Goal: Information Seeking & Learning: Compare options

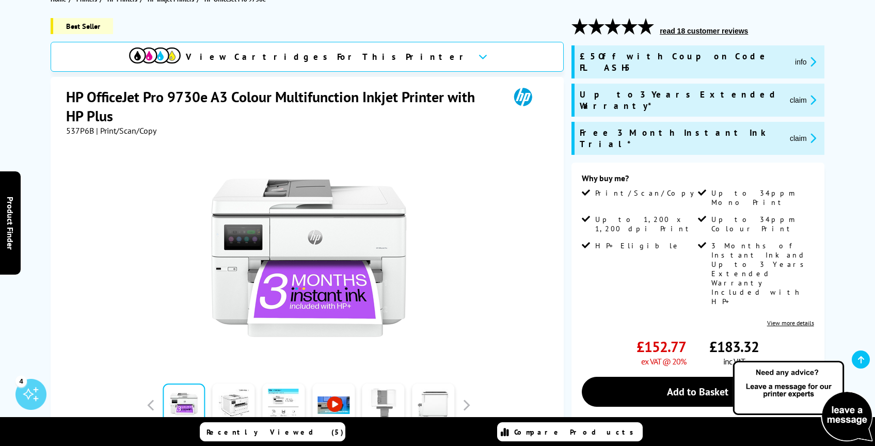
scroll to position [121, 0]
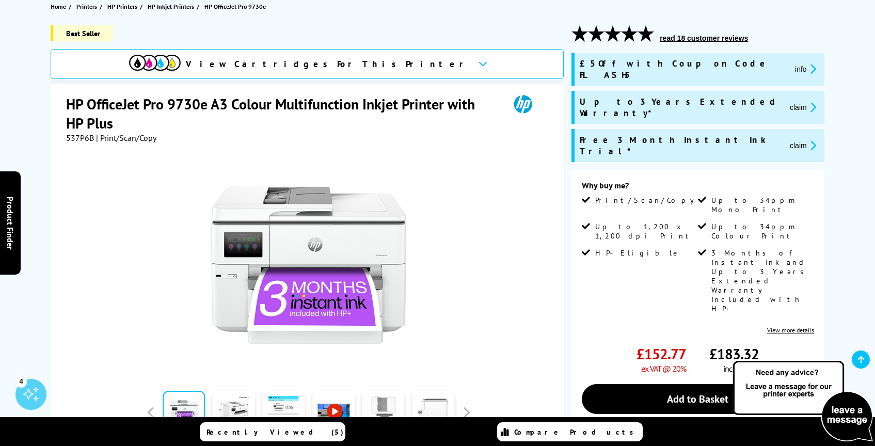
click at [77, 137] on span "537P6B" at bounding box center [80, 138] width 28 height 10
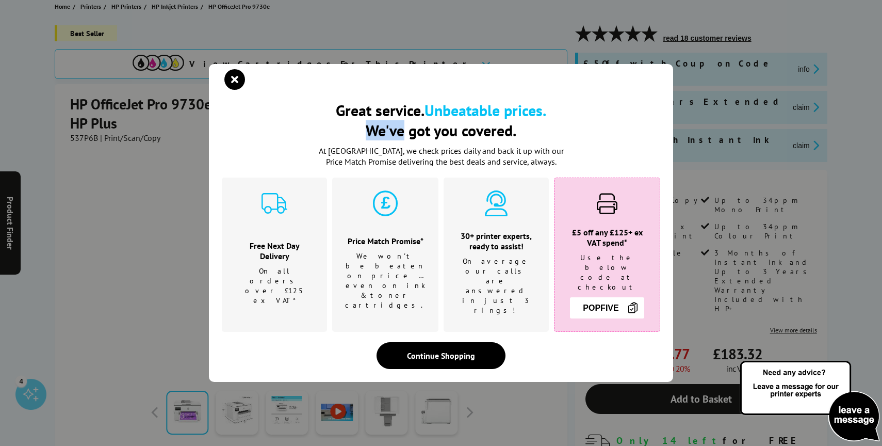
click at [77, 137] on div "Great service. Unbeatable prices. We've got you covered. Great service. Unbeata…" at bounding box center [441, 223] width 882 height 446
copy h2 "We've"
click at [242, 87] on icon "close modal" at bounding box center [234, 79] width 21 height 21
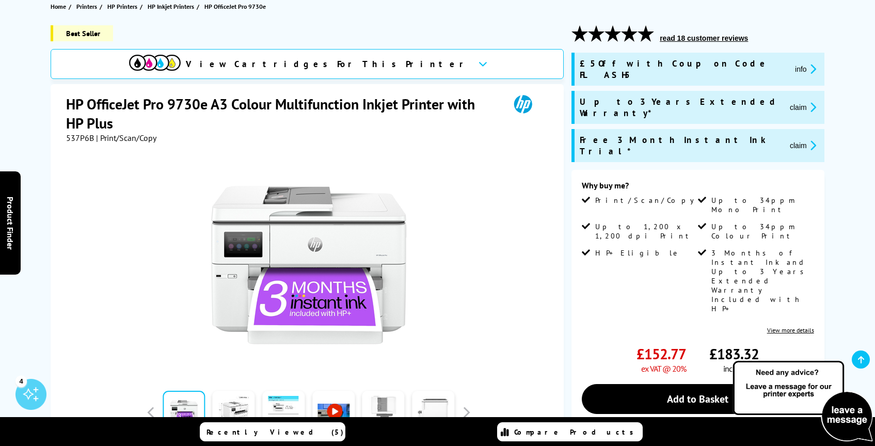
click at [78, 135] on span "537P6B" at bounding box center [80, 138] width 28 height 10
copy span "537P6B"
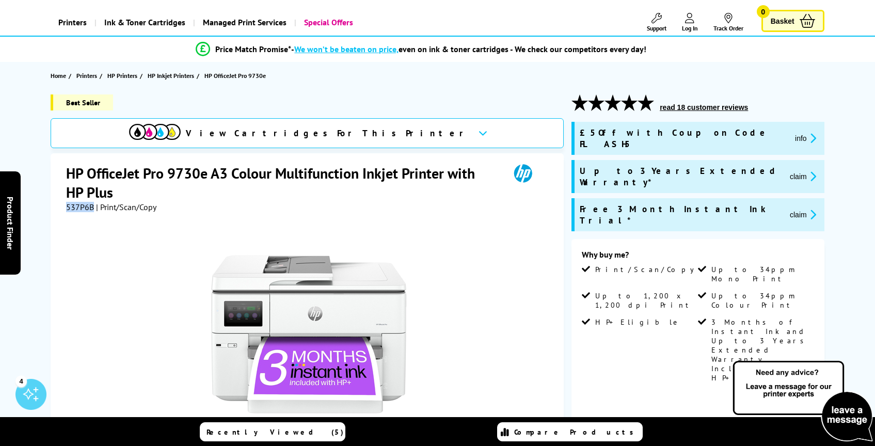
scroll to position [0, 0]
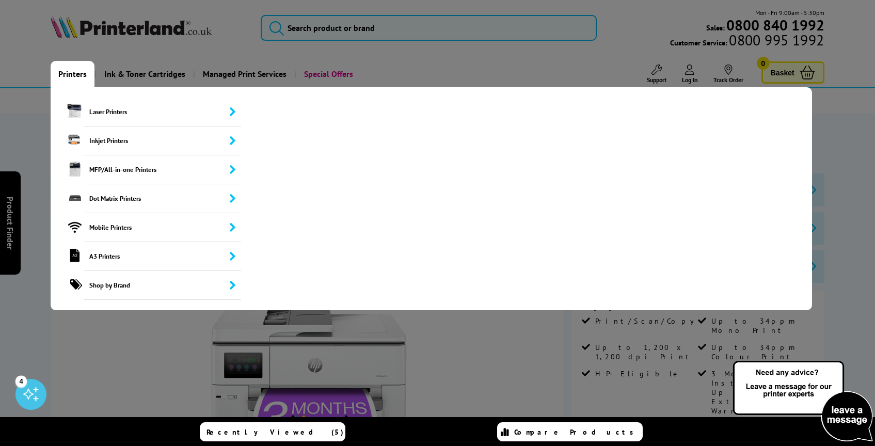
click at [77, 75] on link "Printers" at bounding box center [73, 74] width 44 height 26
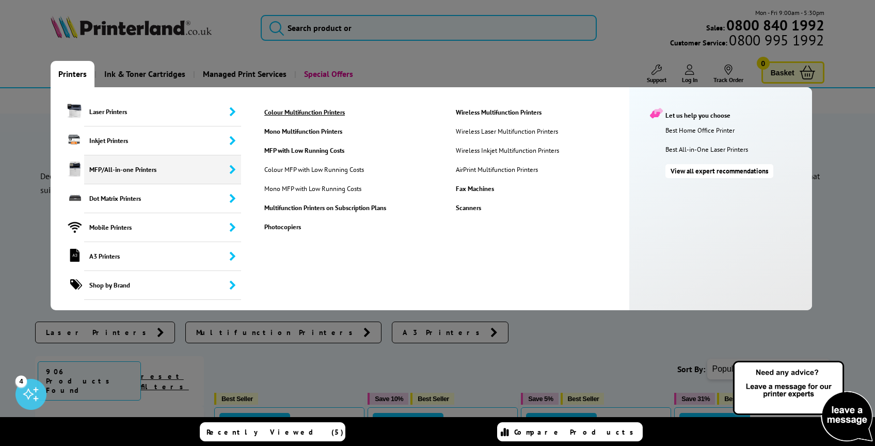
click at [319, 114] on link "Colour Multifunction Printers" at bounding box center [351, 112] width 190 height 9
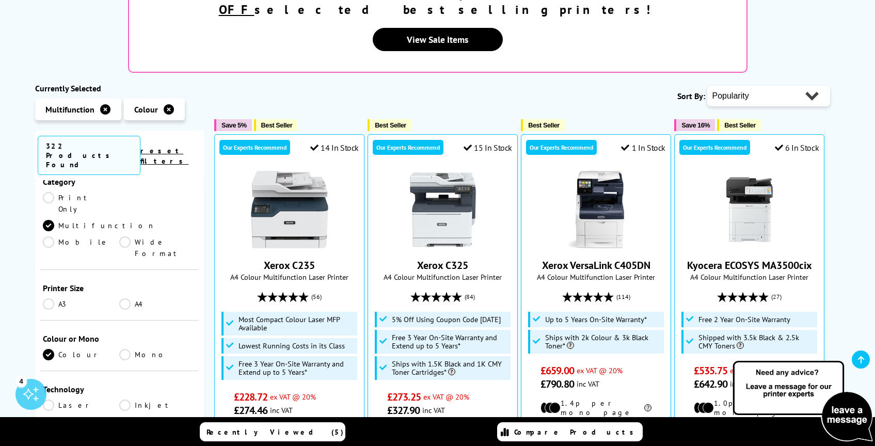
scroll to position [135, 0]
click at [122, 401] on link "Inkjet" at bounding box center [157, 406] width 77 height 11
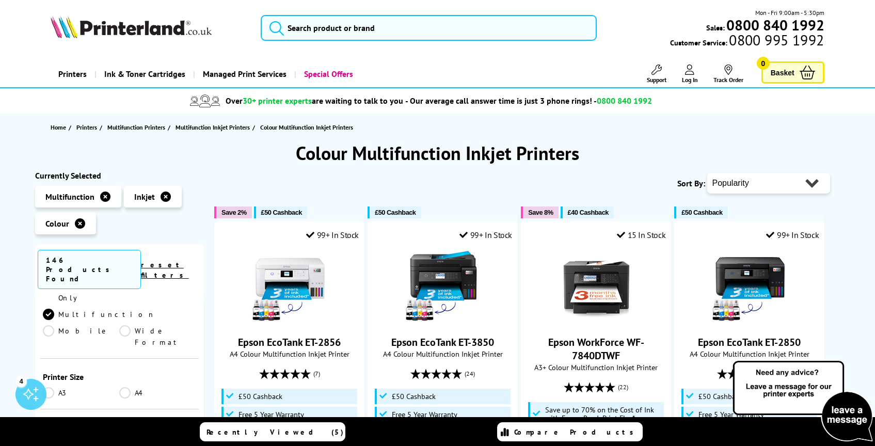
click at [765, 181] on select "Popularity Rating Price - Low to High Price - High to Low Running Costs - Low t…" at bounding box center [768, 183] width 123 height 21
select select "Price Ascending"
click at [707, 173] on select "Popularity Rating Price - Low to High Price - High to Low Running Costs - Low t…" at bounding box center [768, 183] width 123 height 21
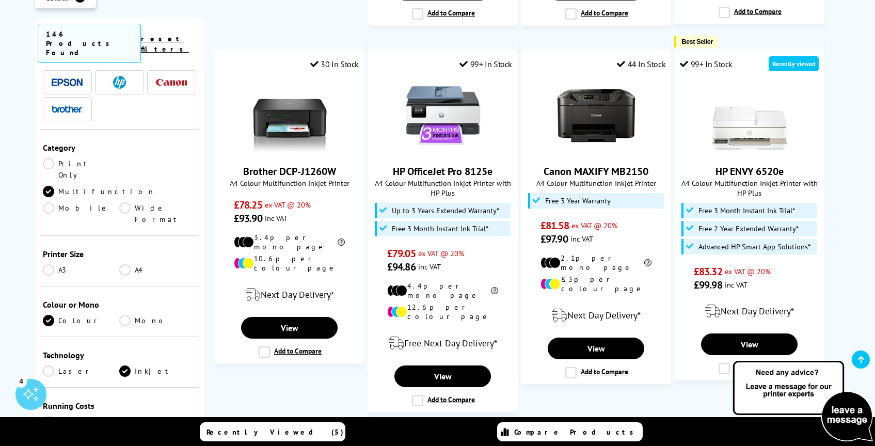
scroll to position [1004, 0]
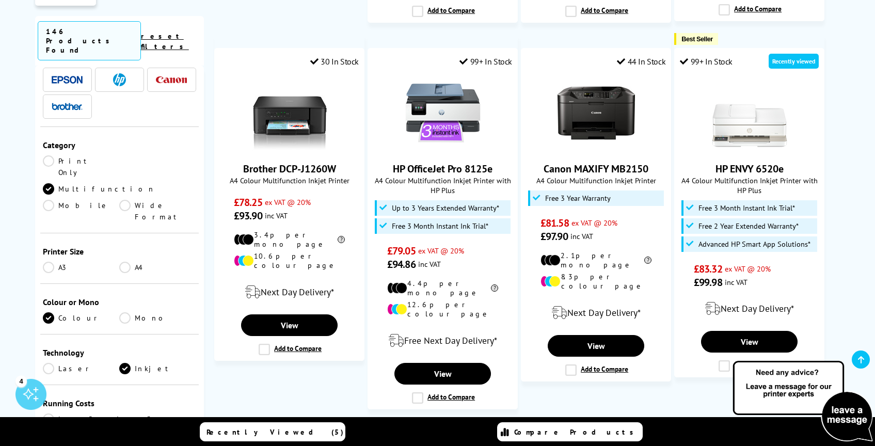
click at [602, 431] on span "Next" at bounding box center [601, 437] width 21 height 13
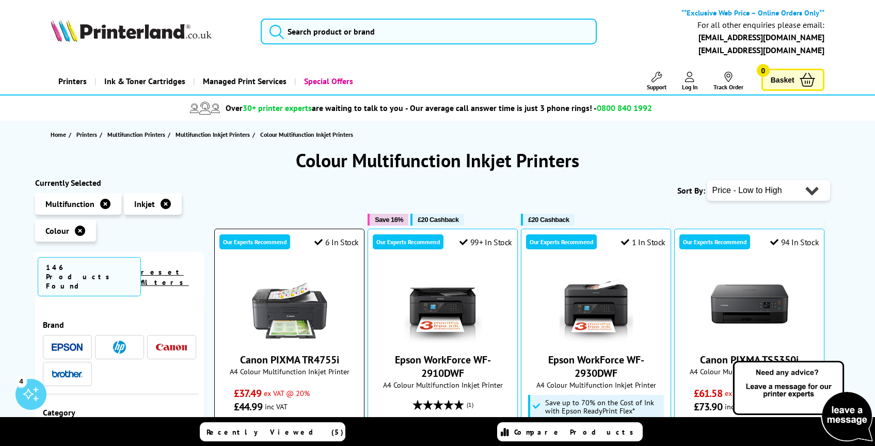
click at [287, 307] on img at bounding box center [289, 303] width 77 height 77
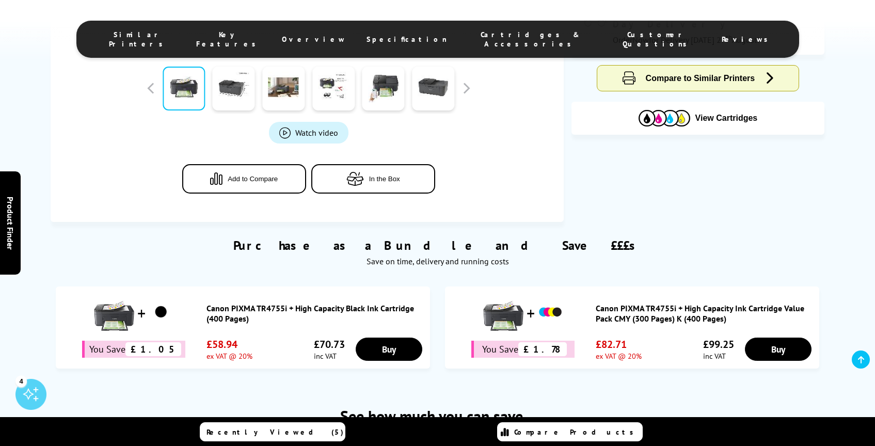
click at [500, 37] on span "Cartridges & Accessories" at bounding box center [529, 39] width 125 height 19
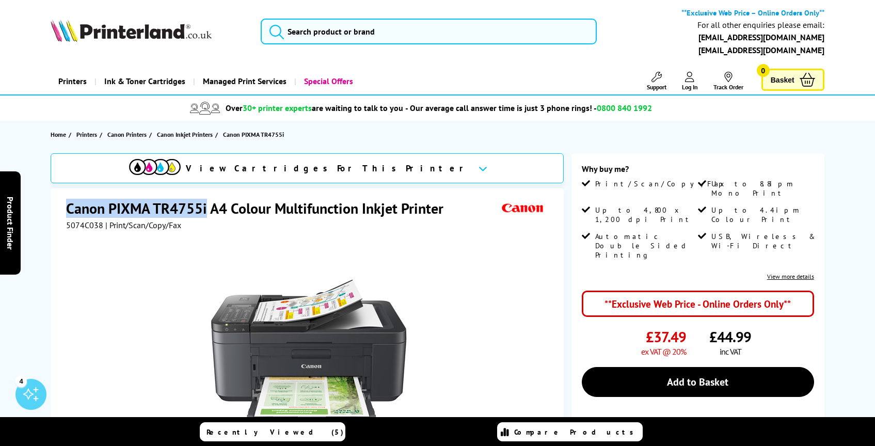
drag, startPoint x: 65, startPoint y: 208, endPoint x: 207, endPoint y: 208, distance: 142.4
click at [207, 208] on div "Canon PIXMA TR4755i A4 Colour Multifunction Inkjet Printer 5074C038 | Print/Sca…" at bounding box center [307, 410] width 513 height 445
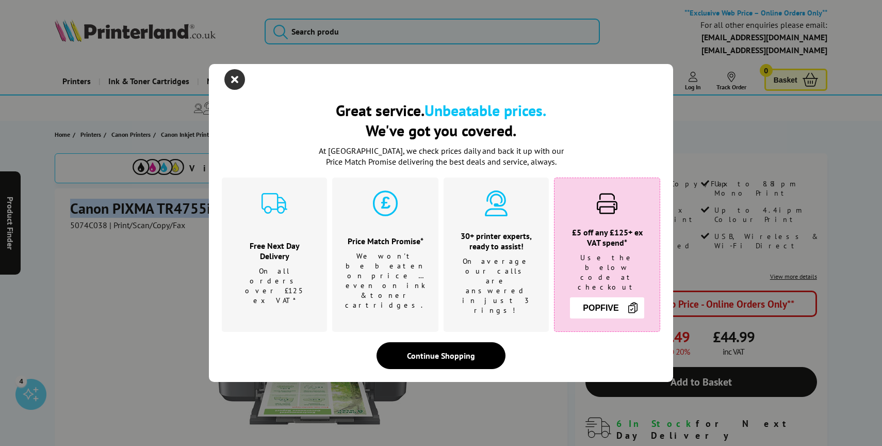
click at [233, 83] on icon "close modal" at bounding box center [234, 79] width 21 height 21
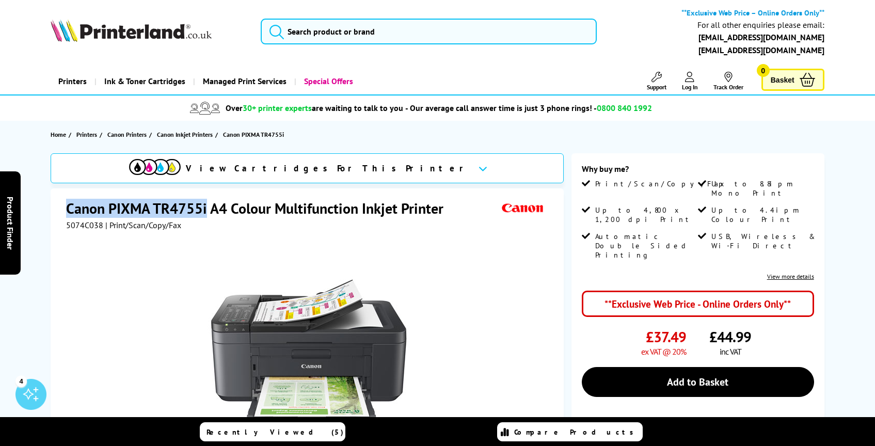
copy h1 "Canon PIXMA TR4755i"
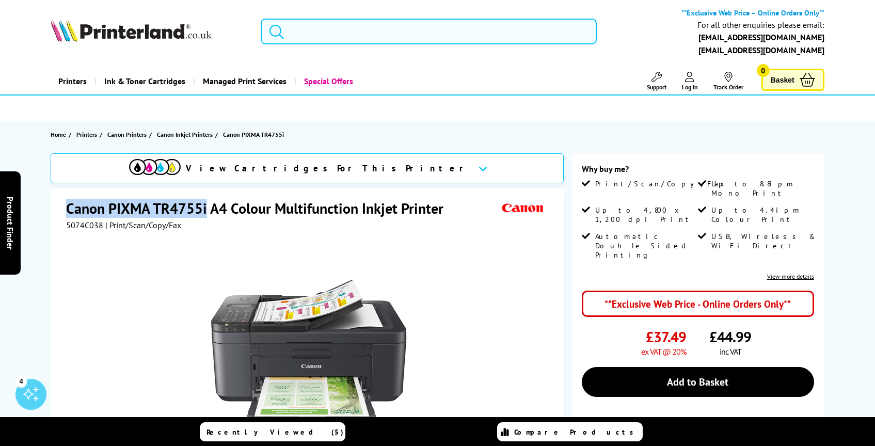
click at [293, 27] on input "search" at bounding box center [429, 32] width 336 height 26
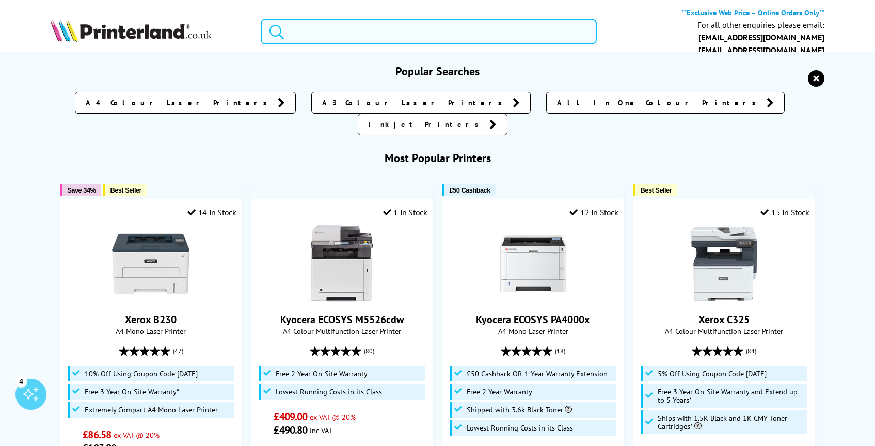
paste input "HP OfficeJet Pro 8132e"
type input "HP OfficeJet Pro 8132e"
click at [261, 19] on button "submit" at bounding box center [274, 30] width 26 height 23
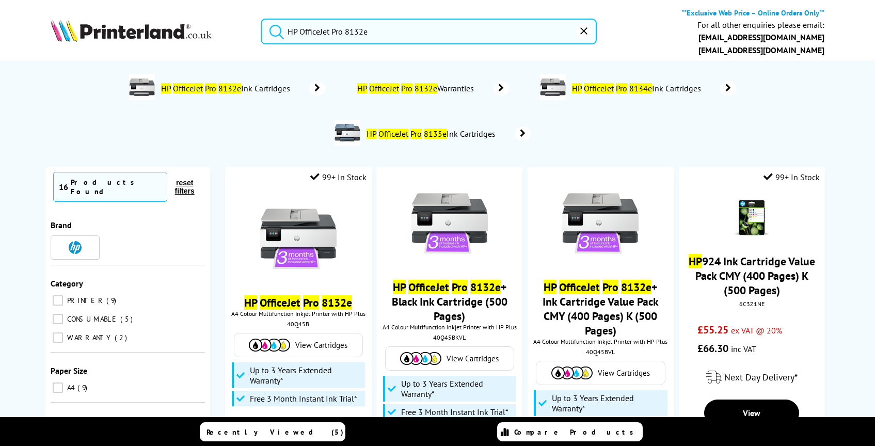
scroll to position [19, 0]
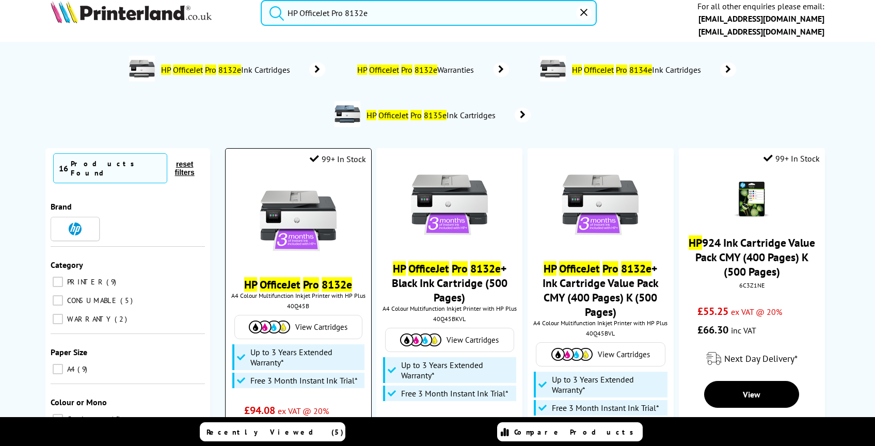
click at [322, 187] on img at bounding box center [298, 220] width 77 height 77
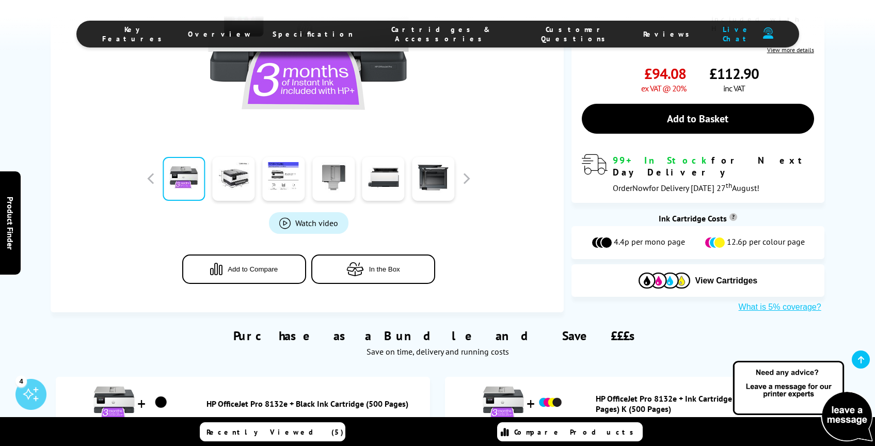
scroll to position [338, 0]
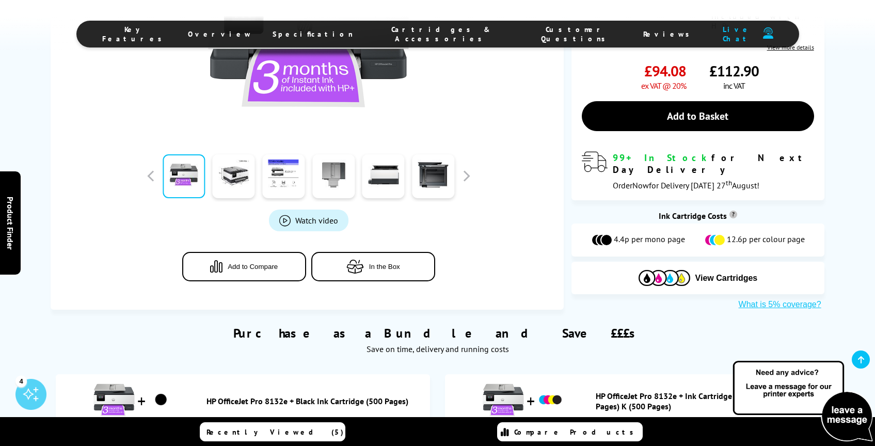
click at [417, 35] on span "Cartridges & Accessories" at bounding box center [441, 34] width 135 height 19
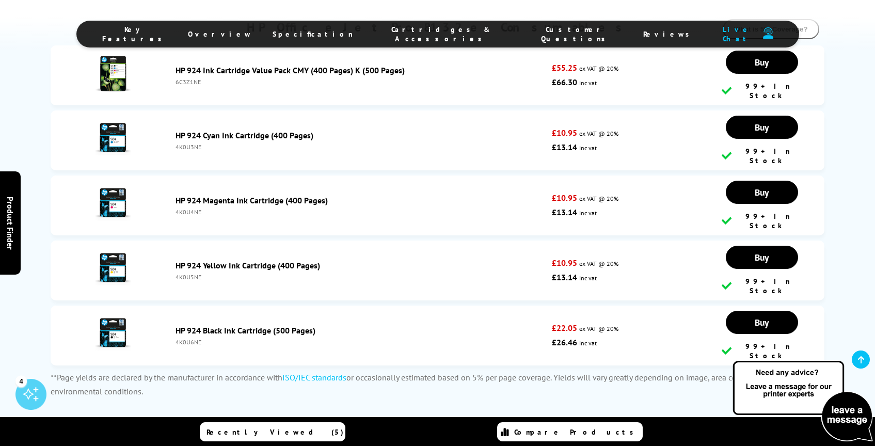
scroll to position [2833, 0]
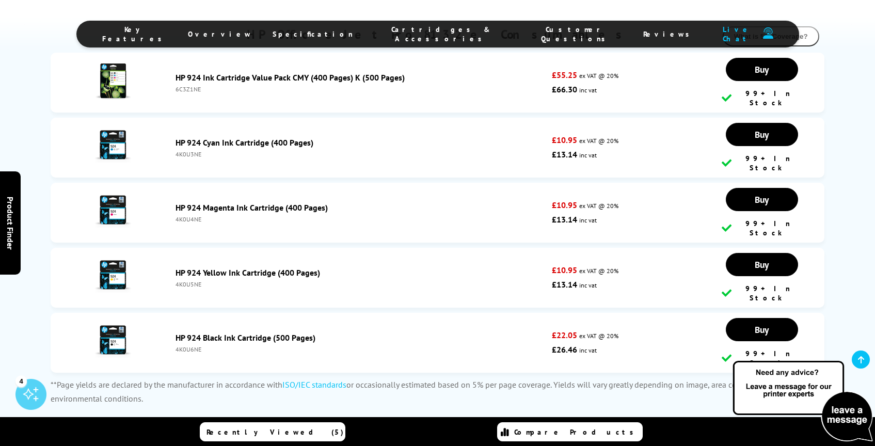
click at [189, 345] on div "4K0U6NE" at bounding box center [360, 349] width 371 height 8
copy div "4K0U6NE"
click at [190, 280] on div "4K0U5NE" at bounding box center [360, 284] width 371 height 8
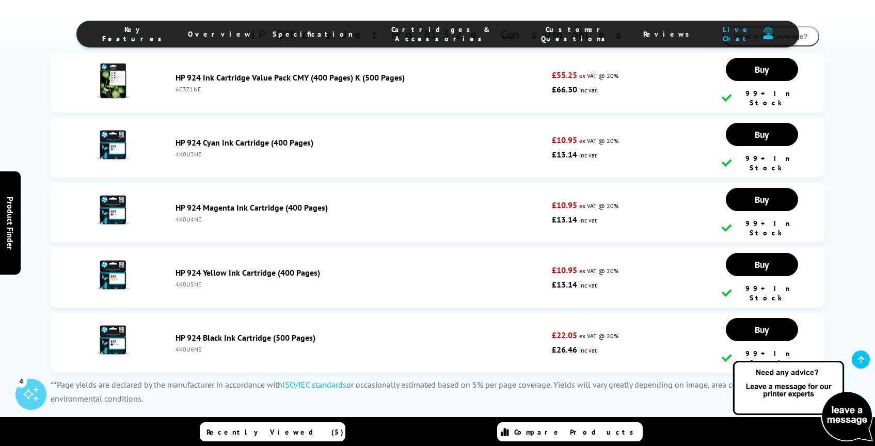
copy div "4K0U5NE"
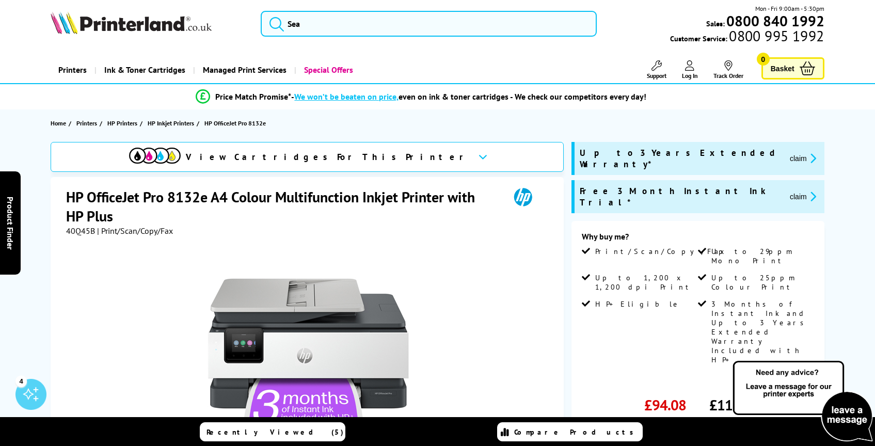
scroll to position [0, 0]
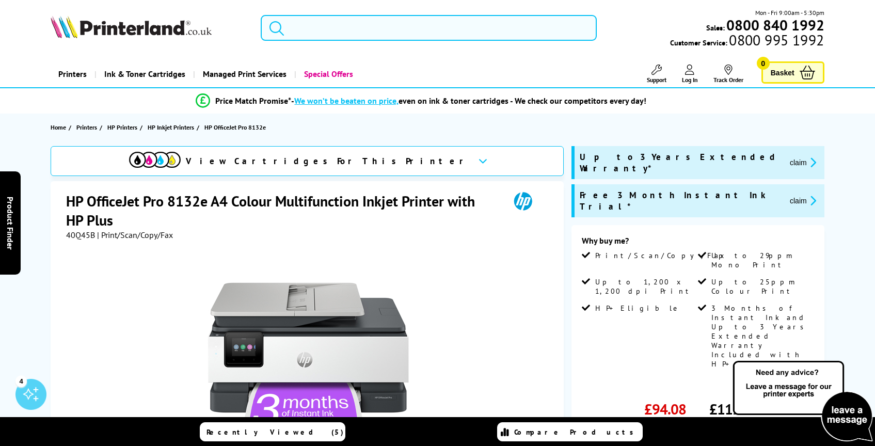
click at [351, 30] on input "search" at bounding box center [429, 28] width 336 height 26
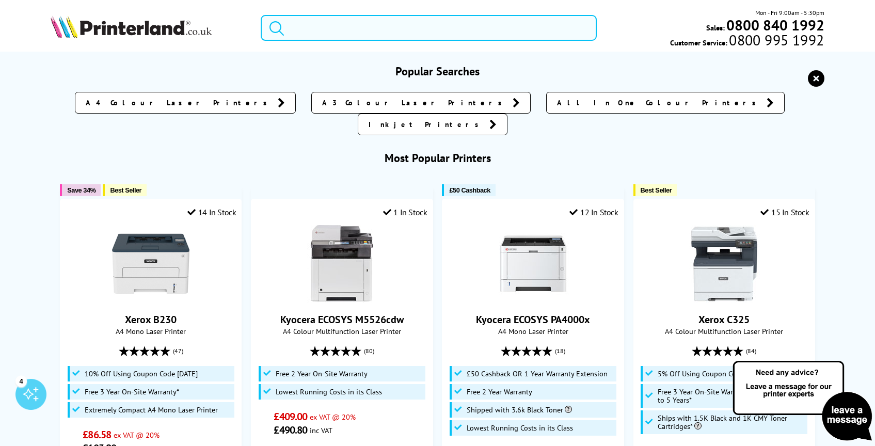
click at [351, 30] on input "search" at bounding box center [429, 28] width 336 height 26
paste input "HP OfficeJet Pro 9730e"
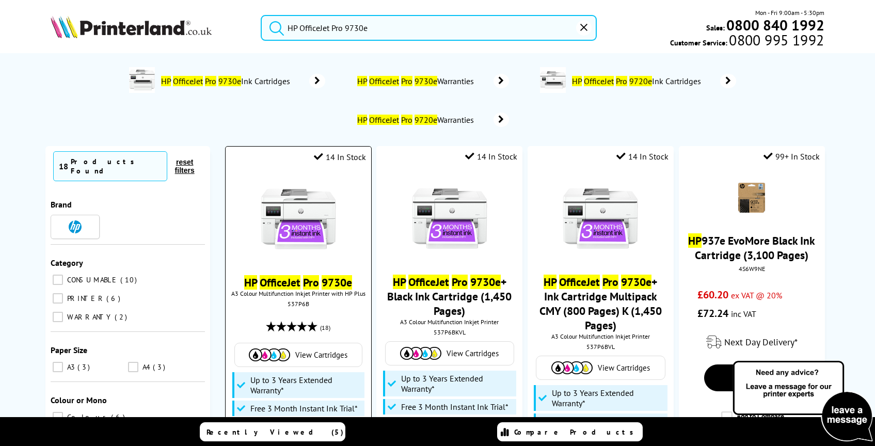
type input "HP OfficeJet Pro 9730e"
click at [296, 204] on img at bounding box center [298, 218] width 77 height 77
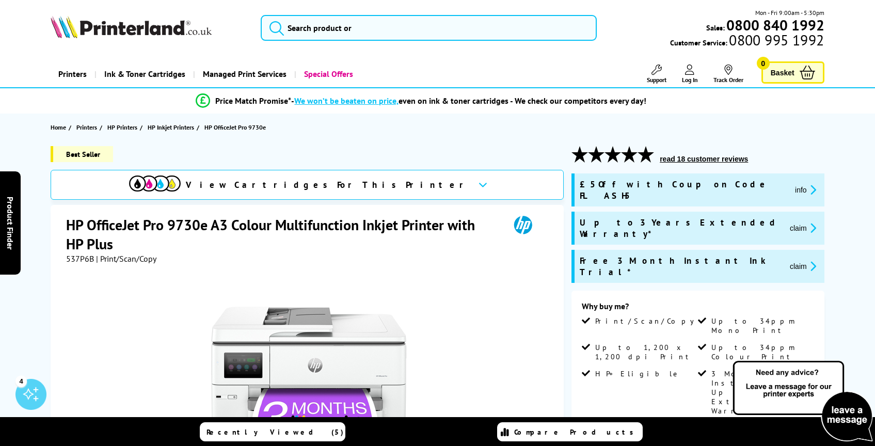
scroll to position [244, 0]
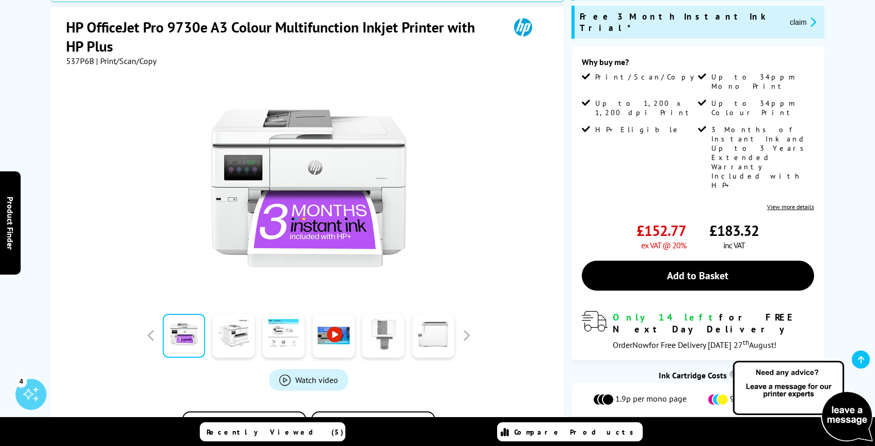
click at [429, 29] on span "Cartridges & Accessories" at bounding box center [441, 34] width 135 height 19
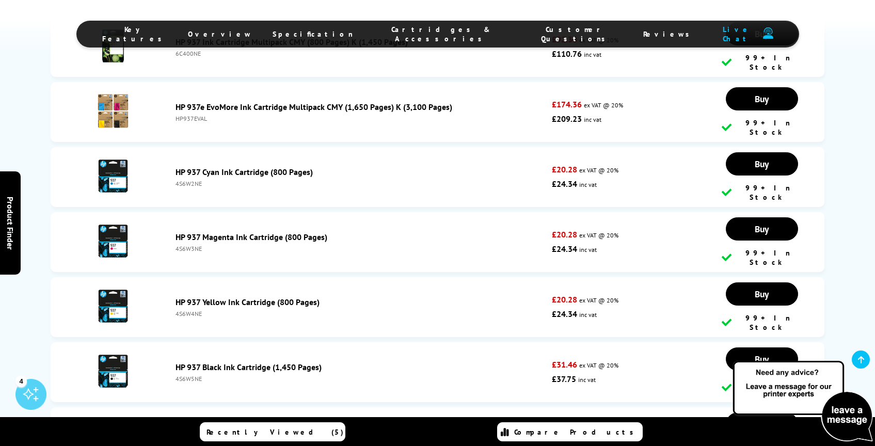
scroll to position [2732, 0]
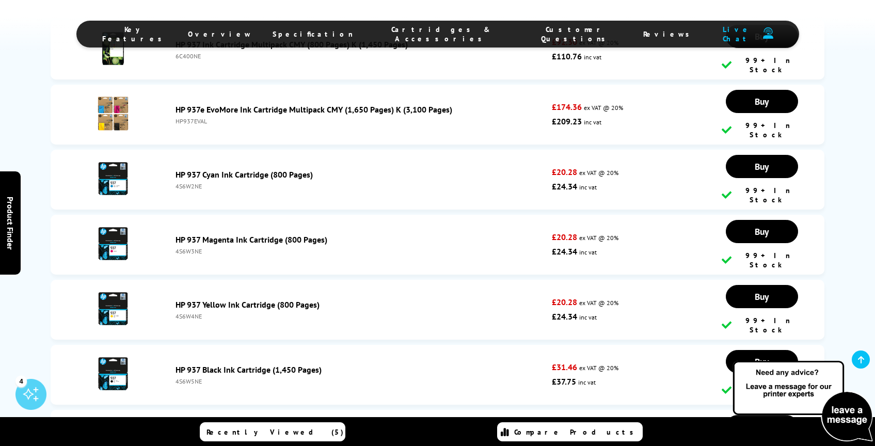
click at [193, 377] on div "4S6W5NE" at bounding box center [360, 381] width 371 height 8
copy div "4S6W5NE"
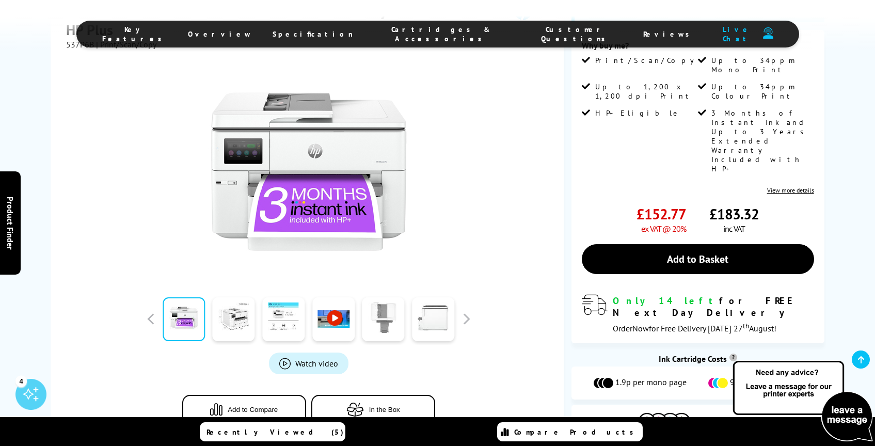
scroll to position [0, 0]
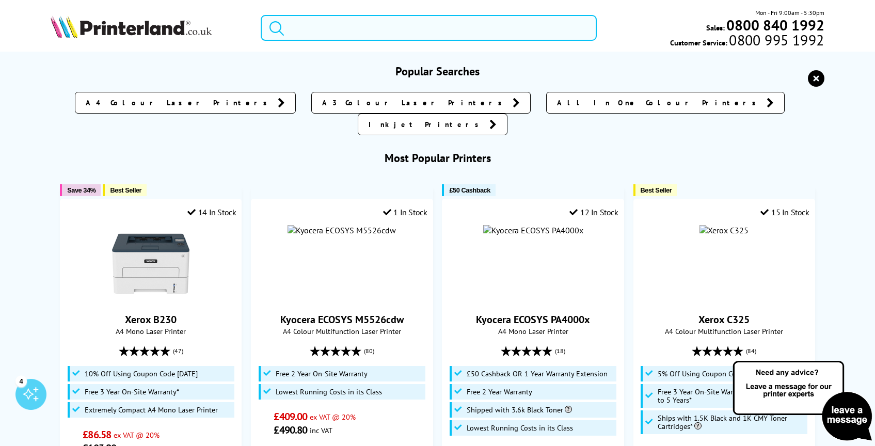
click at [326, 38] on input "search" at bounding box center [429, 28] width 336 height 26
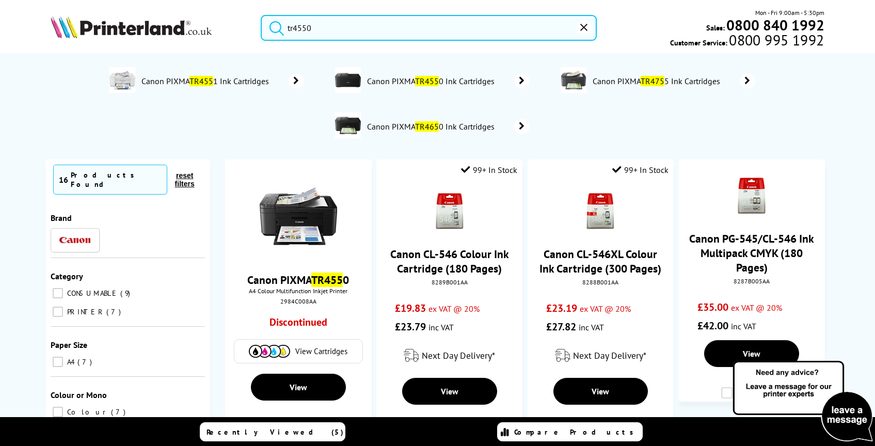
type input "tr4550"
click at [261, 15] on button "submit" at bounding box center [274, 26] width 26 height 23
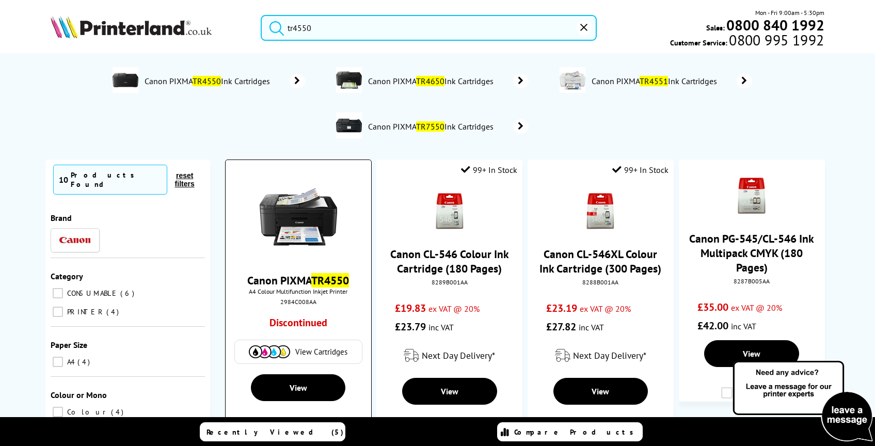
click at [302, 209] on img at bounding box center [298, 216] width 77 height 77
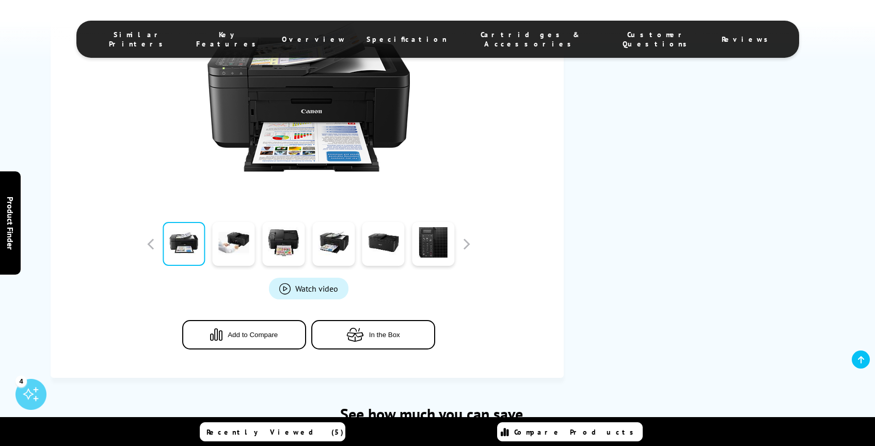
scroll to position [342, 0]
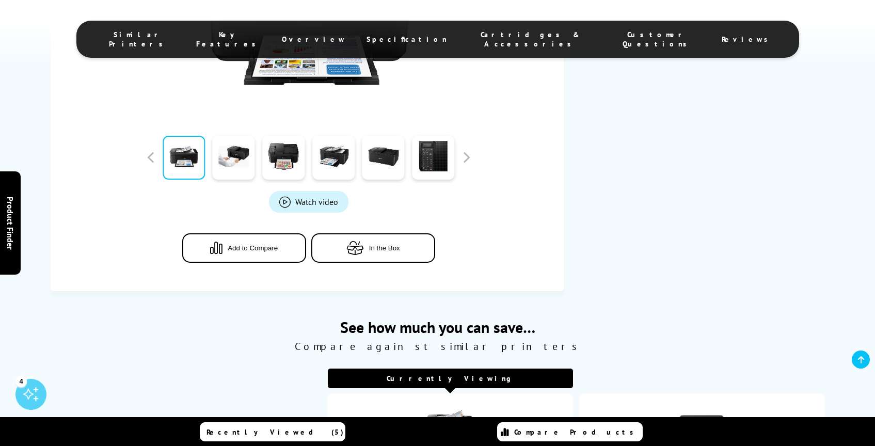
click at [475, 36] on span "Cartridges & Accessories" at bounding box center [529, 39] width 125 height 19
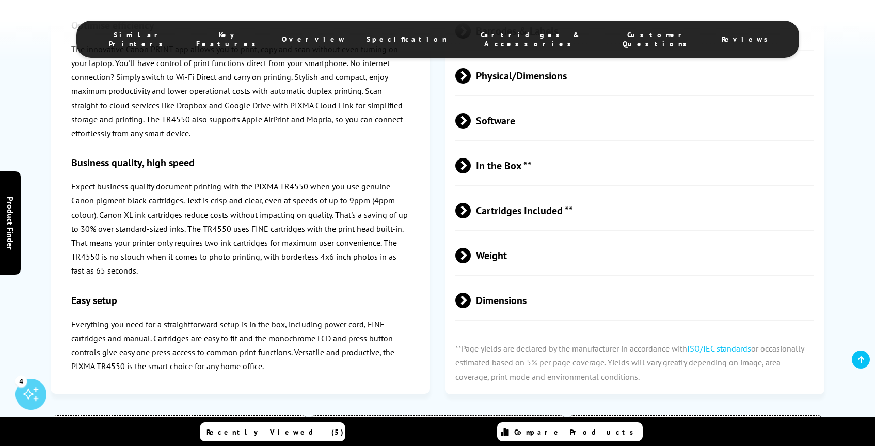
scroll to position [2178, 0]
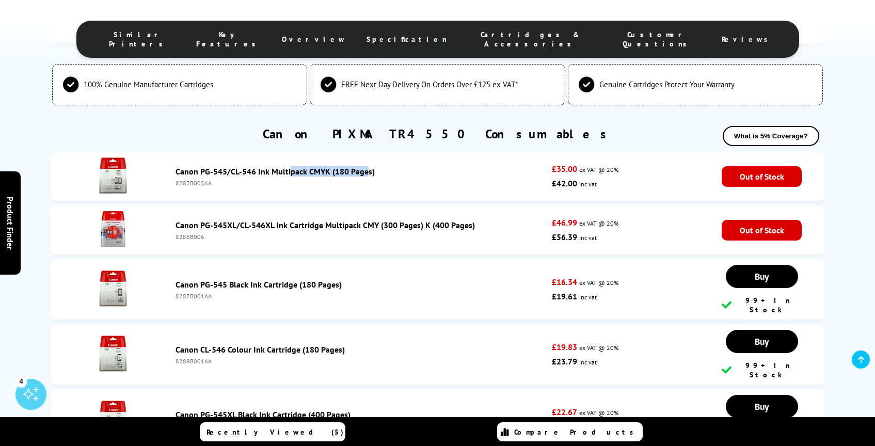
drag, startPoint x: 174, startPoint y: 181, endPoint x: 254, endPoint y: 181, distance: 80.0
click at [254, 181] on div "Canon PG-545/CL-546 Ink Multipack CMYK (180 Pages) 8287B005AA" at bounding box center [360, 176] width 381 height 21
copy link "Canon PG-545/CL-546"
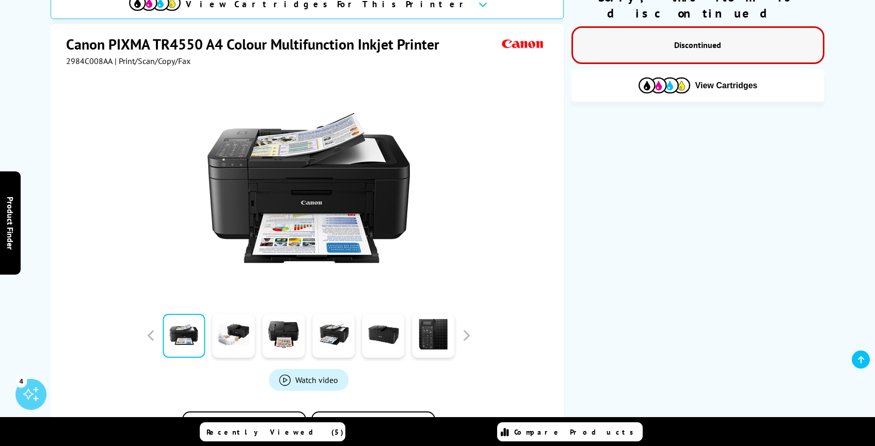
scroll to position [0, 0]
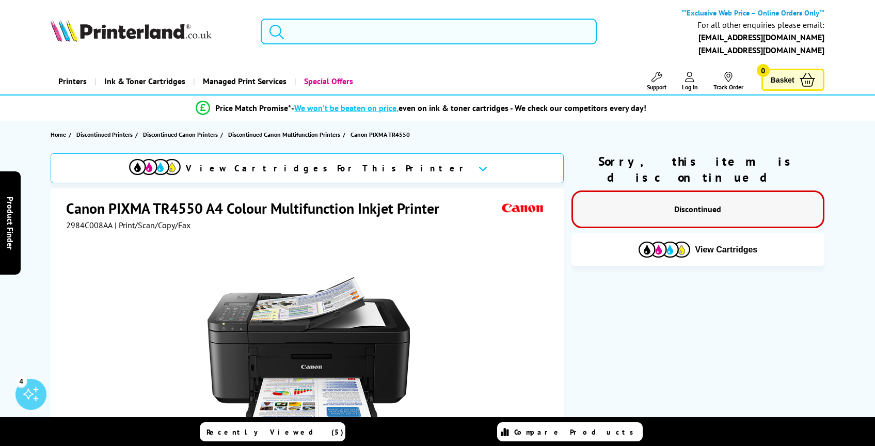
click at [331, 29] on input "search" at bounding box center [429, 32] width 336 height 26
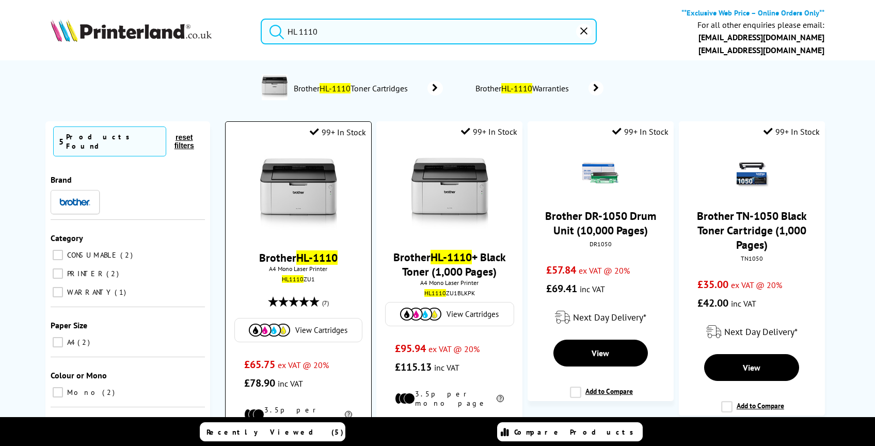
type input "HL 1110"
click at [269, 184] on img at bounding box center [298, 193] width 77 height 77
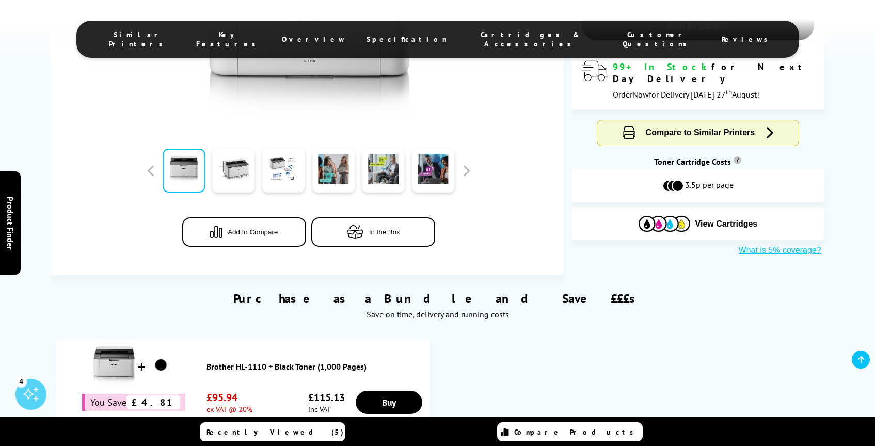
scroll to position [322, 0]
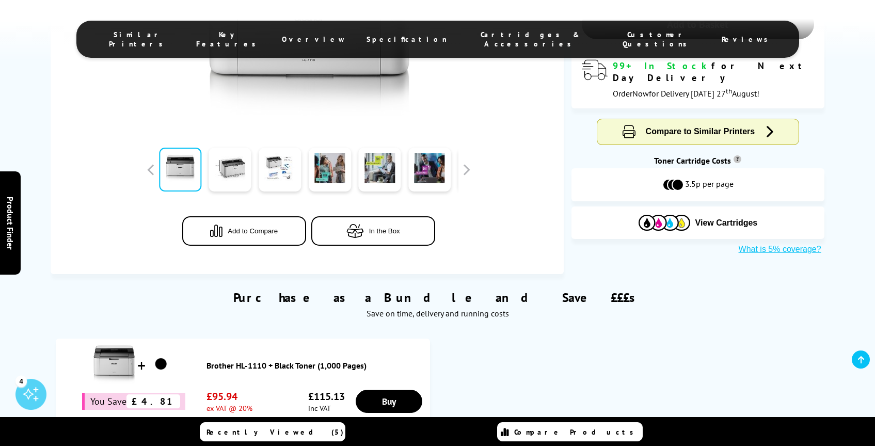
click at [484, 35] on span "Cartridges & Accessories" at bounding box center [529, 39] width 125 height 19
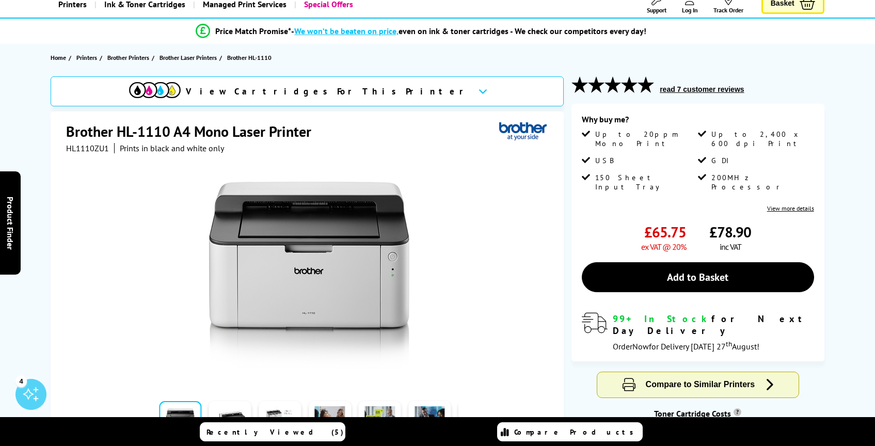
scroll to position [0, 0]
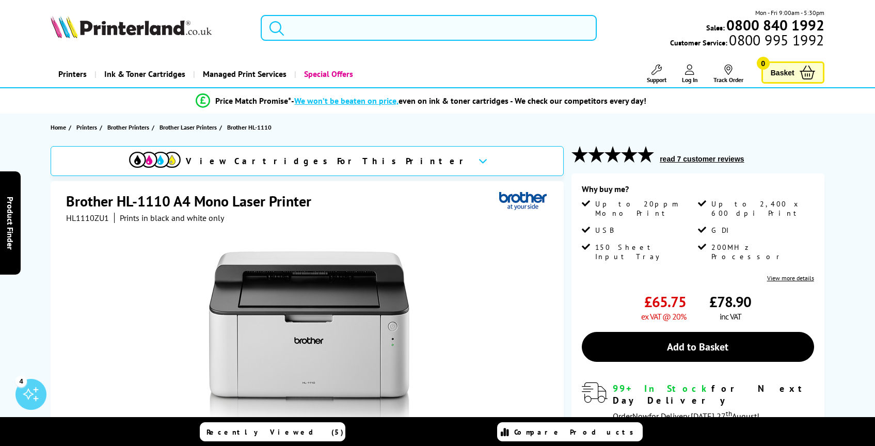
click at [290, 31] on input "search" at bounding box center [429, 28] width 336 height 26
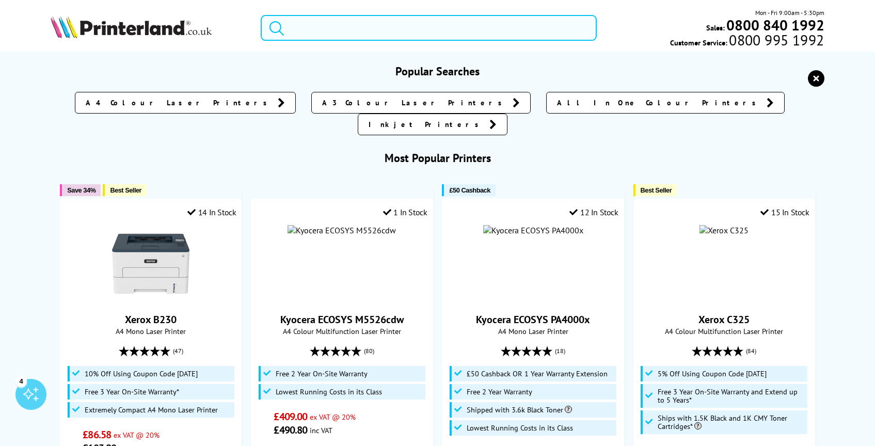
paste input "Brother DCP-L2510D"
type input "Brother DCP-L2510D"
click at [261, 15] on button "submit" at bounding box center [274, 26] width 26 height 23
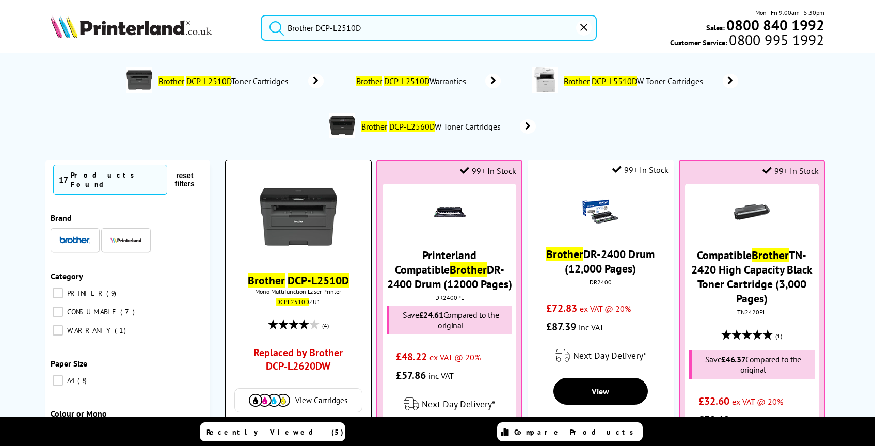
click at [314, 218] on img at bounding box center [298, 216] width 77 height 77
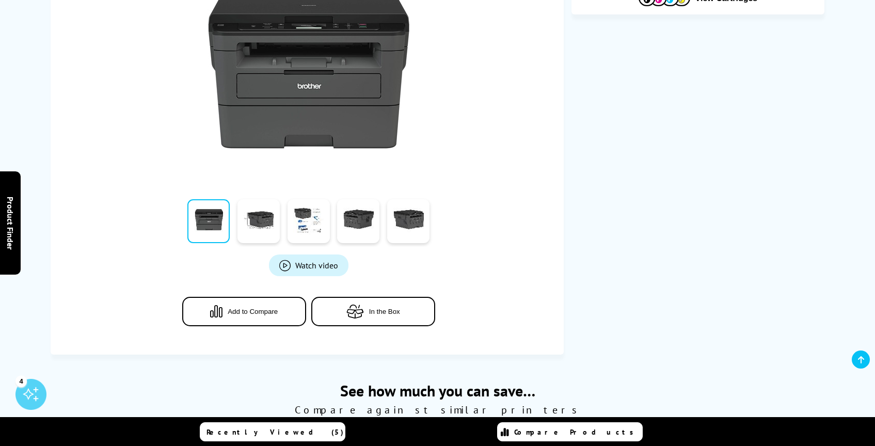
scroll to position [273, 0]
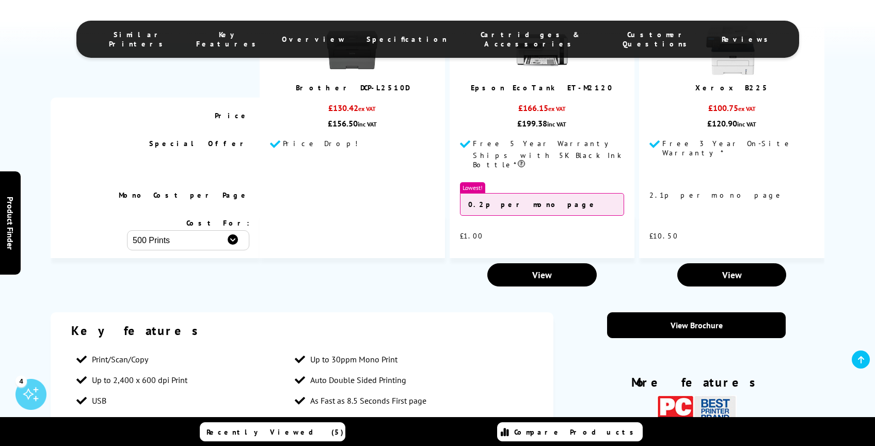
click at [482, 31] on span "Cartridges & Accessories" at bounding box center [529, 39] width 125 height 19
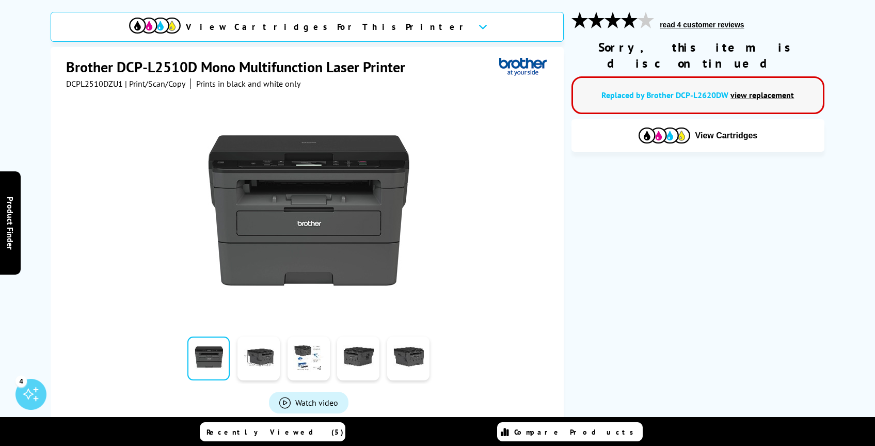
scroll to position [0, 0]
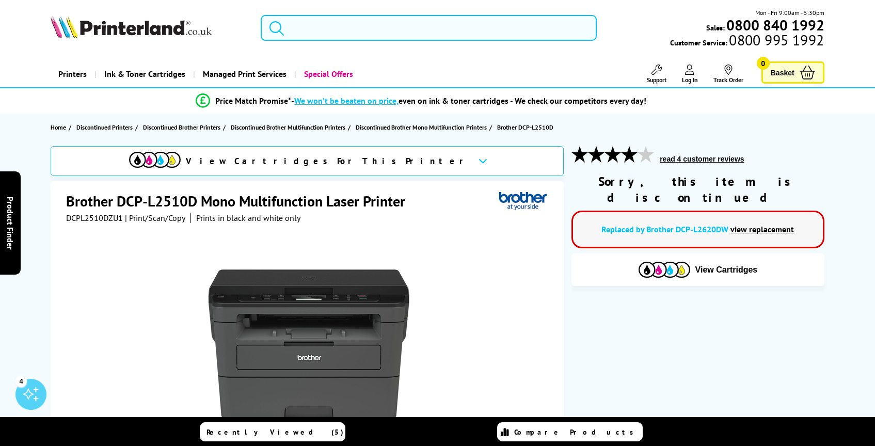
click at [338, 21] on input "search" at bounding box center [429, 28] width 336 height 26
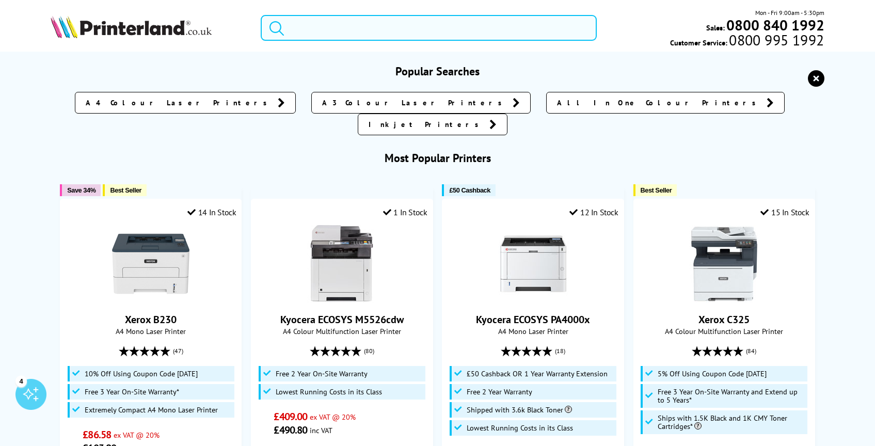
paste input "Brother MFC-L2800DW"
type input "Brother MFC-L2800DW"
click at [261, 15] on button "submit" at bounding box center [274, 26] width 26 height 23
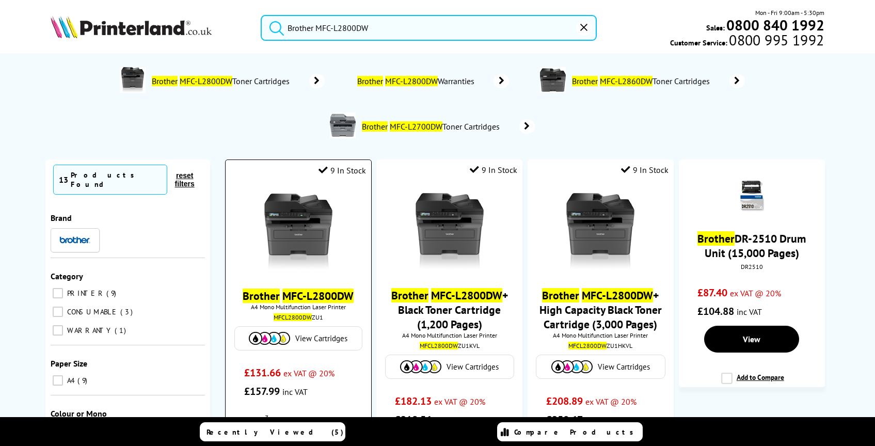
click at [311, 230] on img at bounding box center [298, 231] width 77 height 77
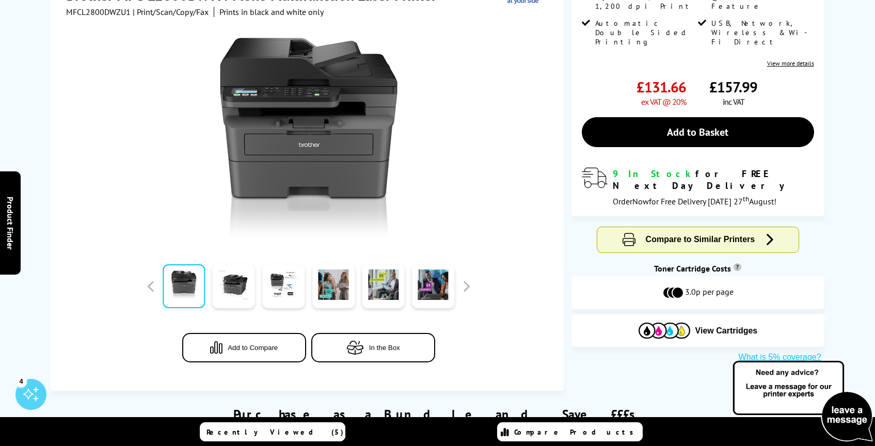
scroll to position [620, 0]
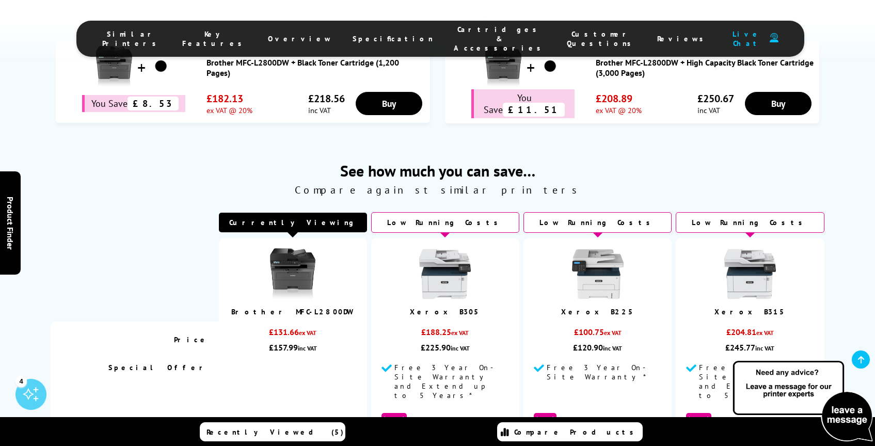
click at [471, 31] on span "Cartridges & Accessories" at bounding box center [500, 39] width 92 height 28
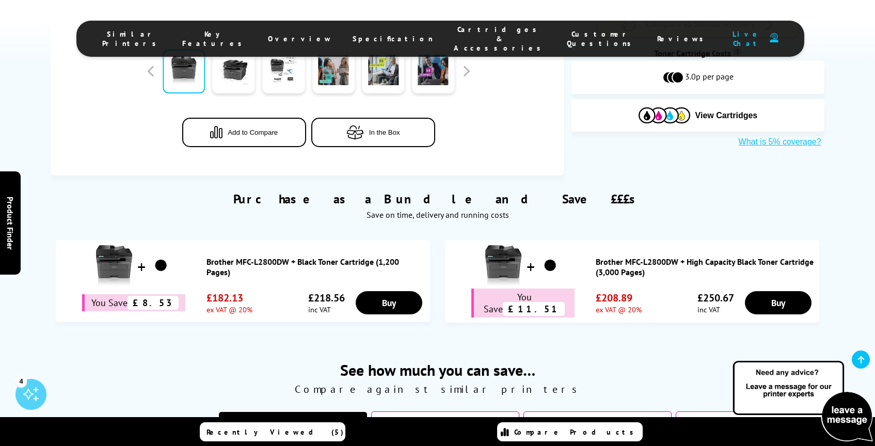
scroll to position [15, 0]
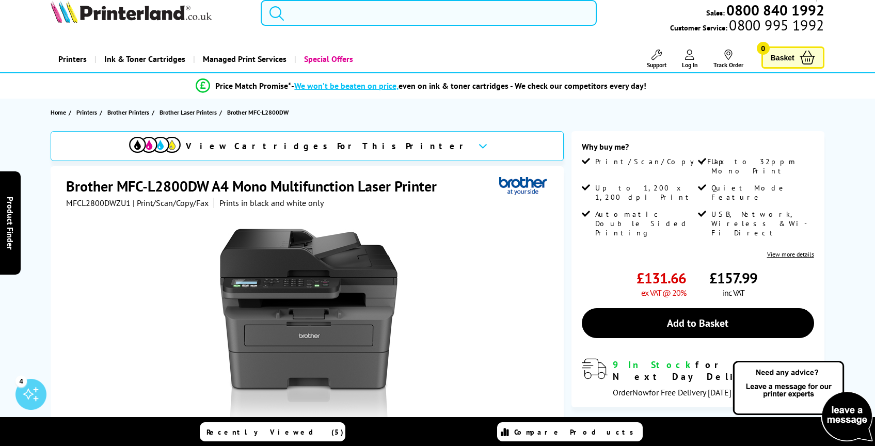
click at [350, 0] on input "search" at bounding box center [429, 13] width 336 height 26
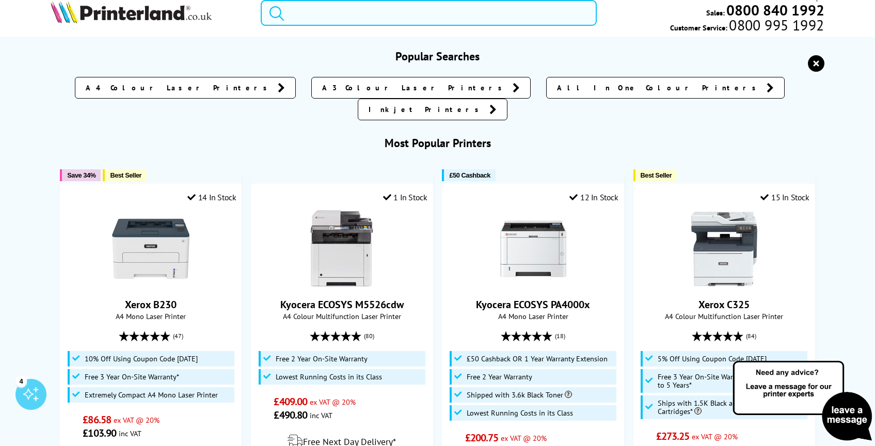
click at [344, 18] on input "search" at bounding box center [429, 13] width 336 height 26
paste input "HP DeskJet 4220e"
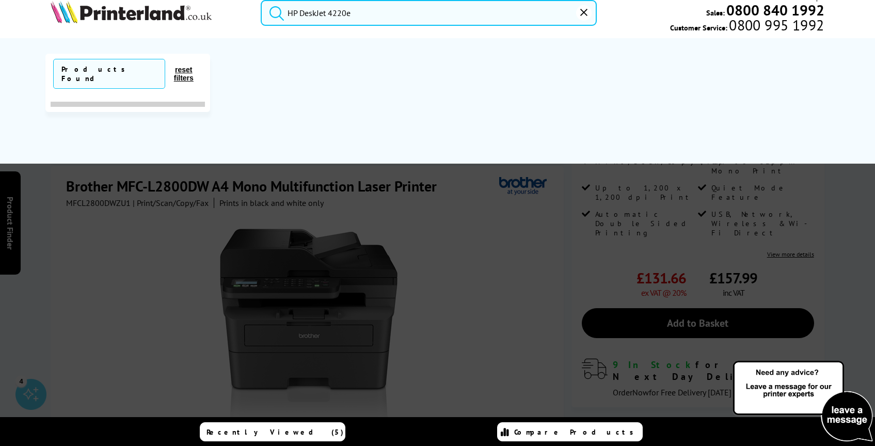
scroll to position [0, 0]
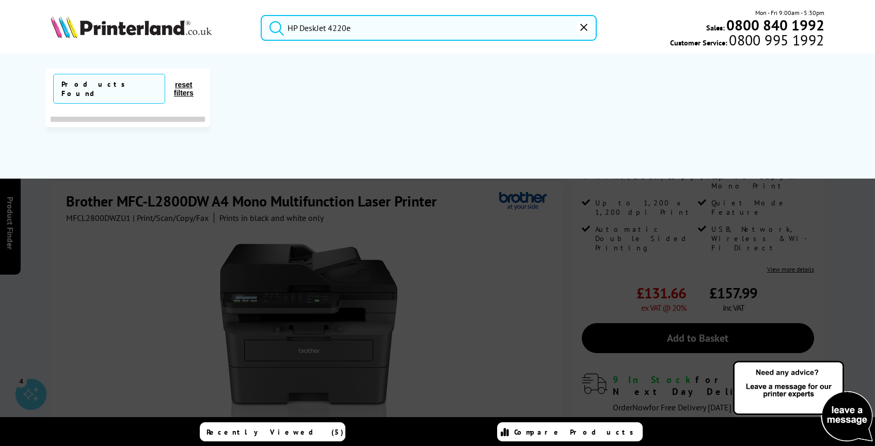
type input "HP DeskJet 4220e"
click at [261, 15] on button "submit" at bounding box center [274, 26] width 26 height 23
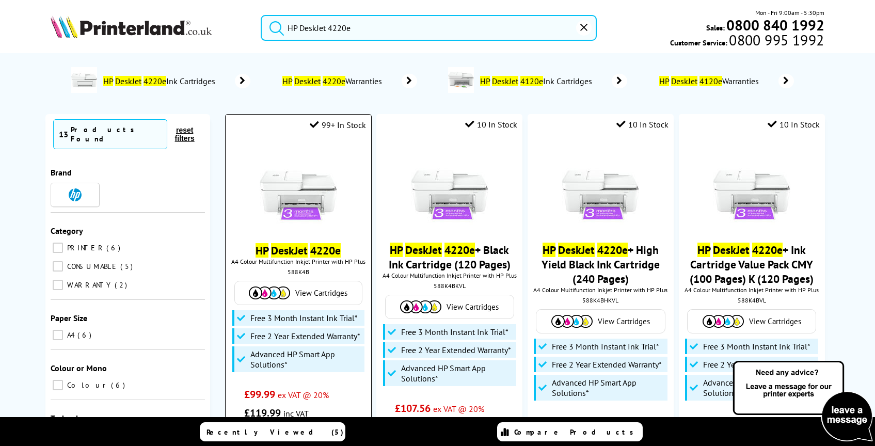
click at [304, 217] on img at bounding box center [298, 186] width 77 height 77
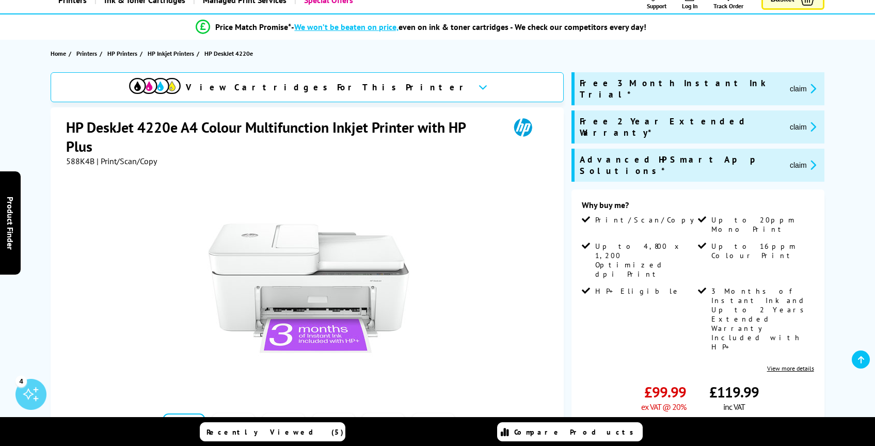
scroll to position [188, 0]
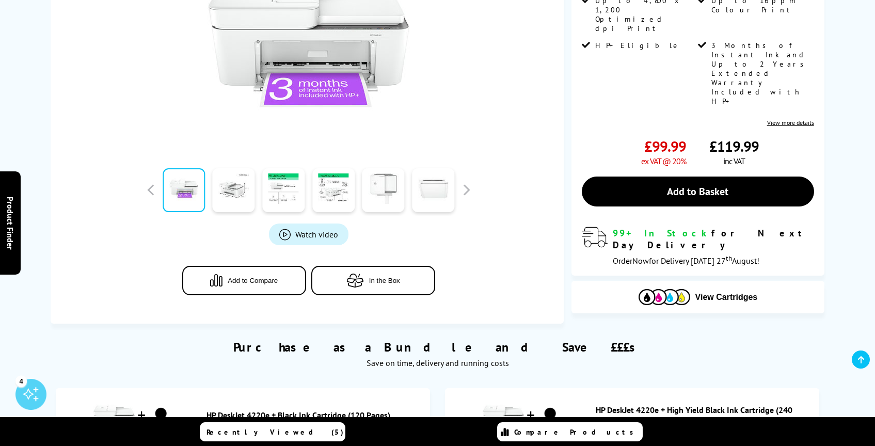
click at [469, 30] on span "Cartridges & Accessories" at bounding box center [474, 39] width 172 height 19
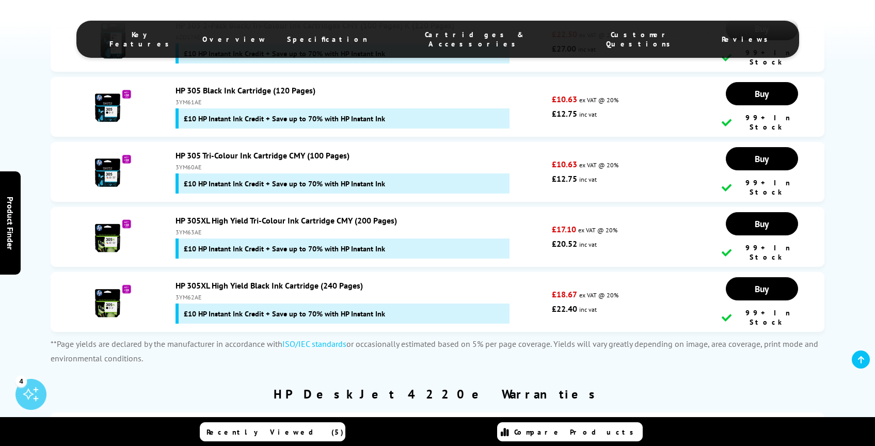
scroll to position [2457, 0]
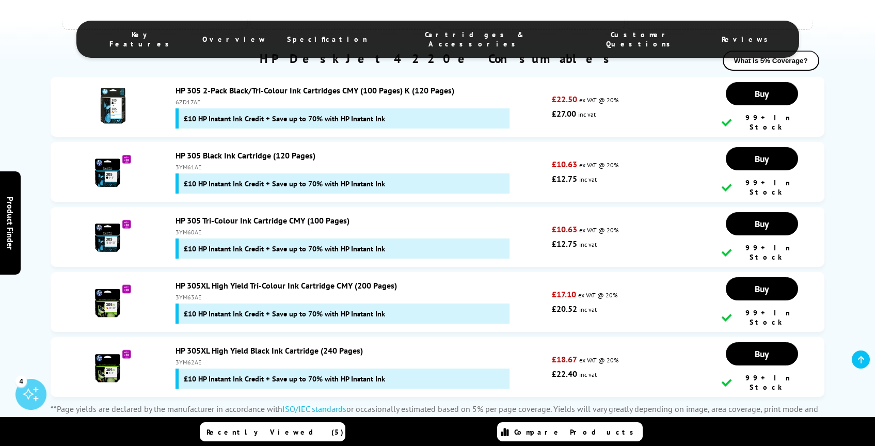
click at [190, 171] on div "3YM61AE" at bounding box center [360, 167] width 371 height 8
copy div "3YM61AE"
click at [190, 231] on div "3YM60AE" at bounding box center [360, 232] width 371 height 8
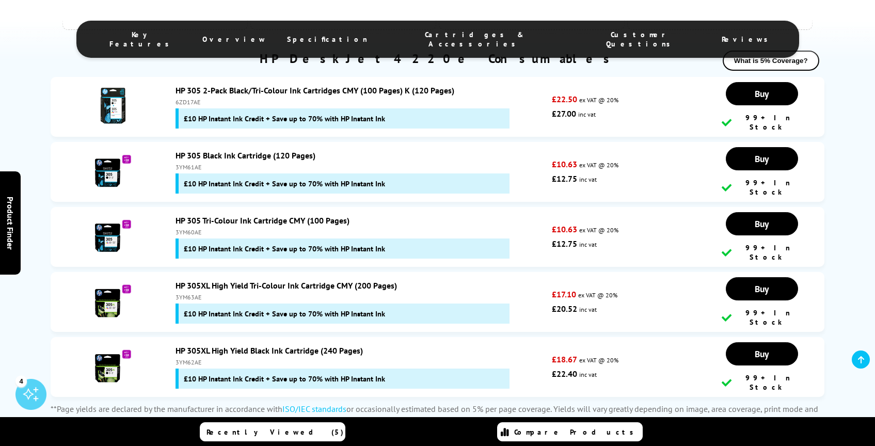
copy div "3YM60AE"
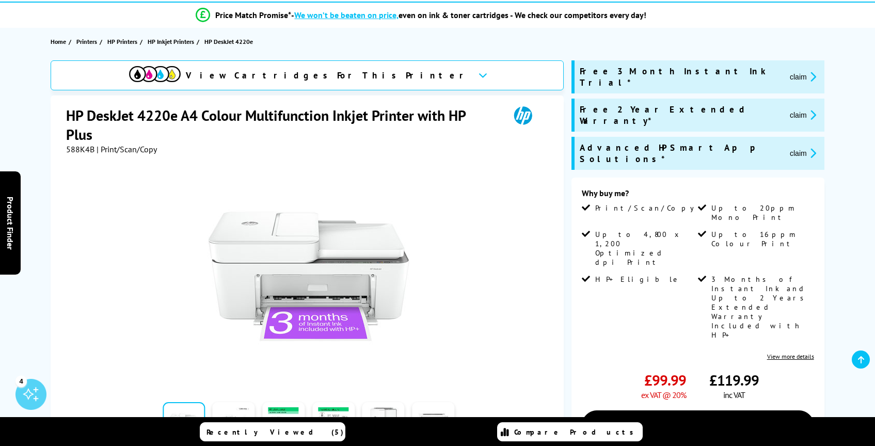
scroll to position [0, 0]
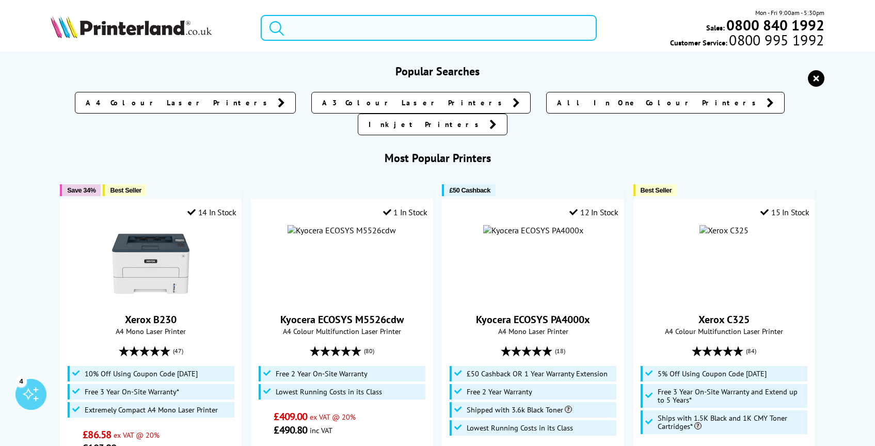
click at [338, 28] on input "search" at bounding box center [429, 28] width 336 height 26
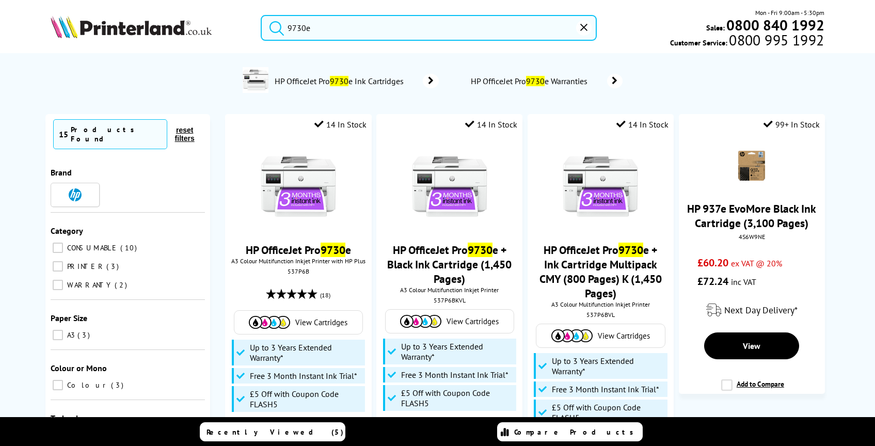
type input "9730e"
click at [261, 15] on button "submit" at bounding box center [274, 26] width 26 height 23
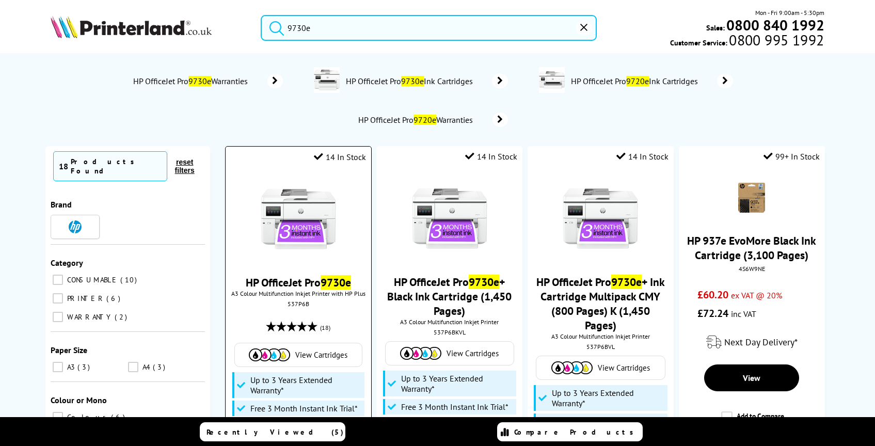
click at [299, 222] on img at bounding box center [298, 218] width 77 height 77
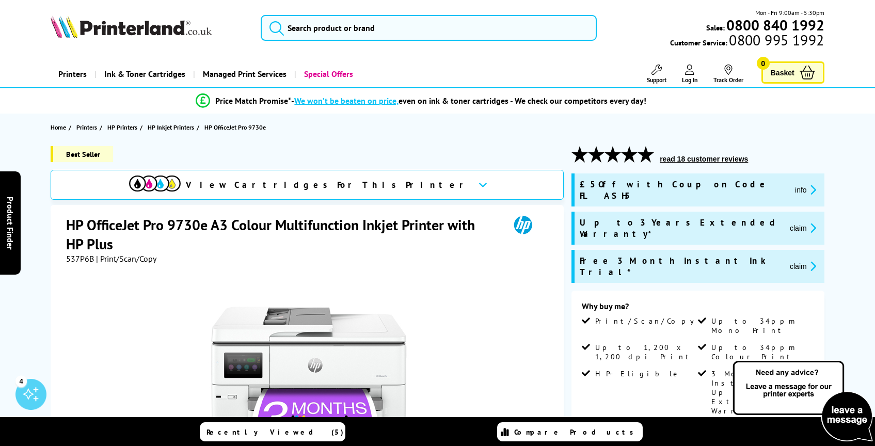
scroll to position [41, 0]
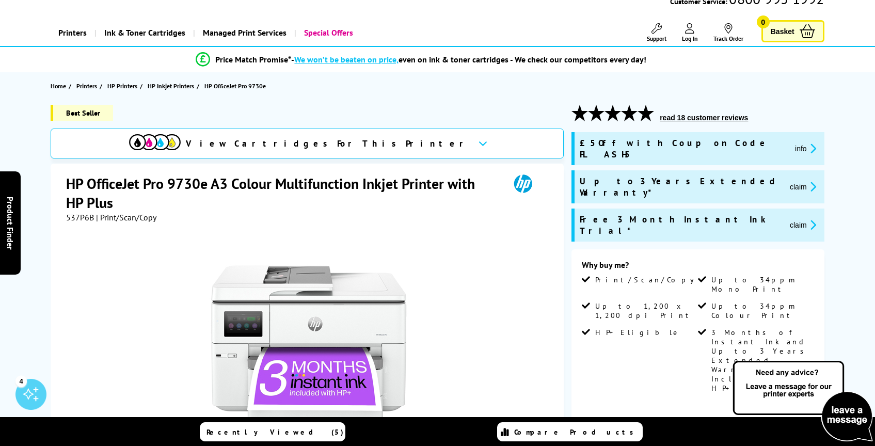
click at [82, 218] on span "537P6B" at bounding box center [80, 217] width 28 height 10
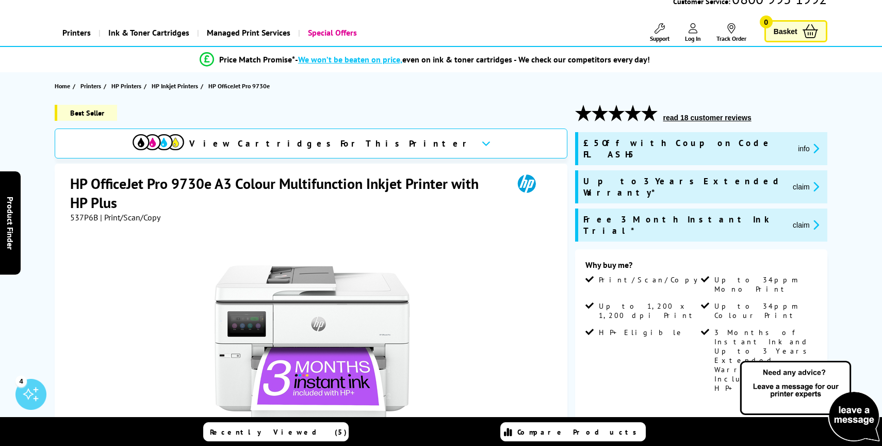
click at [0, 0] on div "Great service. Unbeatable prices. We've got you covered. Great service. Unbeata…" at bounding box center [0, 0] width 0 height 0
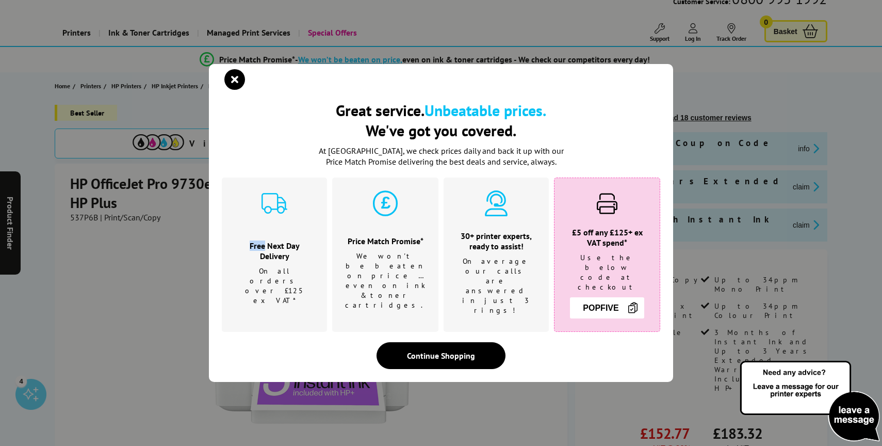
copy h3 "Free"
click at [234, 78] on icon "close modal" at bounding box center [234, 79] width 21 height 21
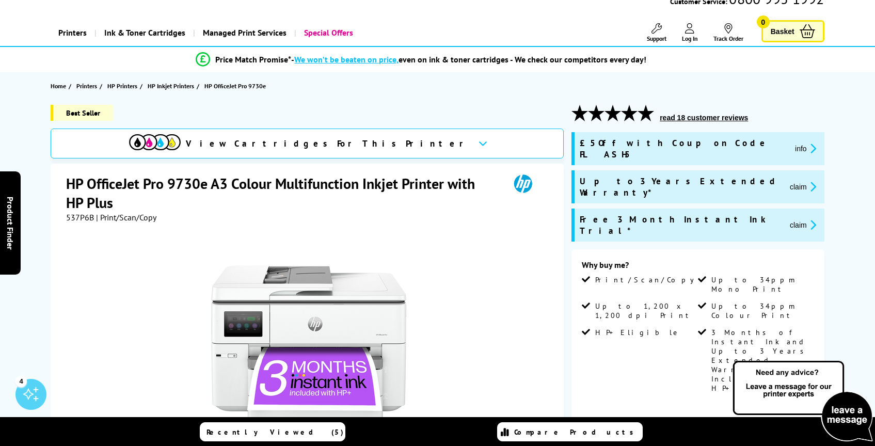
click at [78, 220] on span "537P6B" at bounding box center [80, 217] width 28 height 10
copy span "537P6B"
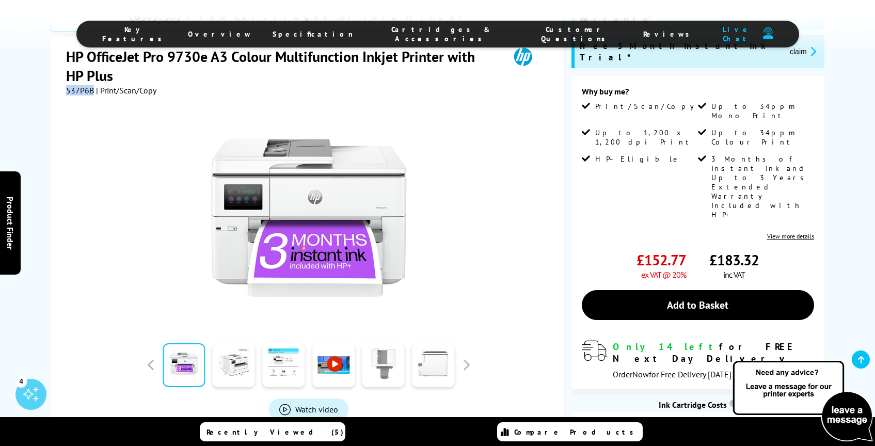
scroll to position [246, 0]
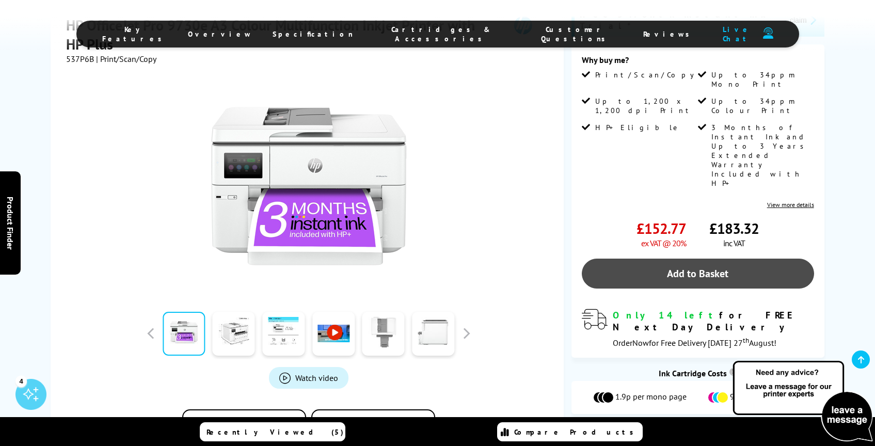
click at [704, 259] on link "Add to Basket" at bounding box center [698, 274] width 232 height 30
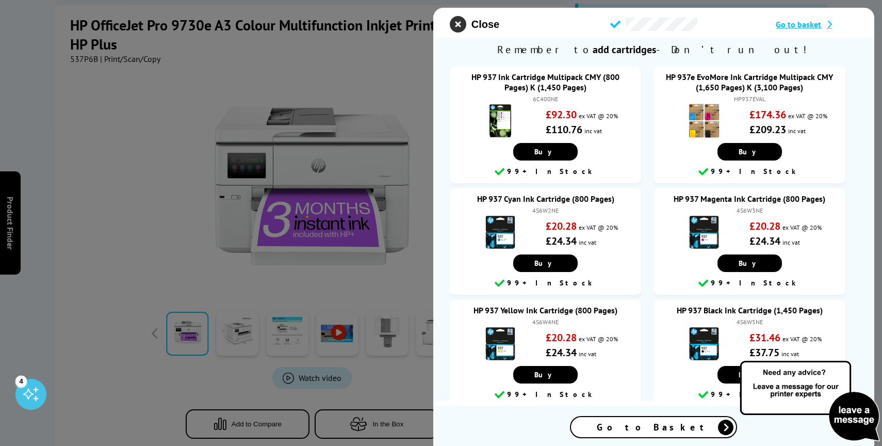
click at [457, 23] on icon "close modal" at bounding box center [458, 24] width 17 height 17
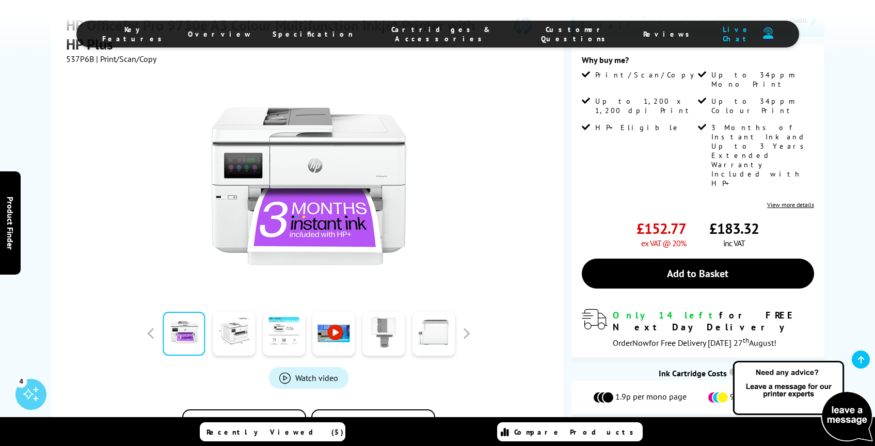
scroll to position [456, 0]
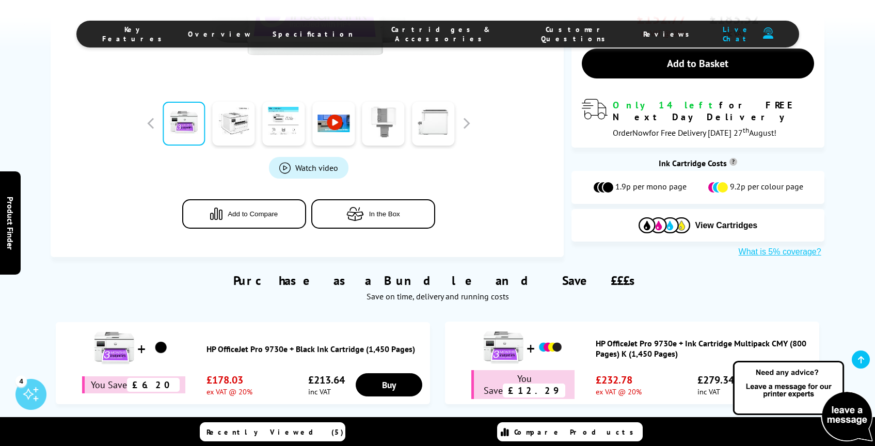
click at [350, 35] on span "Specification" at bounding box center [312, 33] width 80 height 9
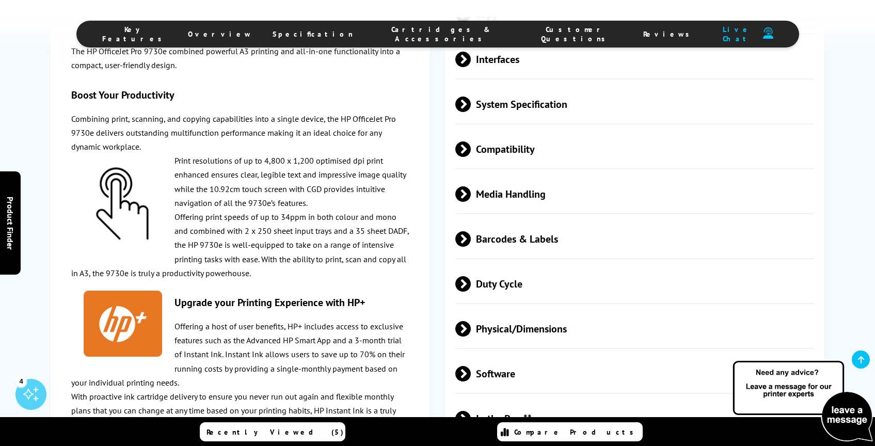
scroll to position [1972, 0]
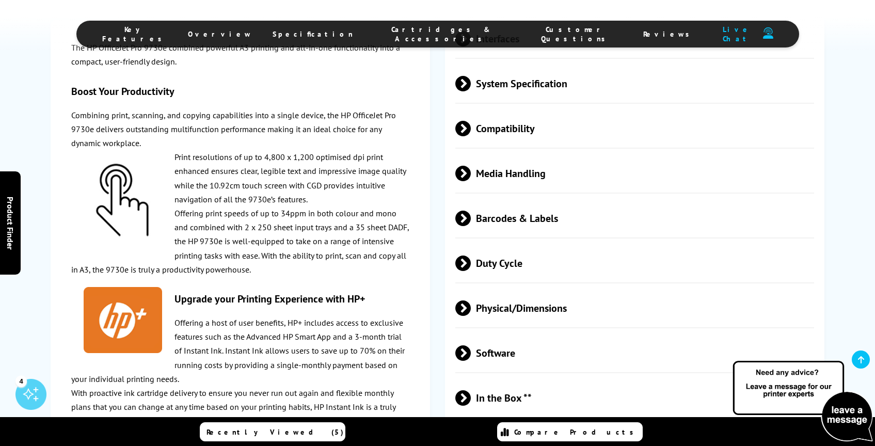
click at [471, 300] on span at bounding box center [471, 307] width 0 height 15
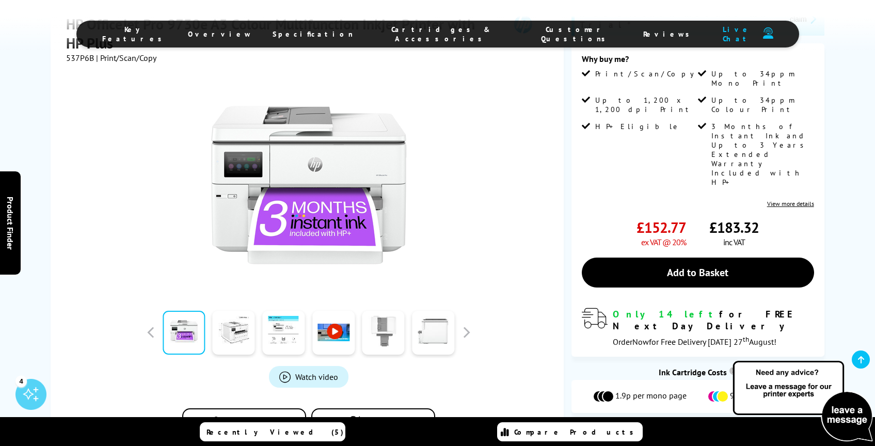
scroll to position [0, 0]
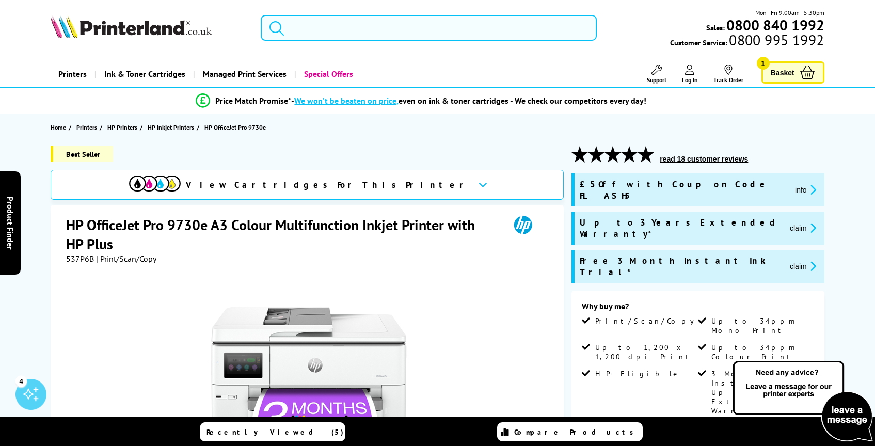
click at [318, 32] on input "search" at bounding box center [429, 28] width 336 height 26
paste input "HP DeskJet 2810e"
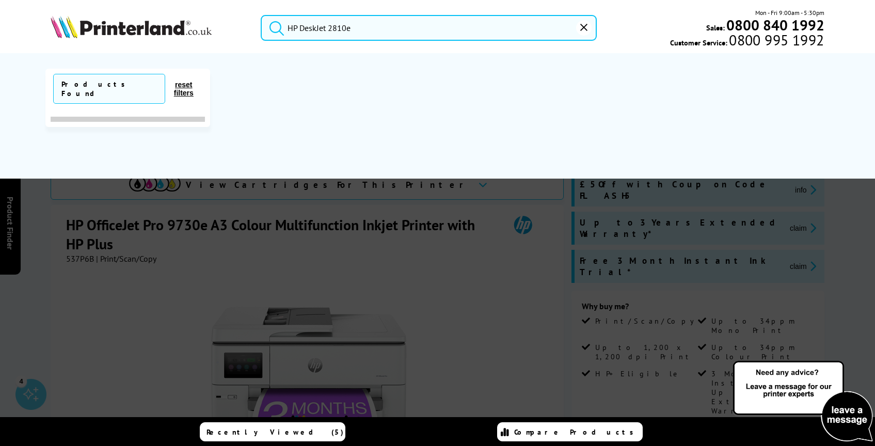
type input "HP DeskJet 2810e"
click at [261, 15] on button "submit" at bounding box center [274, 26] width 26 height 23
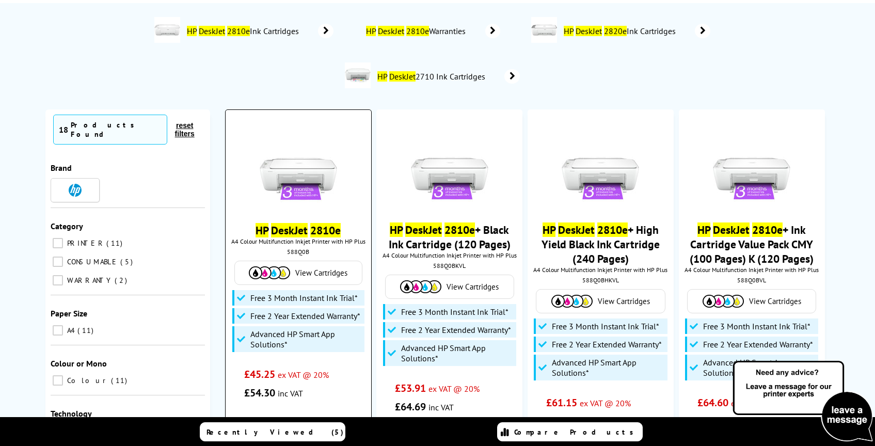
scroll to position [52, 0]
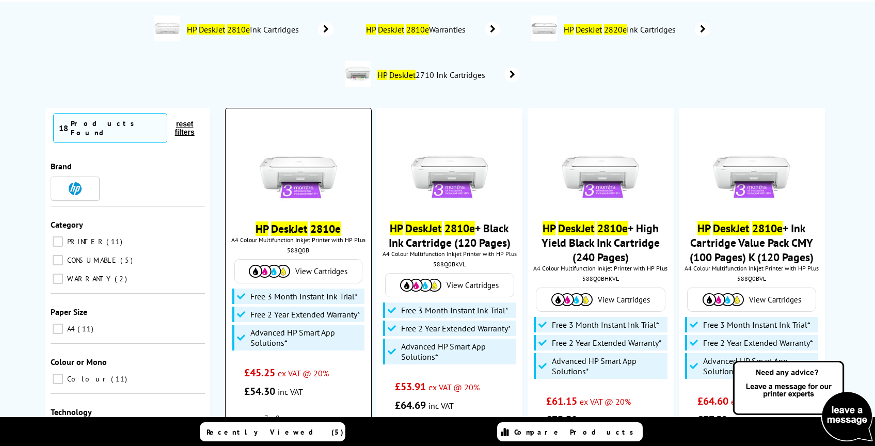
click at [310, 161] on img at bounding box center [298, 164] width 77 height 77
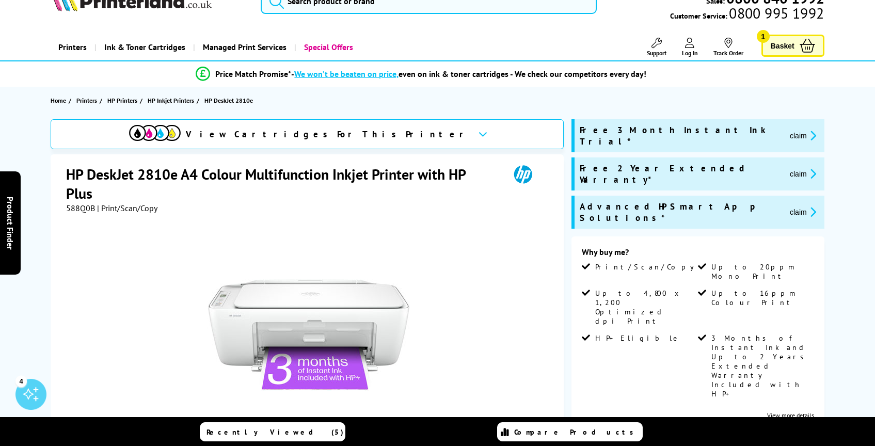
scroll to position [42, 0]
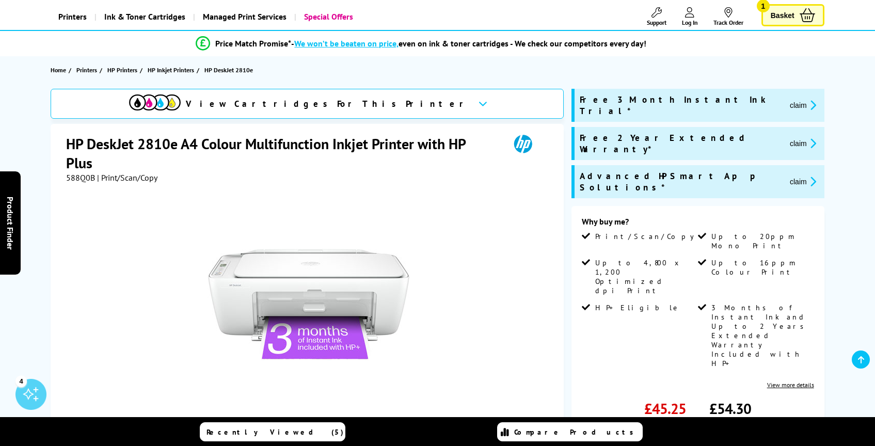
click at [398, 110] on div "View Cartridges For This Printer" at bounding box center [307, 104] width 513 height 30
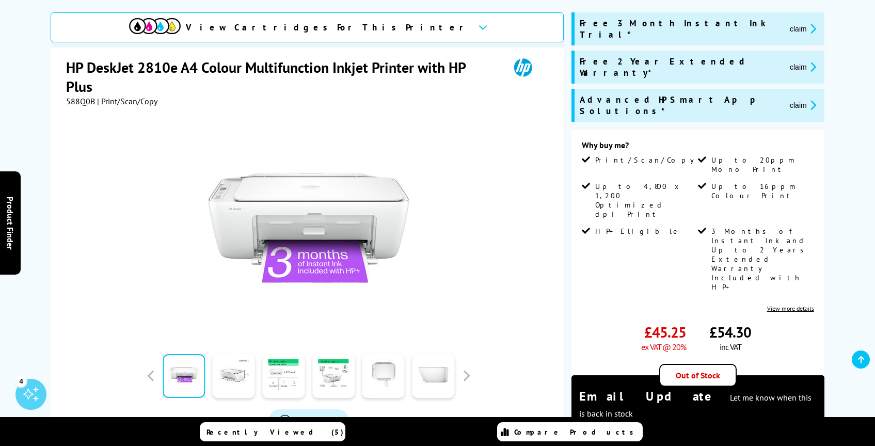
scroll to position [68, 0]
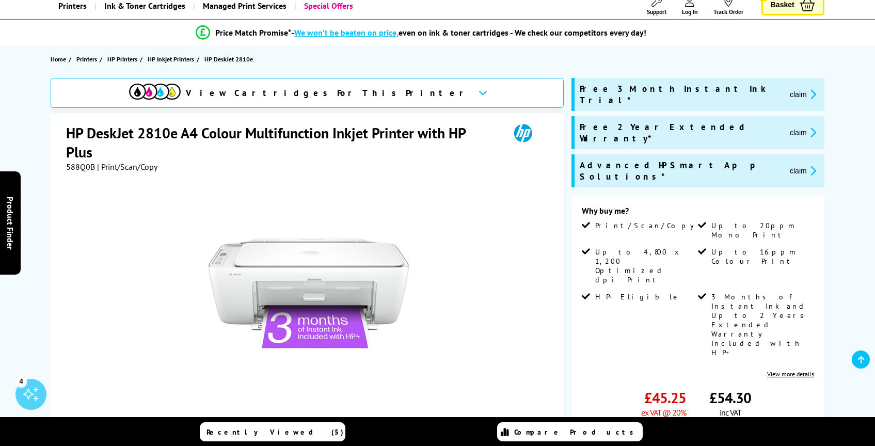
click at [81, 168] on span "588Q0B" at bounding box center [80, 166] width 29 height 10
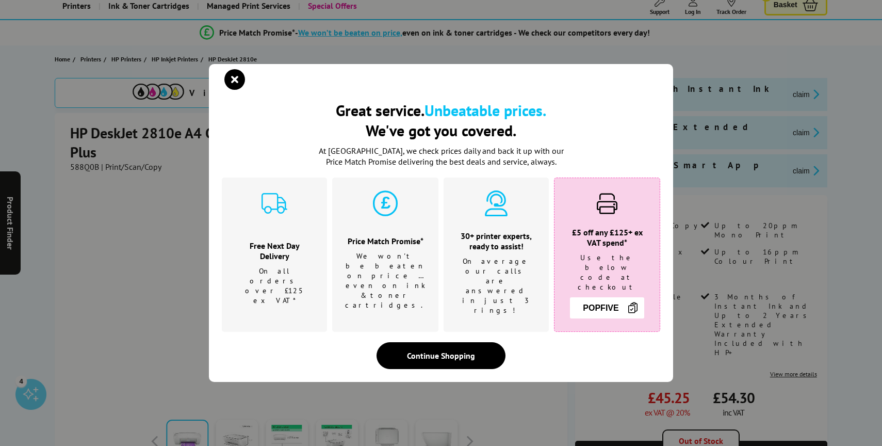
click at [81, 168] on div "Great service. Unbeatable prices. We've got you covered. Great service. Unbeata…" at bounding box center [441, 223] width 882 height 446
copy p "Promise"
click at [239, 90] on icon "close modal" at bounding box center [234, 79] width 21 height 21
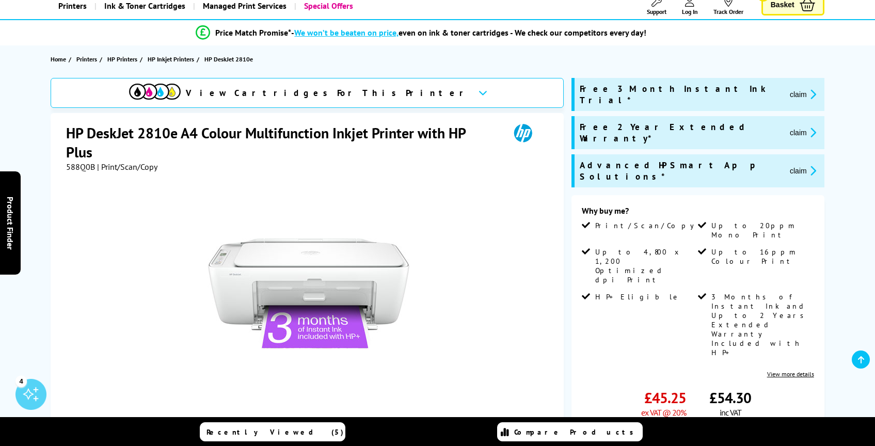
click at [81, 162] on span "588Q0B" at bounding box center [80, 166] width 29 height 10
copy span "588Q0B"
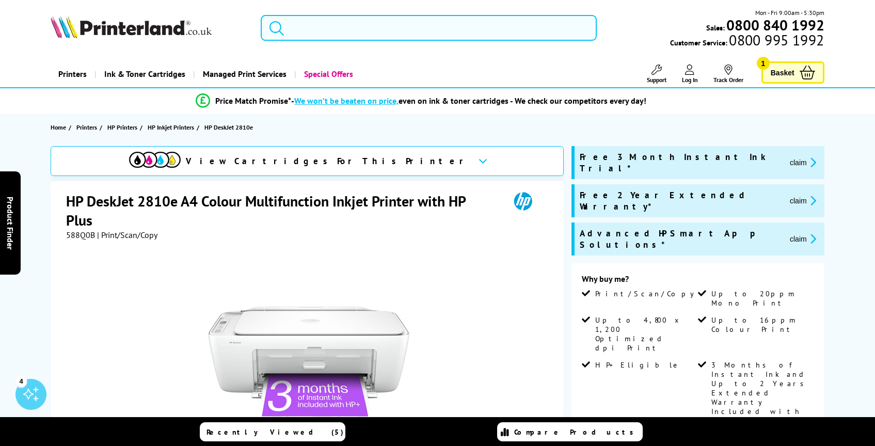
click at [363, 20] on input "search" at bounding box center [429, 28] width 336 height 26
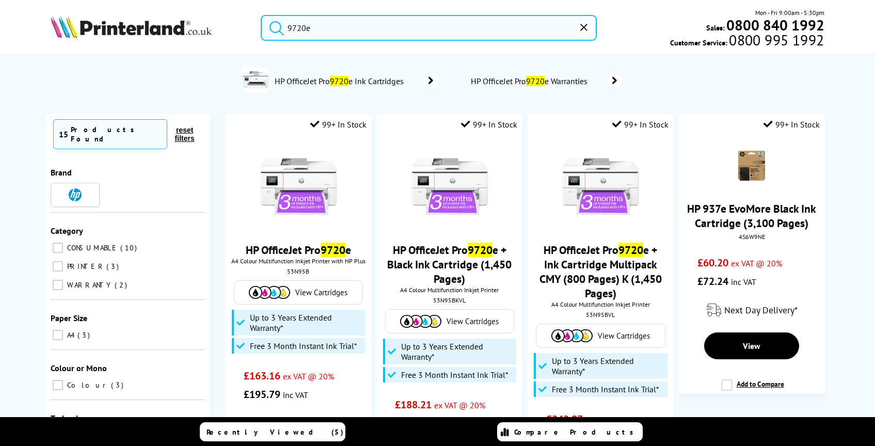
type input "9720e"
click at [261, 15] on button "submit" at bounding box center [274, 26] width 26 height 23
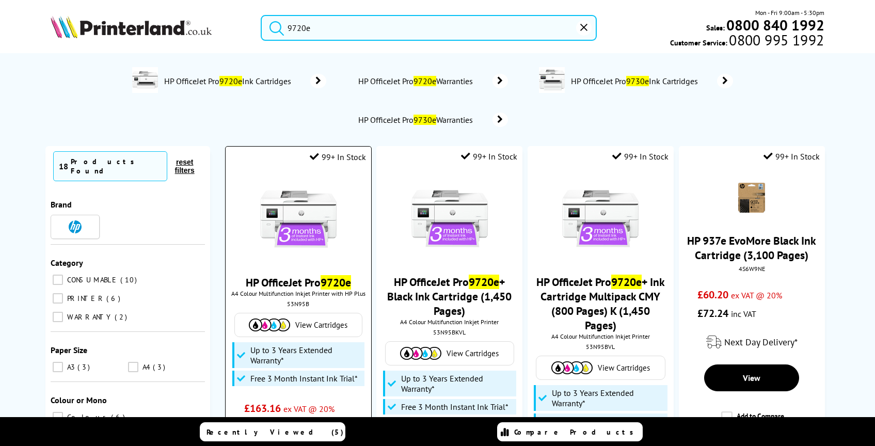
click at [305, 187] on img at bounding box center [298, 218] width 77 height 77
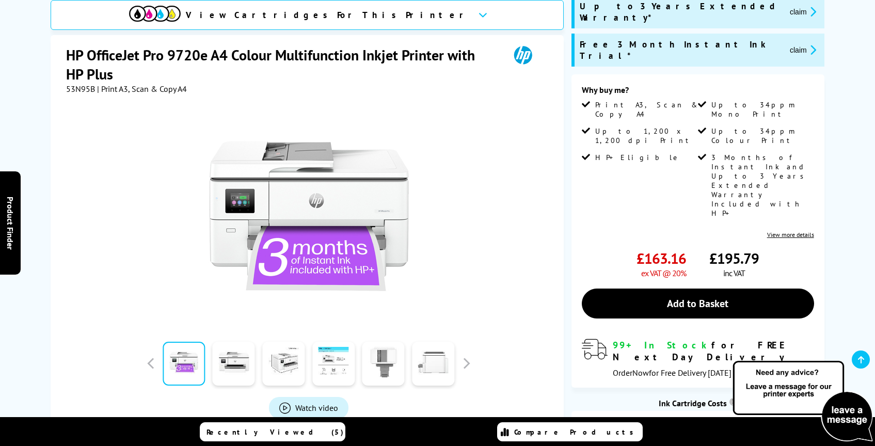
scroll to position [46, 0]
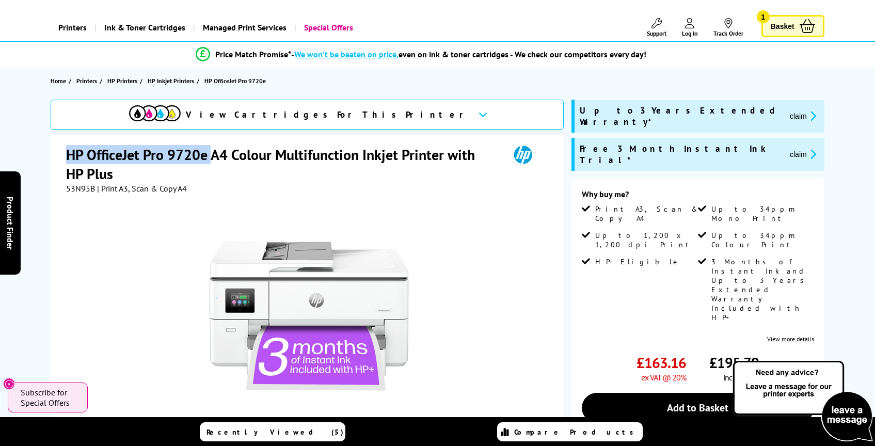
drag, startPoint x: 209, startPoint y: 155, endPoint x: 67, endPoint y: 154, distance: 142.4
click at [67, 154] on h1 "HP OfficeJet Pro 9720e A4 Colour Multifunction Inkjet Printer with HP Plus" at bounding box center [282, 164] width 433 height 38
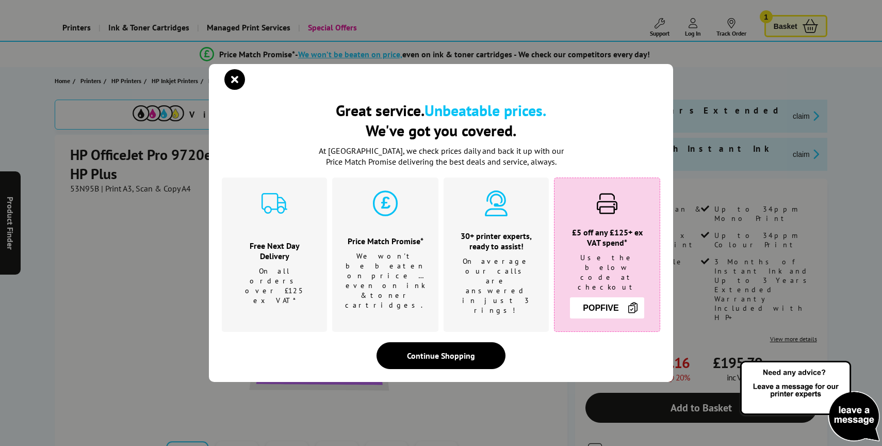
click at [113, 160] on div "Great service. Unbeatable prices. We've got you covered. Great service. Unbeata…" at bounding box center [441, 223] width 882 height 446
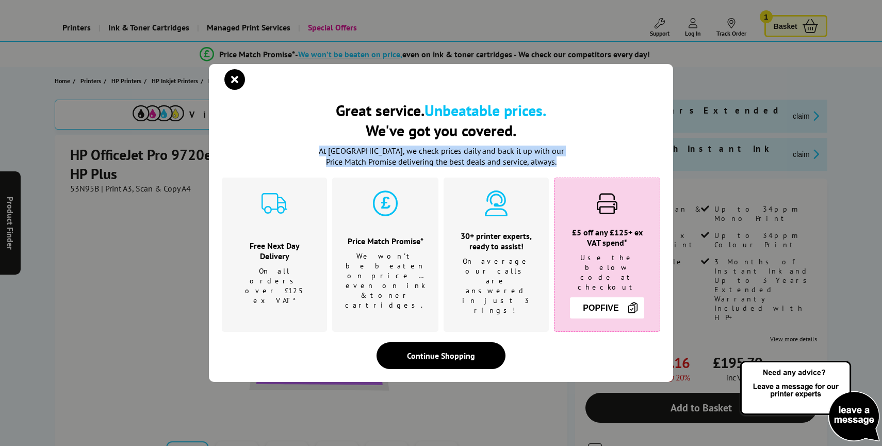
click at [113, 160] on div "Great service. Unbeatable prices. We've got you covered. Great service. Unbeata…" at bounding box center [441, 223] width 882 height 446
click at [235, 89] on icon "close modal" at bounding box center [234, 79] width 21 height 21
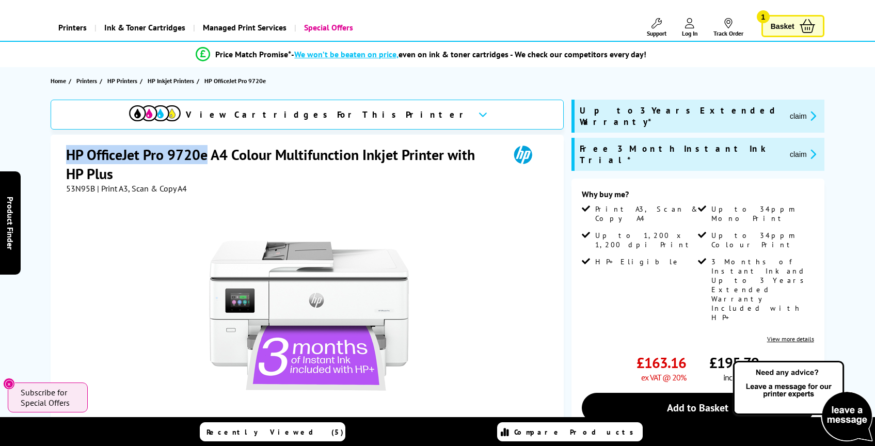
drag, startPoint x: 205, startPoint y: 154, endPoint x: 69, endPoint y: 153, distance: 136.7
click at [69, 153] on h1 "HP OfficeJet Pro 9720e A4 Colour Multifunction Inkjet Printer with HP Plus" at bounding box center [282, 164] width 433 height 38
copy h1 "HP OfficeJet Pro 9720e"
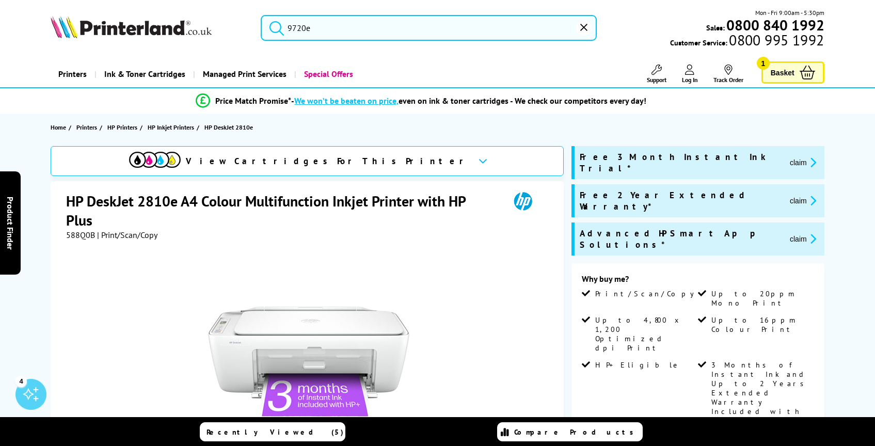
click at [298, 29] on input "9720e" at bounding box center [429, 28] width 336 height 26
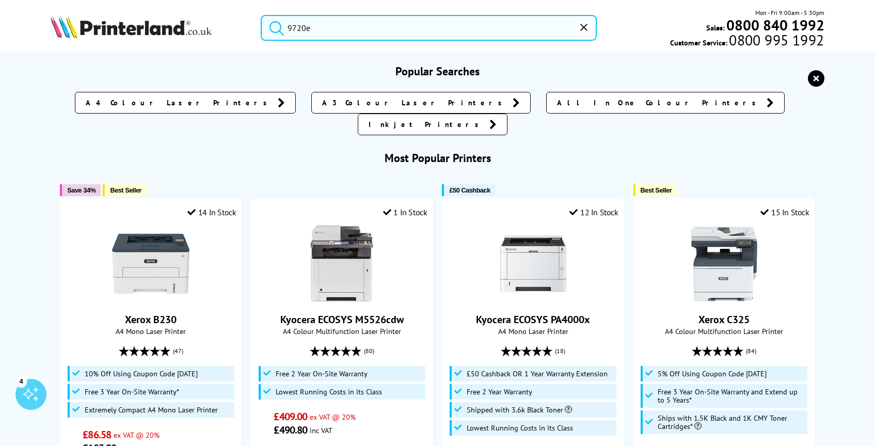
click at [303, 31] on input "9720e" at bounding box center [429, 28] width 336 height 26
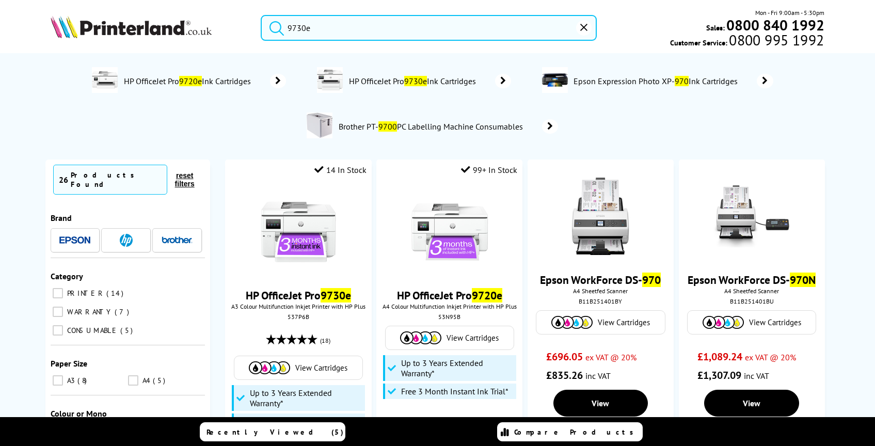
type input "9730e"
click at [261, 15] on button "submit" at bounding box center [274, 26] width 26 height 23
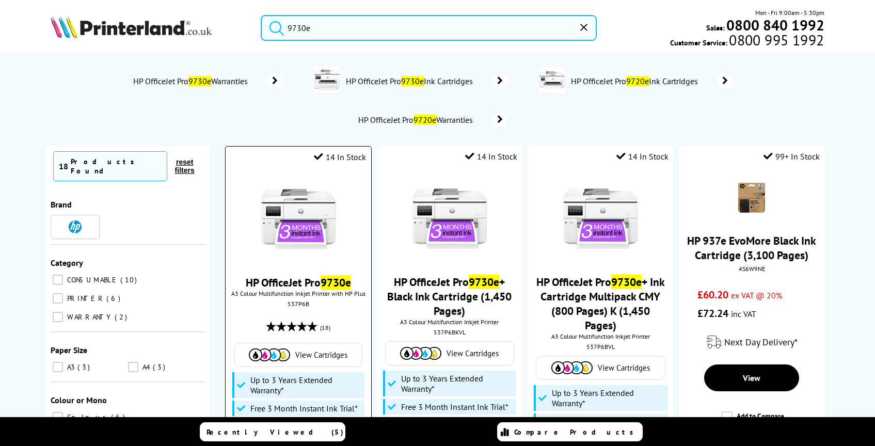
click at [313, 225] on img at bounding box center [298, 218] width 77 height 77
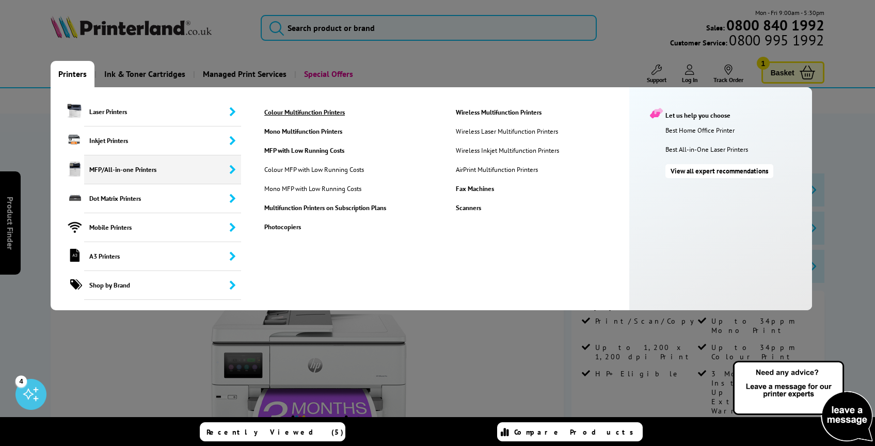
click at [303, 108] on link "Colour Multifunction Printers" at bounding box center [351, 112] width 190 height 9
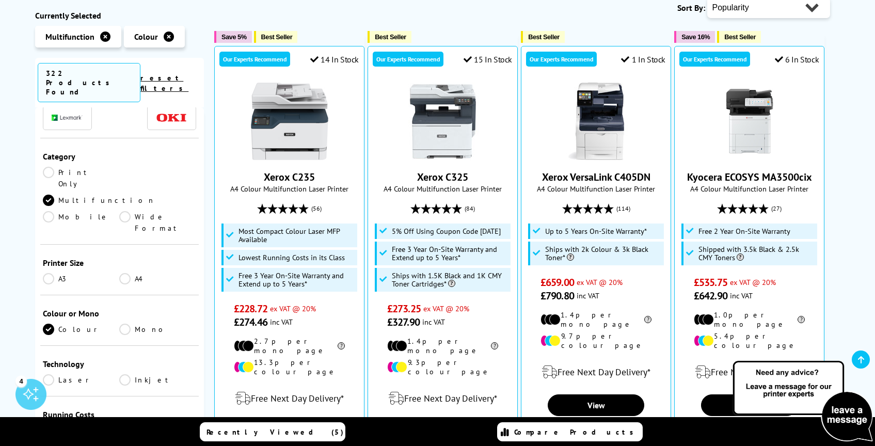
scroll to position [96, 0]
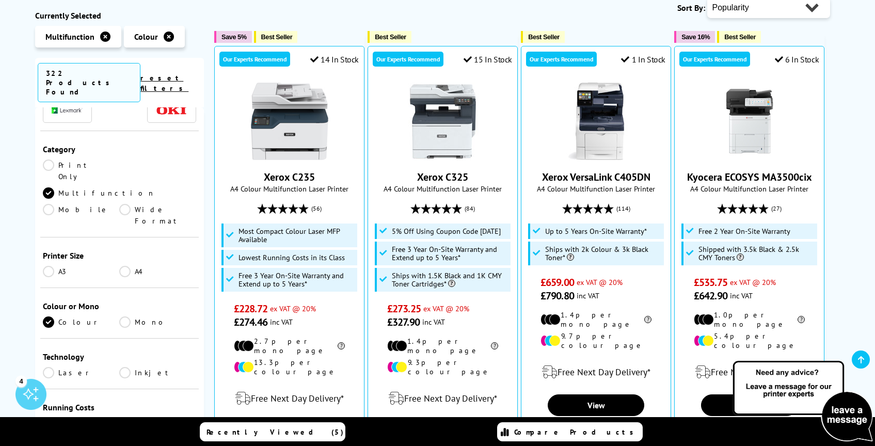
click at [128, 367] on link "Inkjet" at bounding box center [157, 372] width 77 height 11
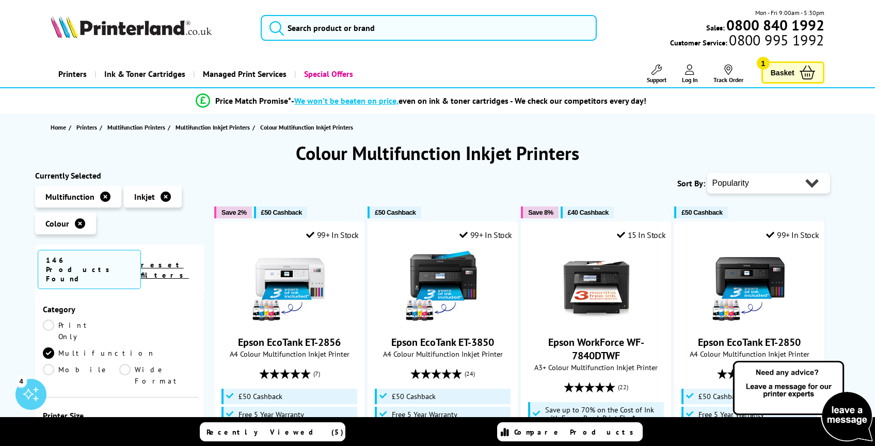
click at [764, 170] on div "Popularity Rating Price - Low to High Price - High to Low Running Costs - Low t…" at bounding box center [768, 183] width 123 height 26
click at [762, 177] on select "Popularity Rating Price - Low to High Price - High to Low Running Costs - Low t…" at bounding box center [768, 183] width 123 height 21
select select "Price Ascending"
click at [707, 173] on select "Popularity Rating Price - Low to High Price - High to Low Running Costs - Low t…" at bounding box center [768, 183] width 123 height 21
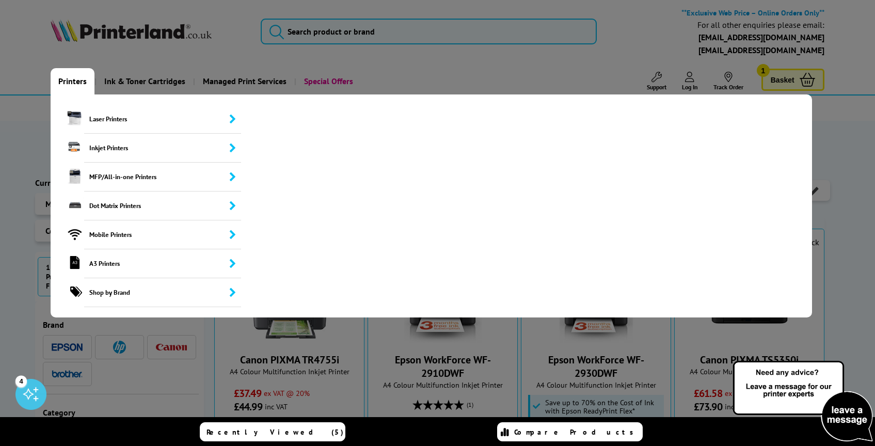
click at [76, 80] on link "Printers" at bounding box center [73, 81] width 44 height 26
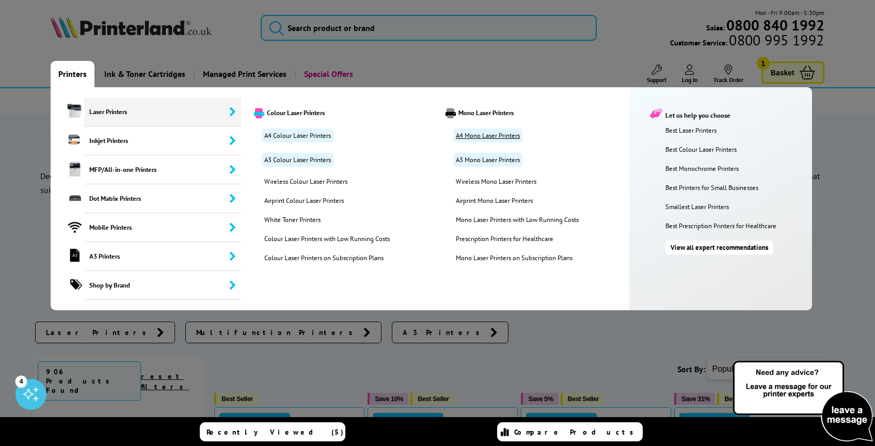
click at [477, 133] on link "A4 Mono Laser Printers" at bounding box center [487, 135] width 69 height 14
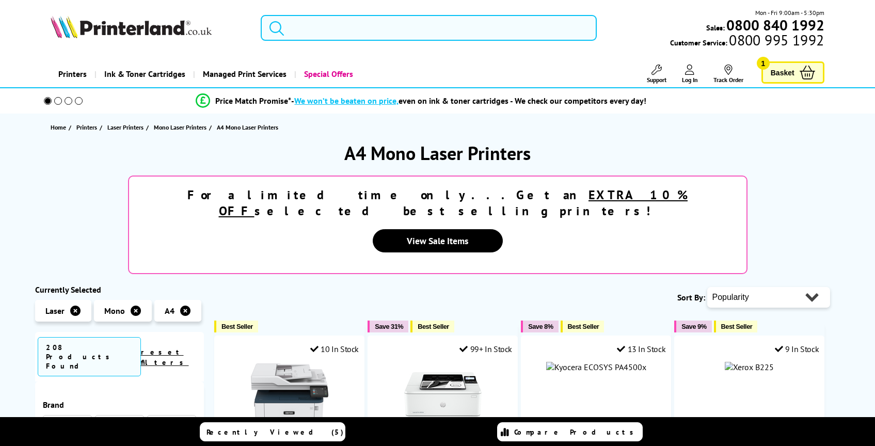
click at [477, 133] on div "Home Printers Laser Printers Mono Laser Printers A4 Mono Laser Printers" at bounding box center [438, 127] width 826 height 27
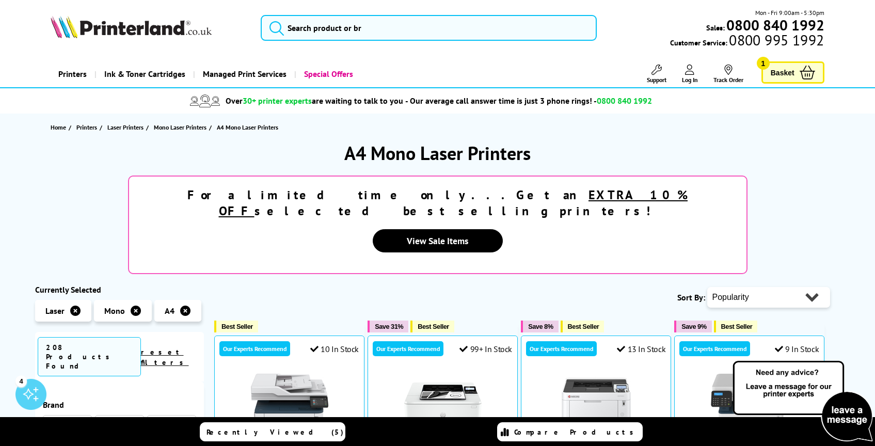
click at [752, 287] on select "Popularity Rating Price - Low to High Price - High to Low Running Costs - Low t…" at bounding box center [768, 297] width 123 height 21
select select "Price Ascending"
click at [707, 287] on select "Popularity Rating Price - Low to High Price - High to Low Running Costs - Low t…" at bounding box center [768, 297] width 123 height 21
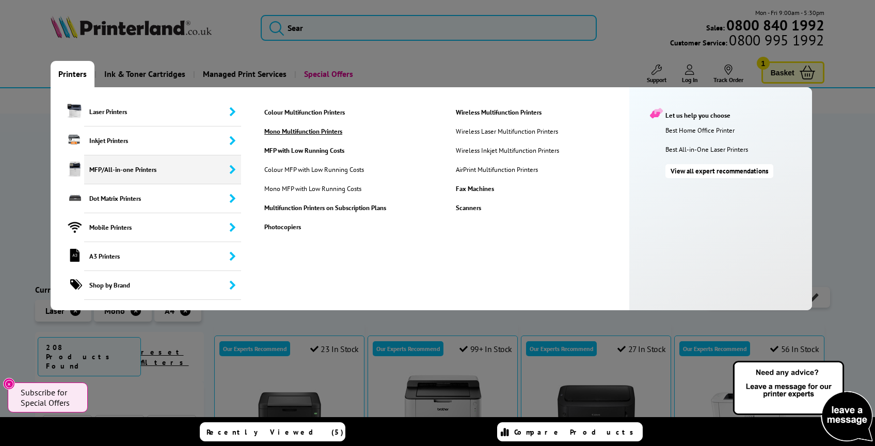
click at [324, 132] on link "Mono Multifunction Printers" at bounding box center [351, 131] width 190 height 9
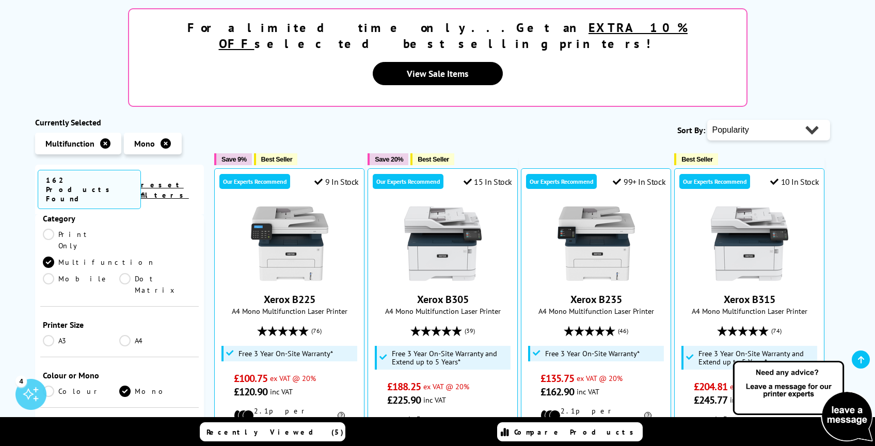
scroll to position [173, 0]
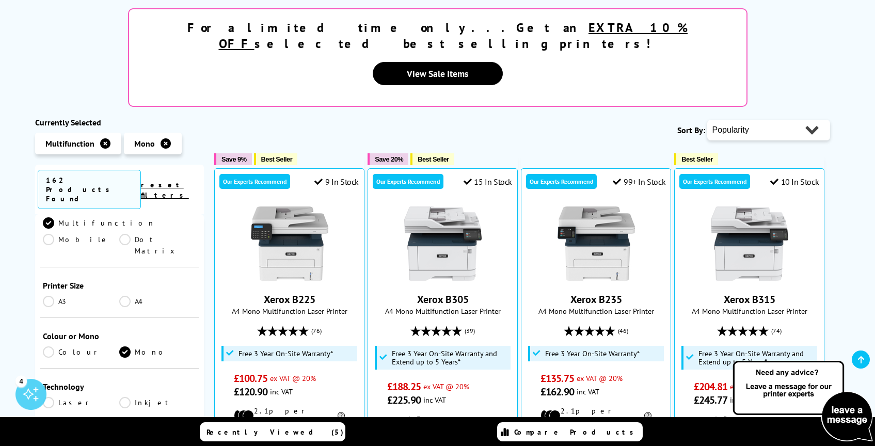
click at [50, 397] on link "Laser" at bounding box center [81, 402] width 77 height 11
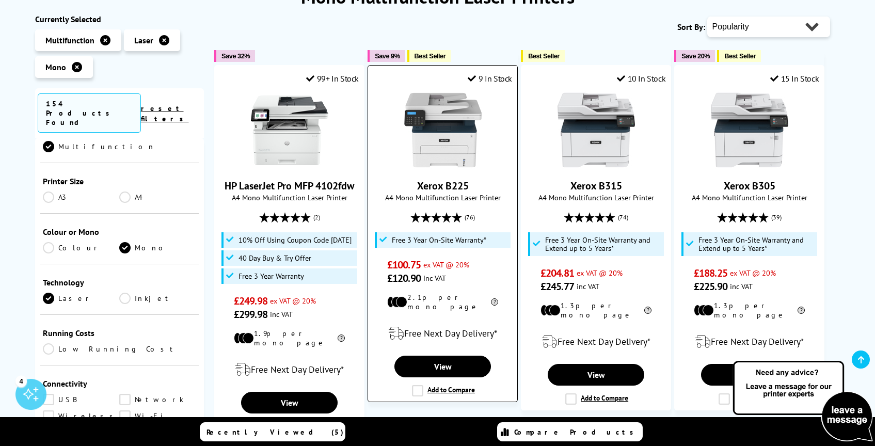
scroll to position [150, 0]
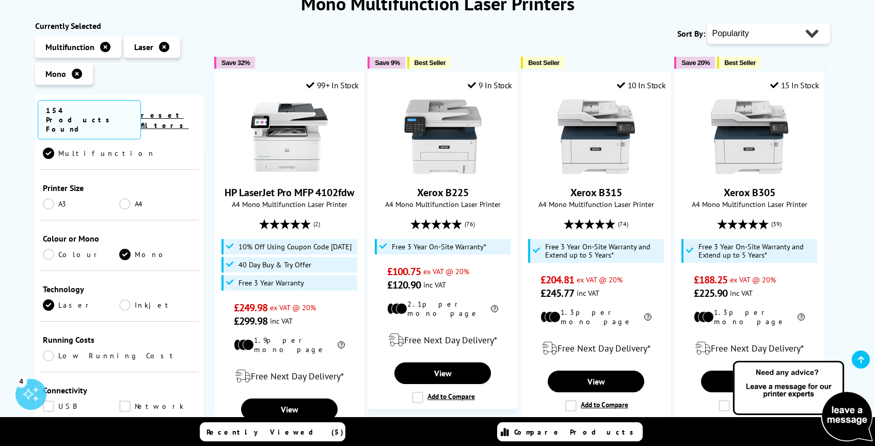
click at [757, 31] on select "Popularity Rating Price - Low to High Price - High to Low Running Costs - Low t…" at bounding box center [768, 33] width 123 height 21
select select "Price Ascending"
click at [707, 23] on select "Popularity Rating Price - Low to High Price - High to Low Running Costs - Low t…" at bounding box center [768, 33] width 123 height 21
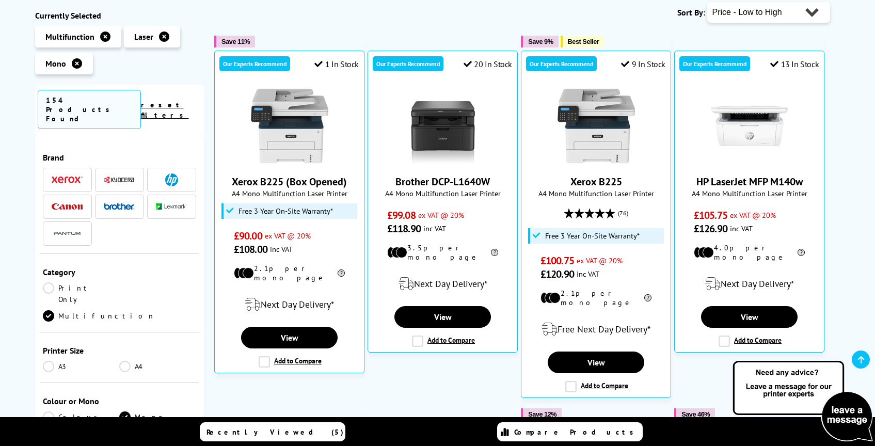
scroll to position [171, 0]
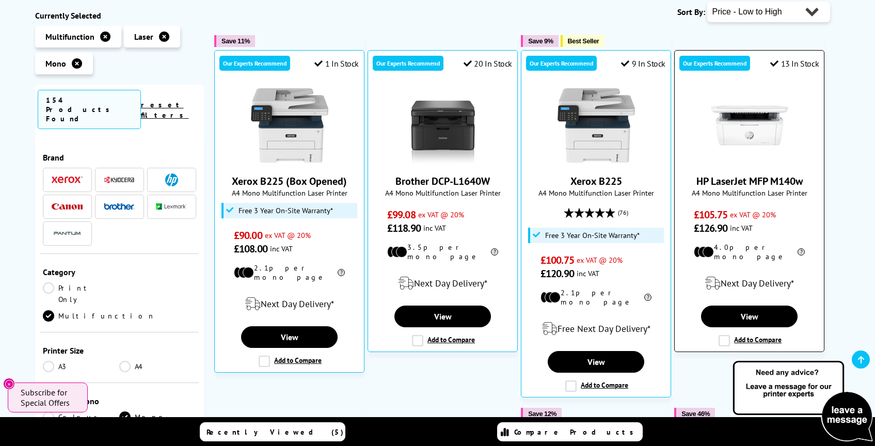
click at [738, 183] on link "HP LaserJet MFP M140w" at bounding box center [749, 180] width 106 height 13
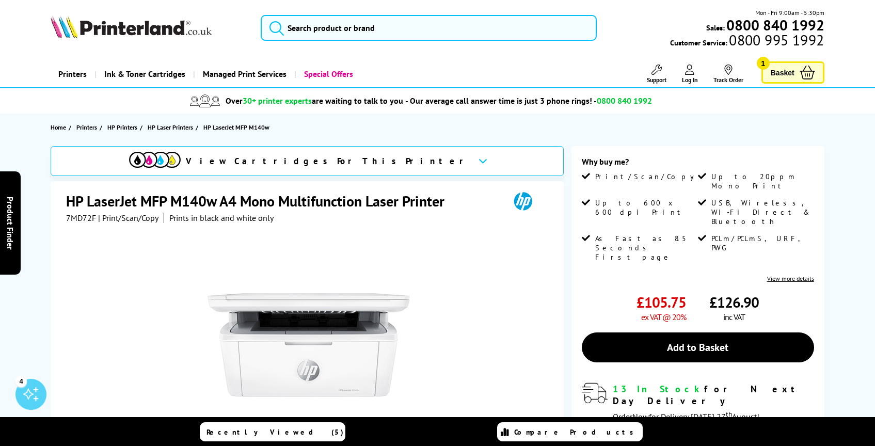
click at [80, 221] on span "7MD72F" at bounding box center [81, 218] width 30 height 10
click at [0, 0] on div "Great service. Unbeatable prices. We've got you covered. Great service. Unbeata…" at bounding box center [0, 0] width 0 height 0
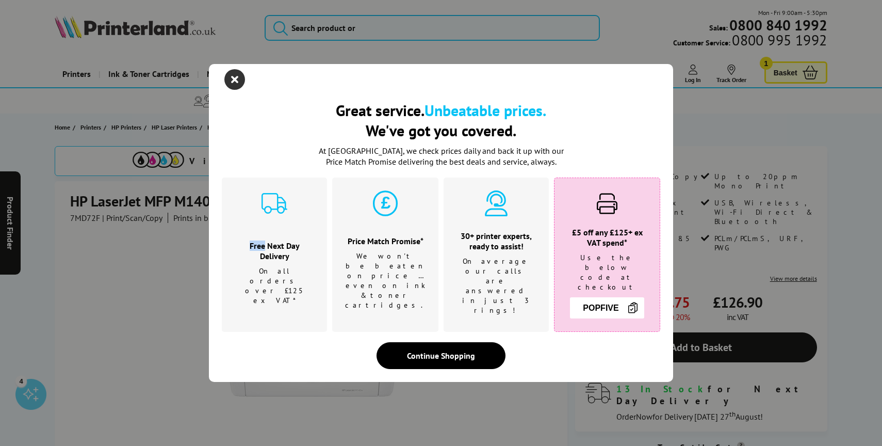
click at [238, 90] on icon "close modal" at bounding box center [234, 79] width 21 height 21
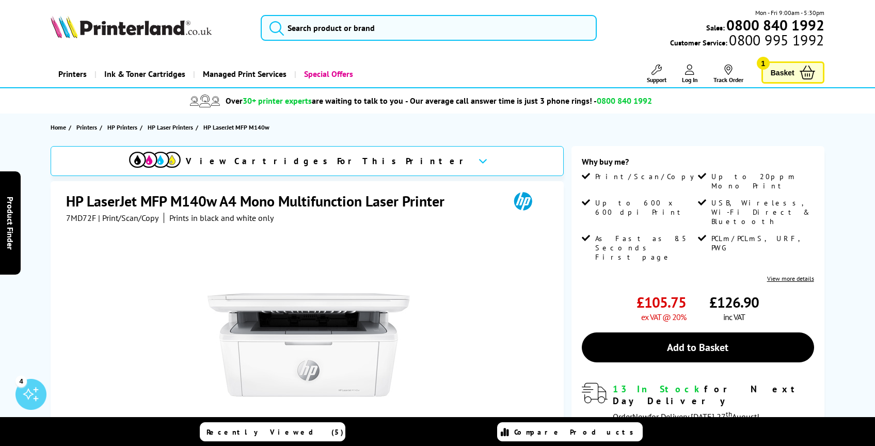
click at [84, 222] on span "7MD72F" at bounding box center [81, 218] width 30 height 10
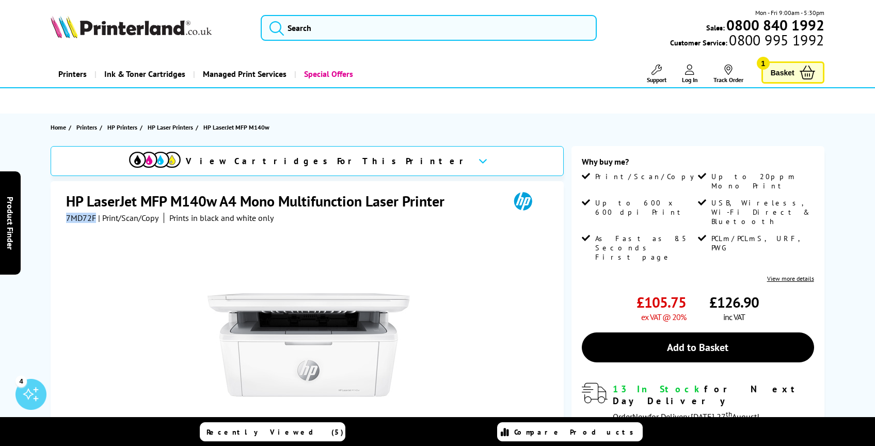
copy span "7MD72F"
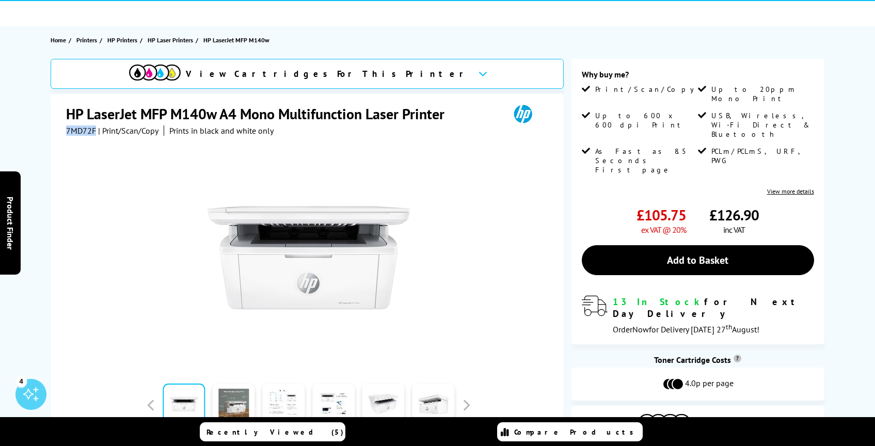
scroll to position [96, 0]
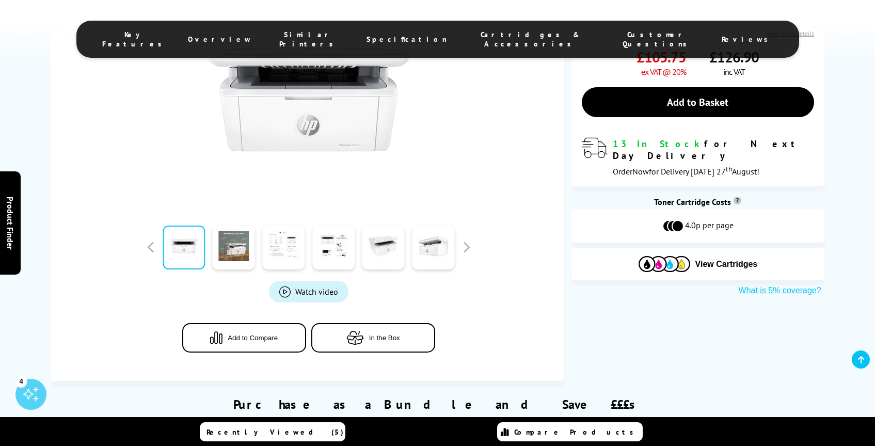
click at [525, 182] on div at bounding box center [308, 94] width 484 height 233
click at [488, 33] on span "Cartridges & Accessories" at bounding box center [529, 39] width 125 height 19
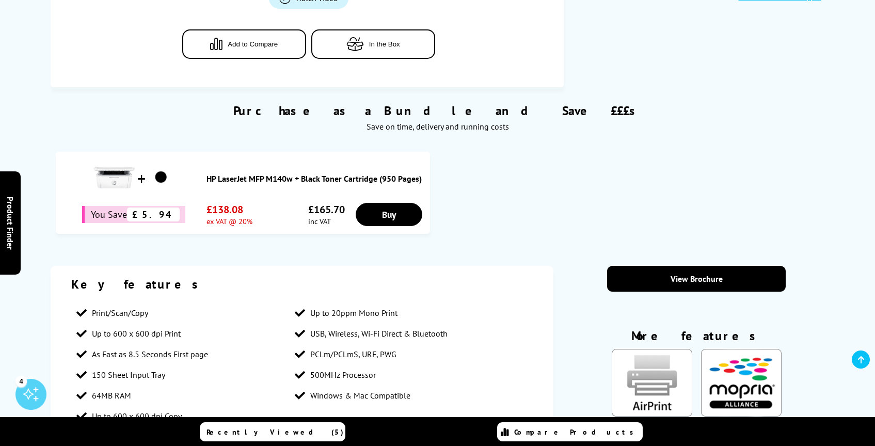
scroll to position [0, 0]
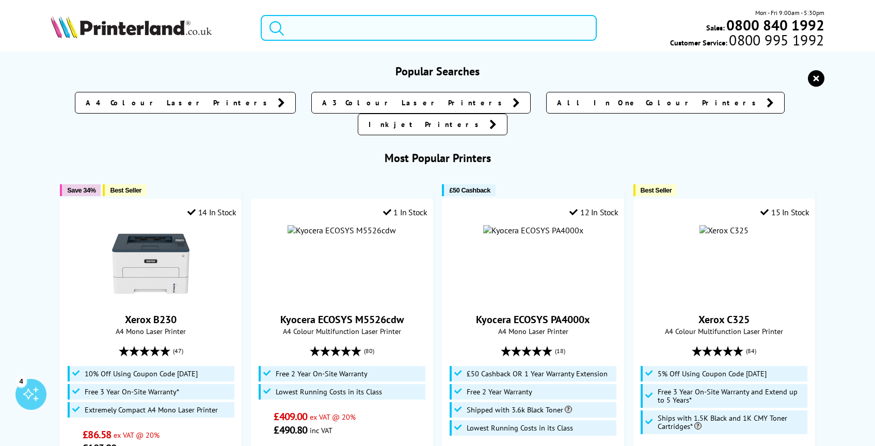
click at [370, 30] on input "search" at bounding box center [429, 28] width 336 height 26
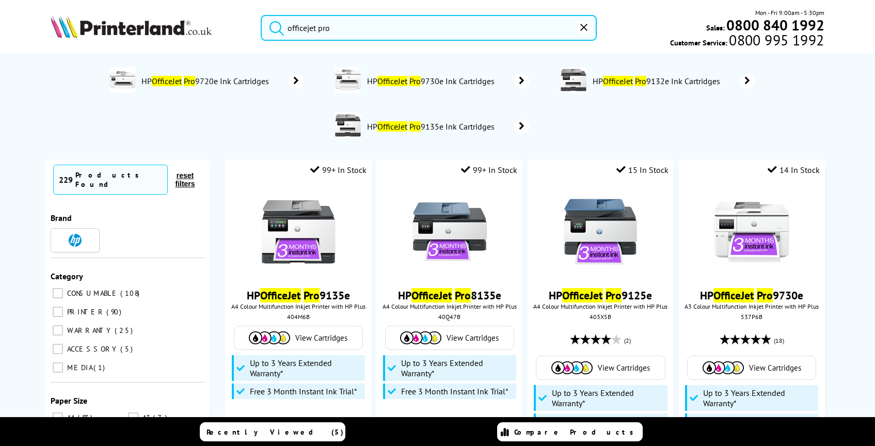
type input "officejet pro"
click at [261, 15] on button "submit" at bounding box center [274, 26] width 26 height 23
click at [70, 28] on img at bounding box center [131, 26] width 161 height 23
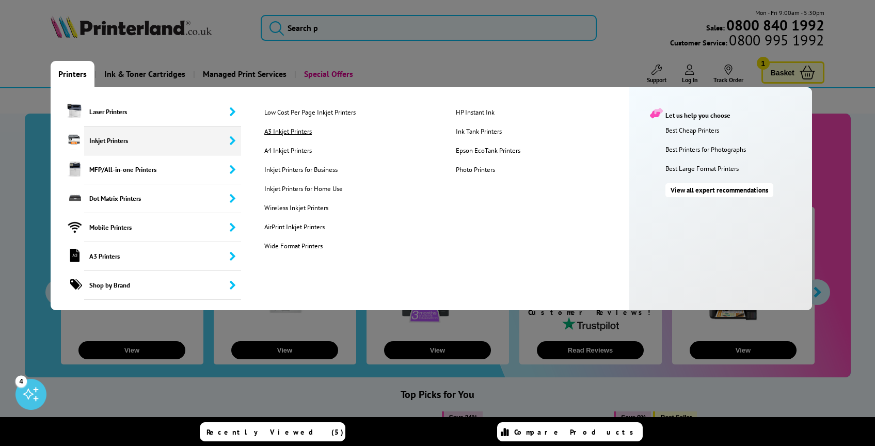
click at [298, 131] on link "A3 Inkjet Printers" at bounding box center [351, 131] width 190 height 9
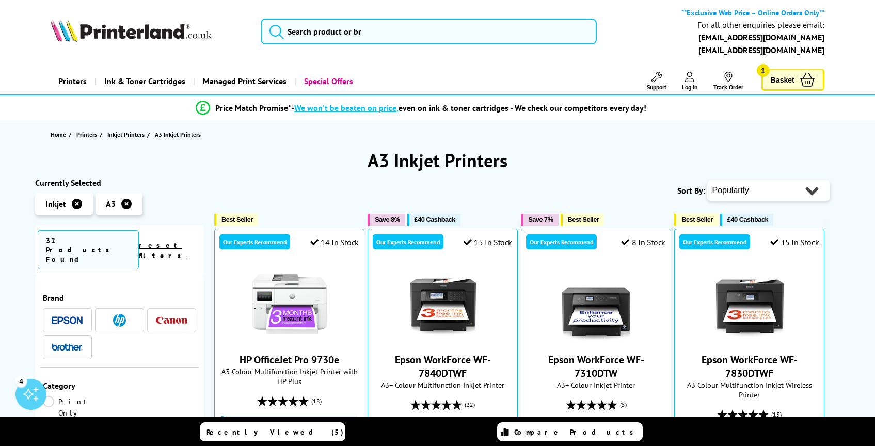
click at [798, 189] on select "Popularity Rating Price - Low to High Price - High to Low Running Costs - Low t…" at bounding box center [768, 190] width 123 height 21
select select "Price Ascending"
click at [707, 180] on select "Popularity Rating Price - Low to High Price - High to Low Running Costs - Low t…" at bounding box center [768, 190] width 123 height 21
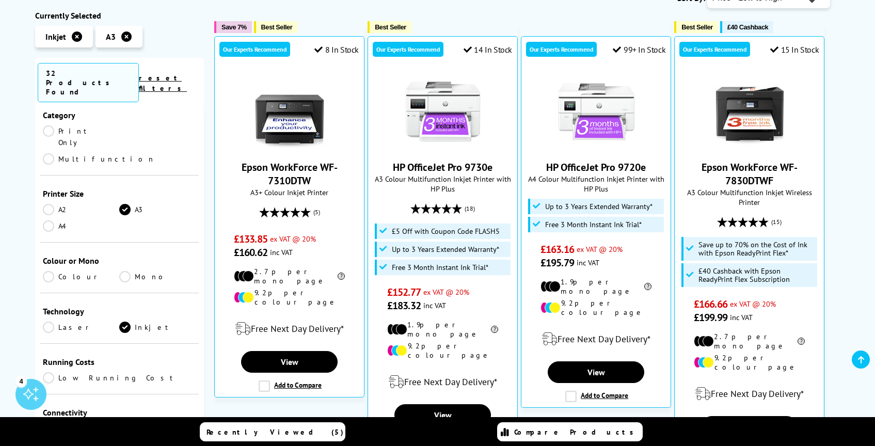
scroll to position [105, 0]
click at [55, 124] on link "Print Only" at bounding box center [81, 135] width 77 height 23
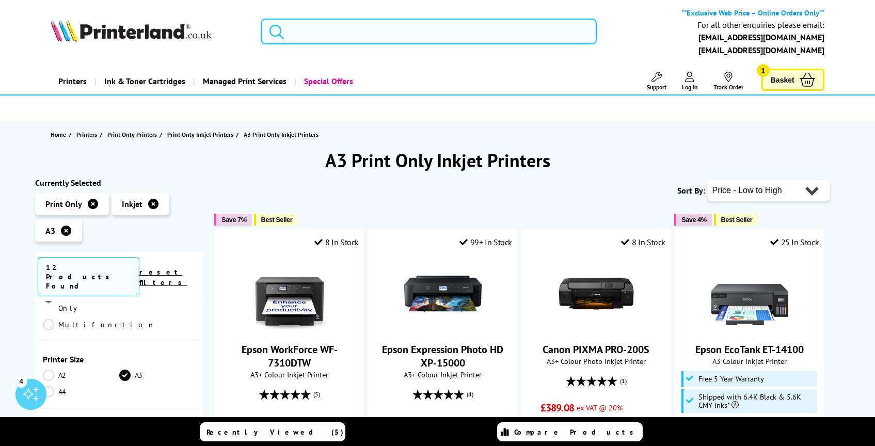
click at [326, 31] on input "search" at bounding box center [429, 32] width 336 height 26
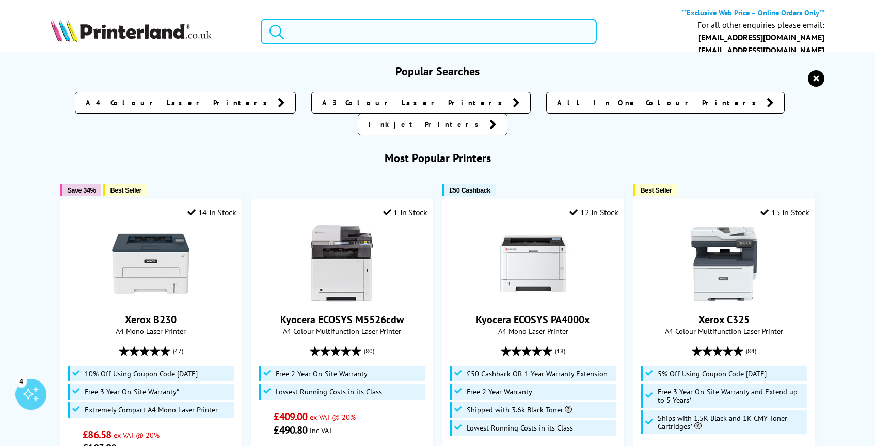
paste input "HP OfficeJet Pro 9720e"
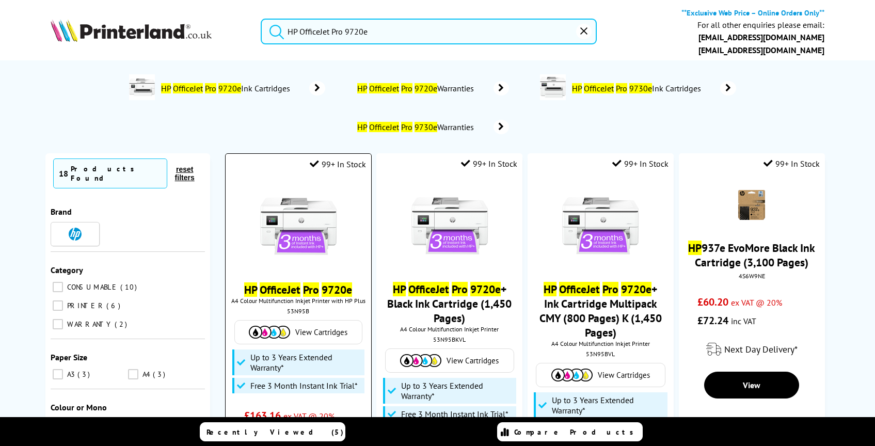
type input "HP OfficeJet Pro 9720e"
click at [312, 231] on img at bounding box center [298, 225] width 77 height 77
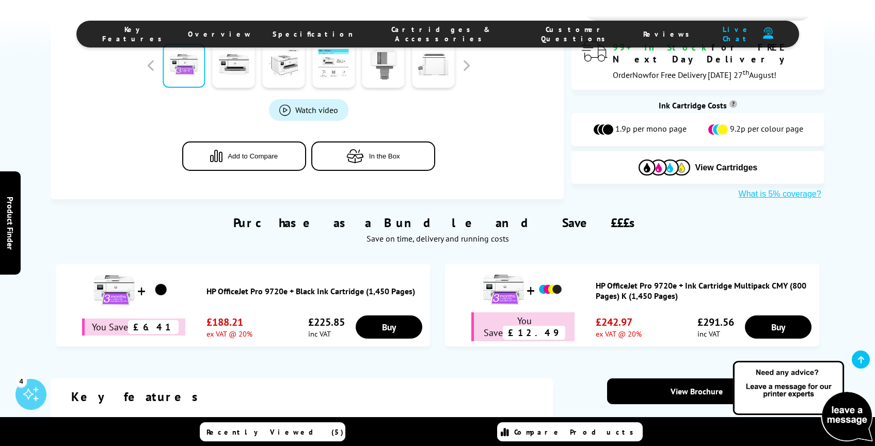
scroll to position [453, 0]
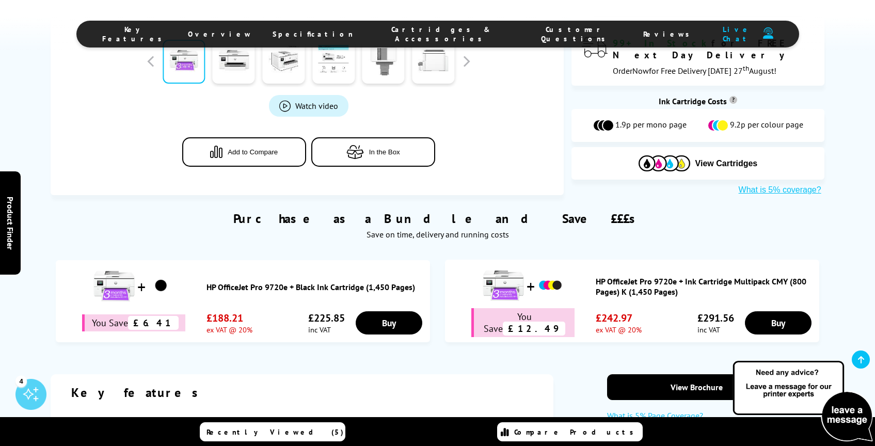
click at [353, 31] on span "Specification" at bounding box center [312, 33] width 80 height 9
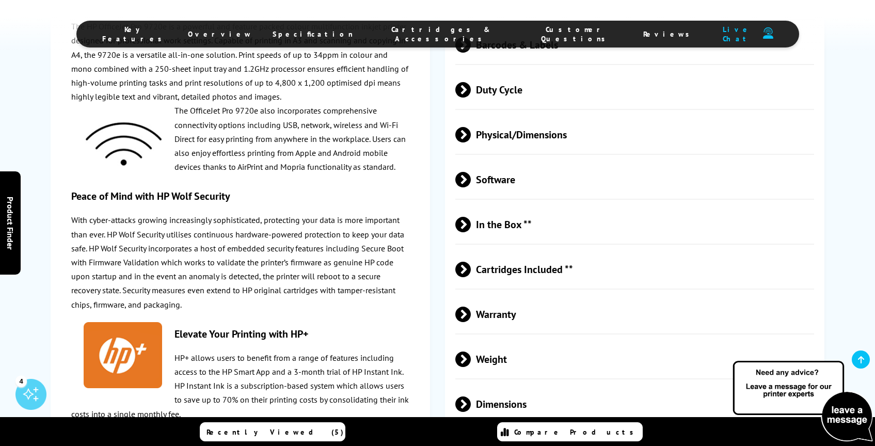
scroll to position [2035, 0]
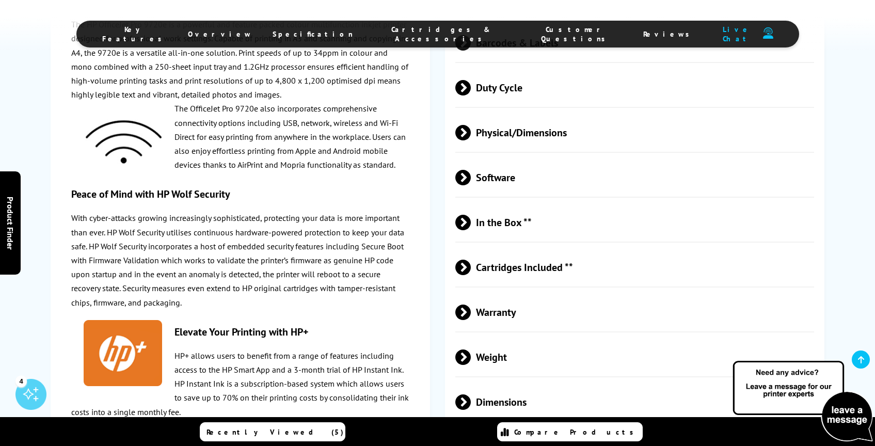
click at [517, 142] on span "Physical/Dimensions" at bounding box center [634, 132] width 359 height 39
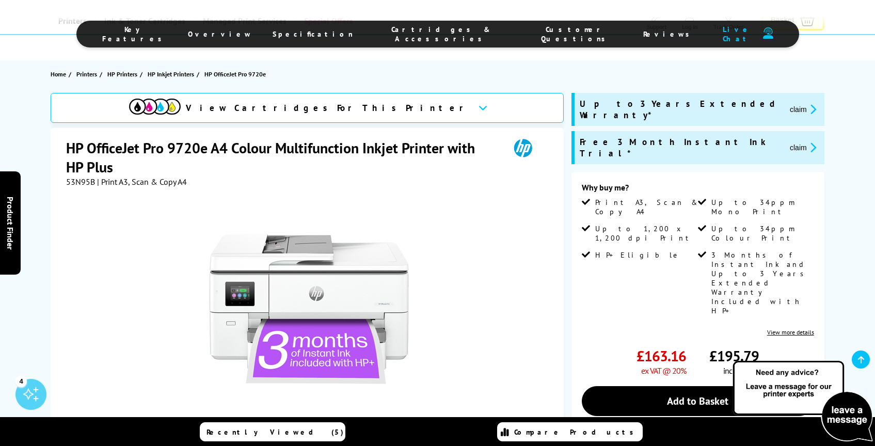
scroll to position [0, 0]
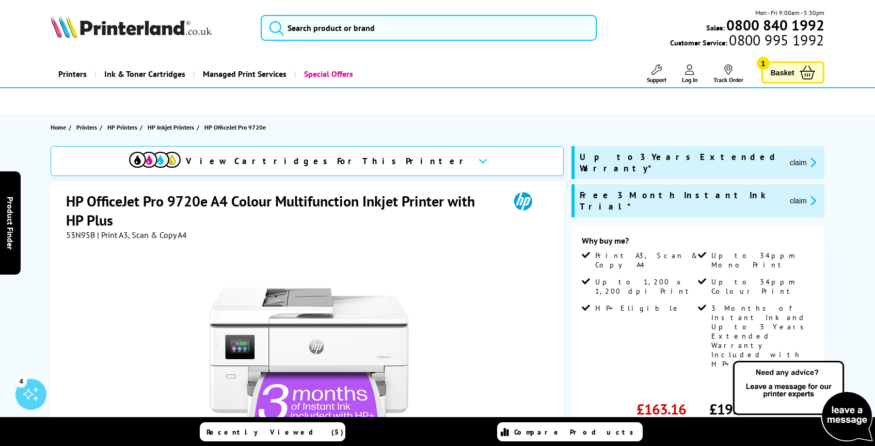
click at [87, 237] on span "53N95B" at bounding box center [80, 235] width 29 height 10
click at [0, 0] on div "Great service. Unbeatable prices. We've got you covered. Great service. Unbeata…" at bounding box center [0, 0] width 0 height 0
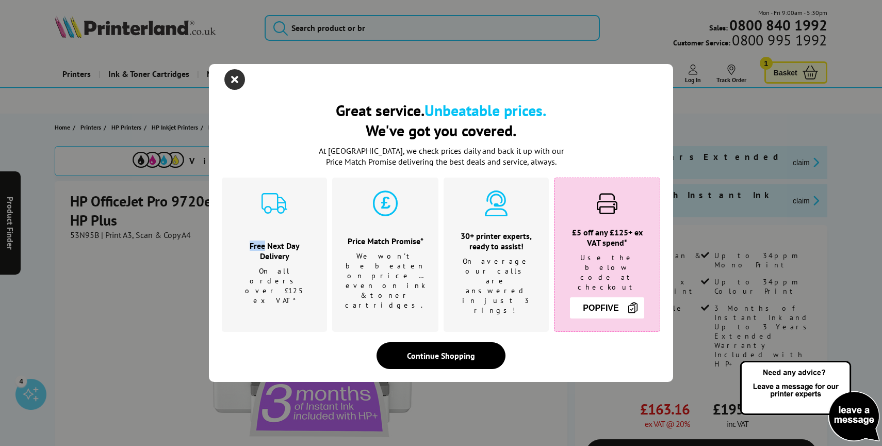
click at [227, 90] on icon "close modal" at bounding box center [234, 79] width 21 height 21
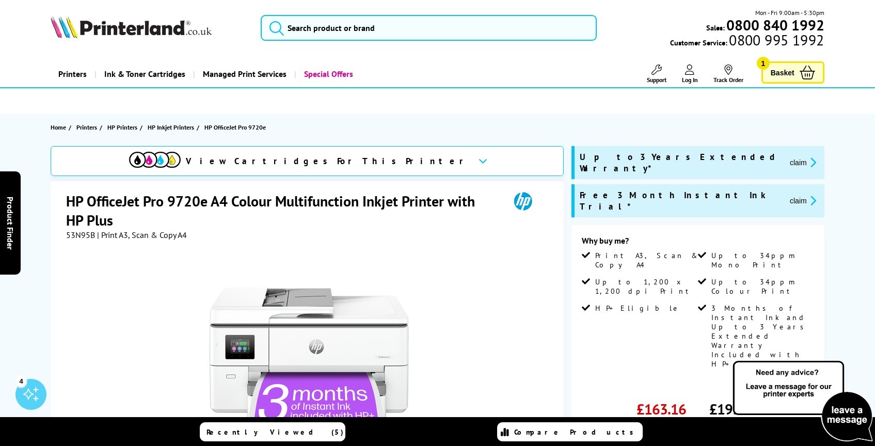
click at [84, 233] on span "53N95B" at bounding box center [80, 235] width 29 height 10
copy span "53N95B"
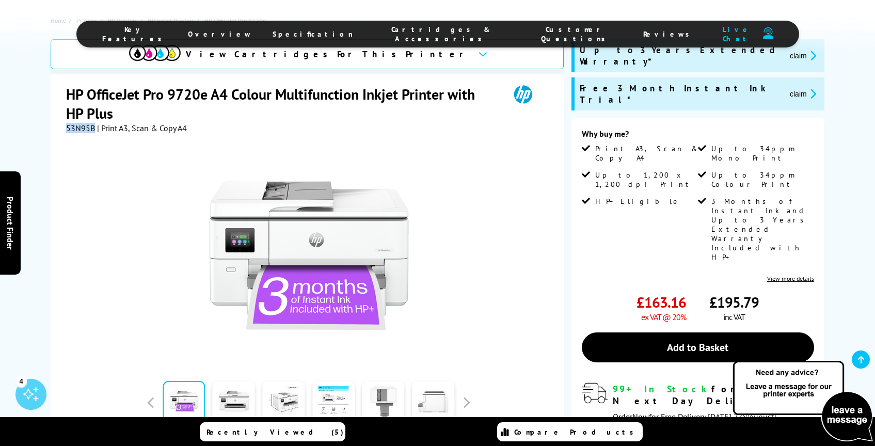
scroll to position [346, 0]
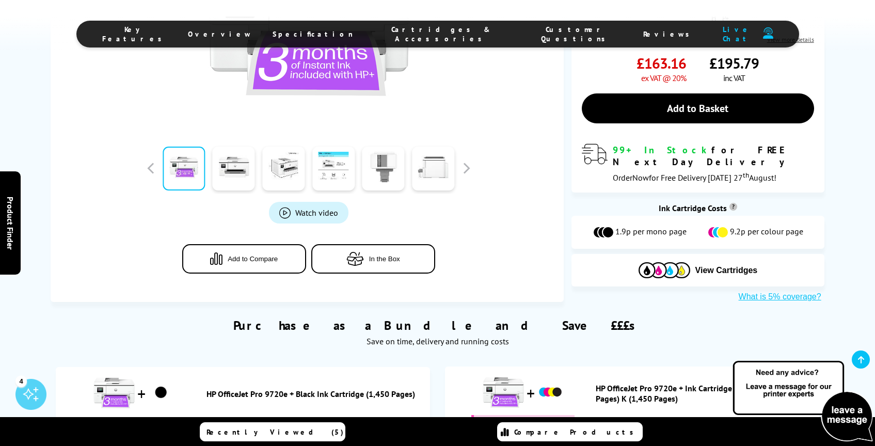
click at [441, 25] on li "Cartridges & Accessories" at bounding box center [441, 34] width 156 height 19
click at [428, 33] on span "Cartridges & Accessories" at bounding box center [441, 34] width 135 height 19
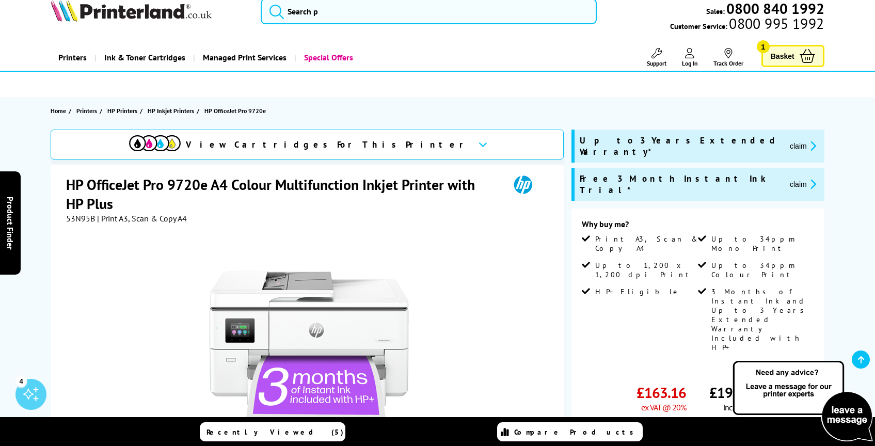
scroll to position [0, 0]
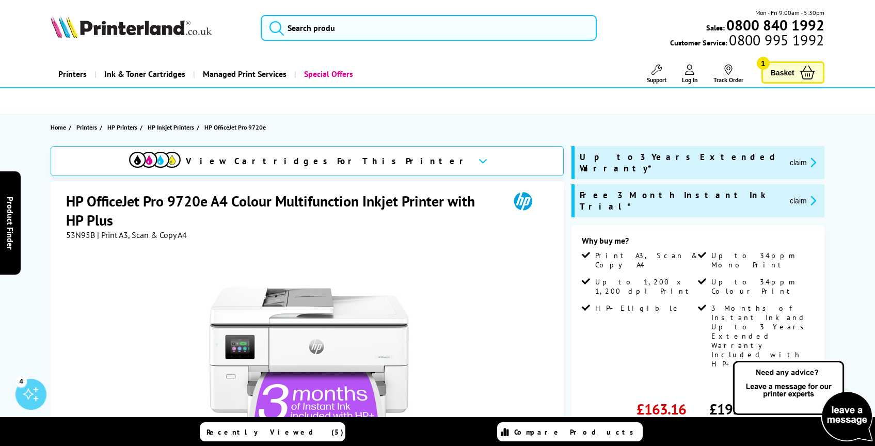
click at [83, 237] on span "53N95B" at bounding box center [80, 235] width 29 height 10
copy span "53N95B"
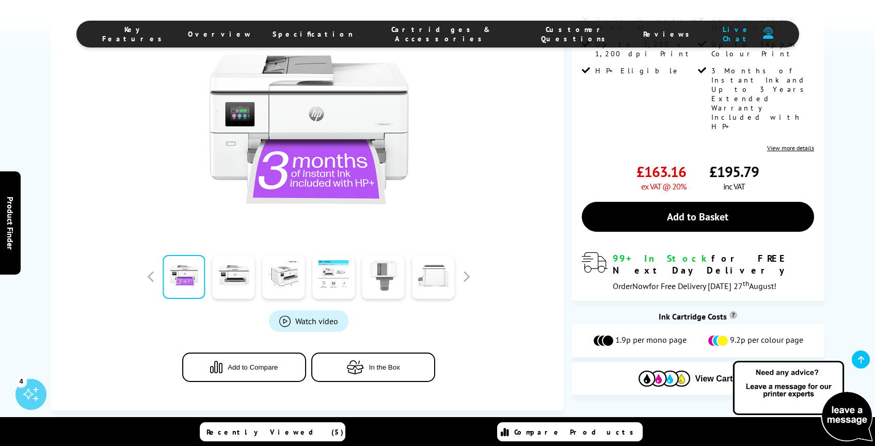
scroll to position [310, 0]
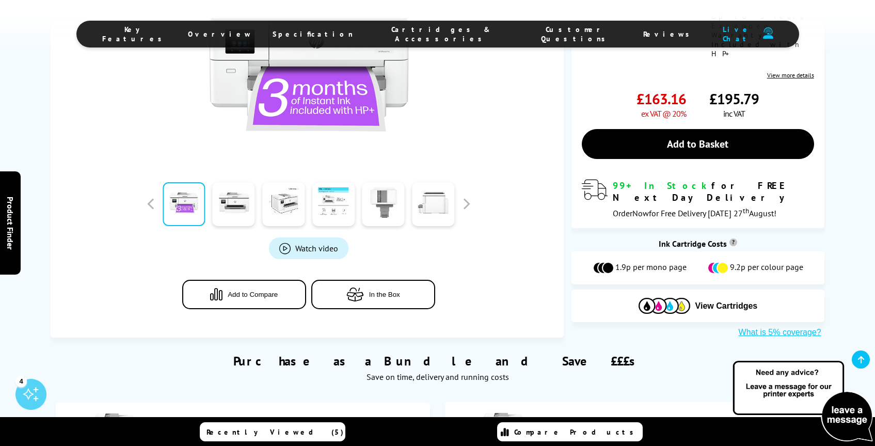
click at [421, 35] on span "Cartridges & Accessories" at bounding box center [441, 34] width 135 height 19
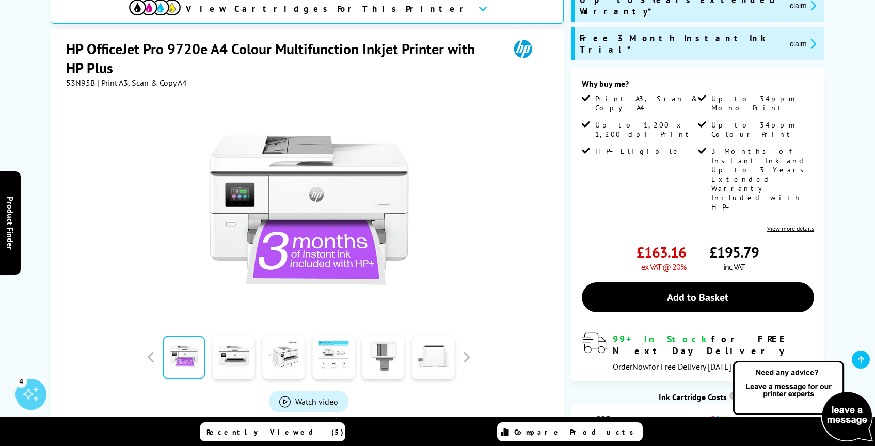
scroll to position [0, 0]
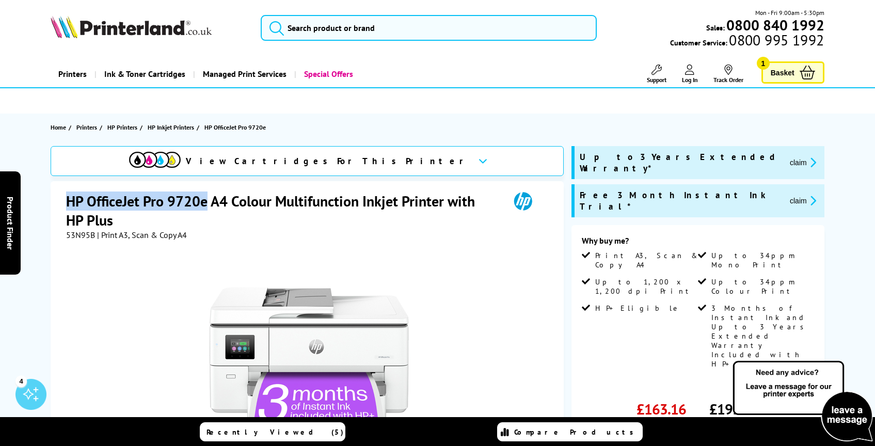
drag, startPoint x: 66, startPoint y: 200, endPoint x: 204, endPoint y: 197, distance: 138.3
click at [204, 197] on div "HP OfficeJet Pro 9720e A4 Colour Multifunction Inkjet Printer with HP Plus 53N9…" at bounding box center [307, 412] width 513 height 462
copy h1 "HP OfficeJet Pro 9720e"
click at [324, 25] on input "search" at bounding box center [429, 28] width 336 height 26
paste input "Brother DCP-L2510D"
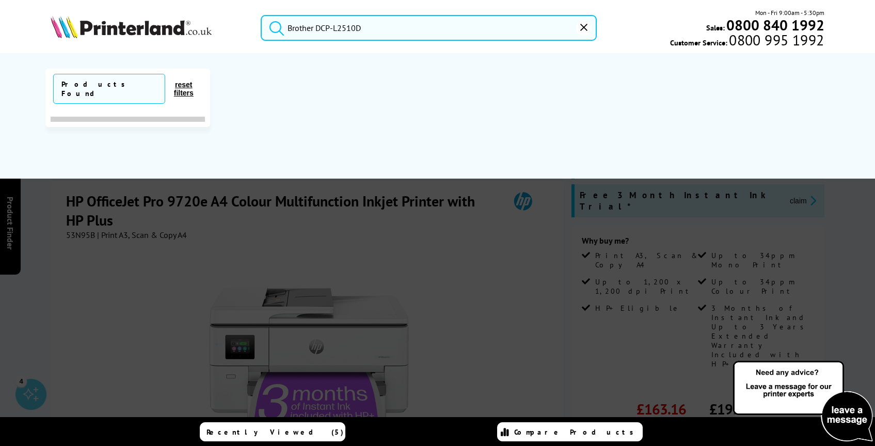
click at [261, 15] on button "submit" at bounding box center [274, 26] width 26 height 23
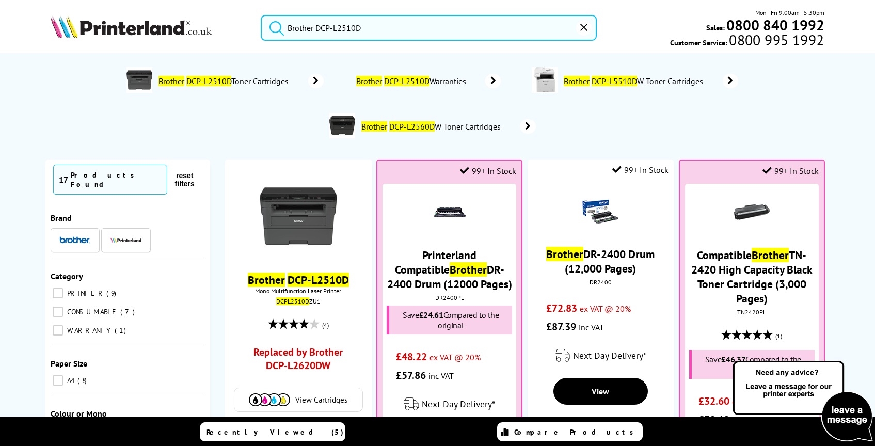
click at [335, 33] on input "Brother DCP-L2510D" at bounding box center [429, 28] width 336 height 26
paste input "Brother MFC-L2800DW"
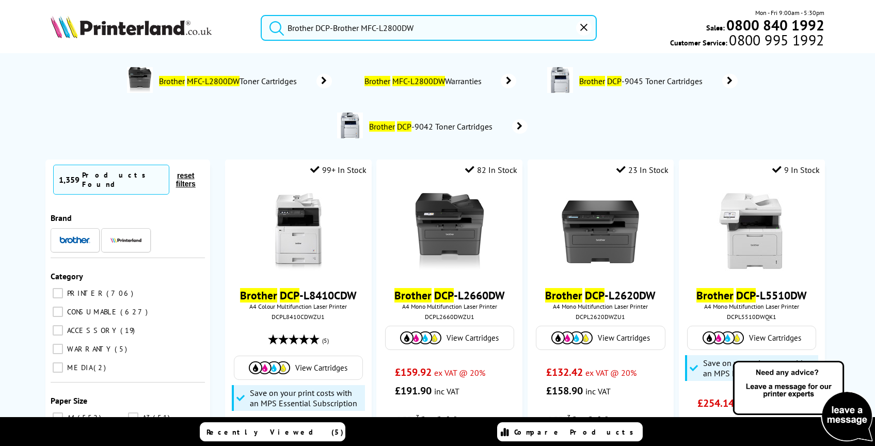
click at [335, 33] on input "Brother DCP-Brother MFC-L2800DW" at bounding box center [429, 28] width 336 height 26
click at [261, 15] on button "submit" at bounding box center [274, 26] width 26 height 23
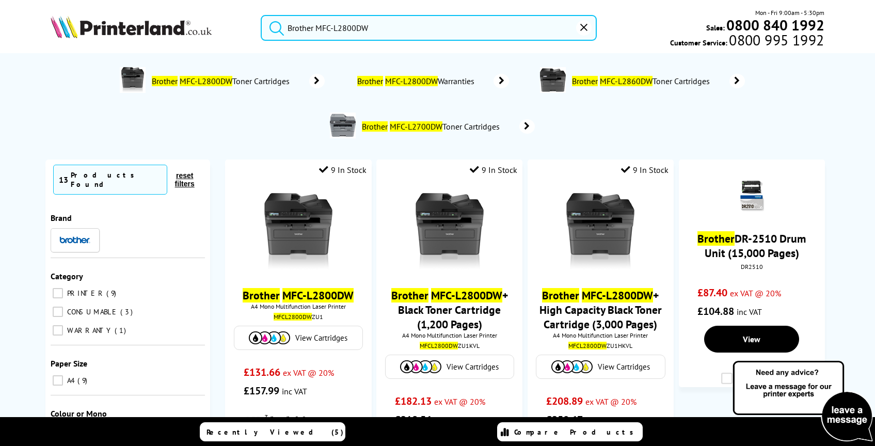
click at [326, 31] on input "Brother MFC-L2800DW" at bounding box center [429, 28] width 336 height 26
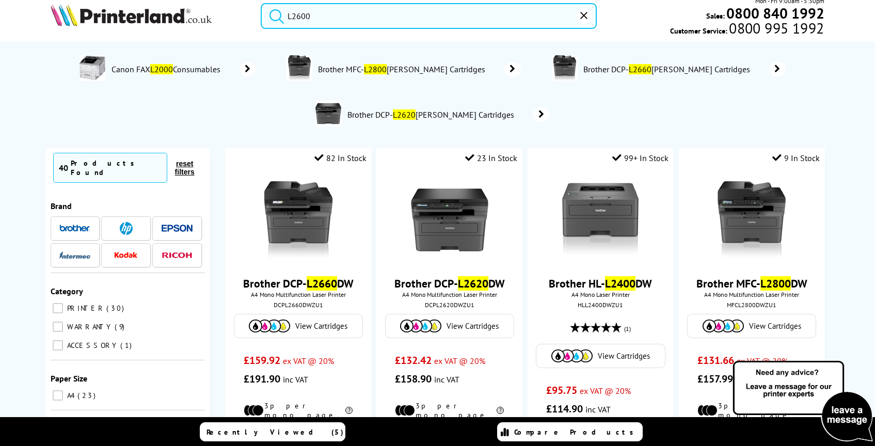
scroll to position [17, 0]
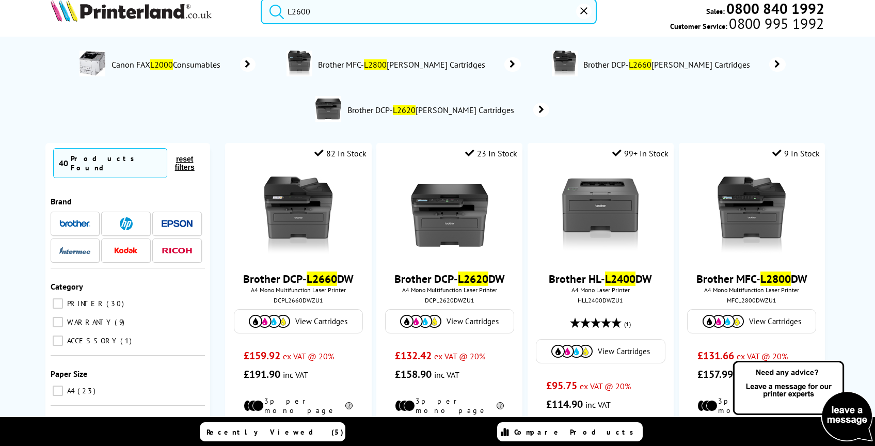
click at [316, 8] on input "L2600" at bounding box center [429, 11] width 336 height 26
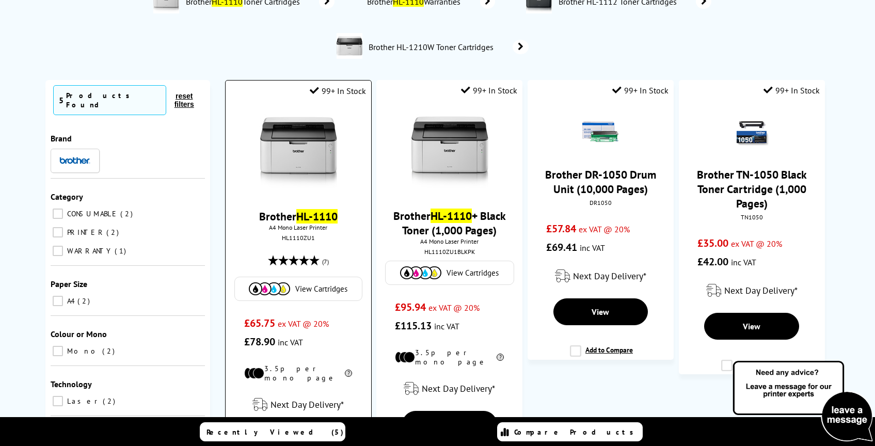
scroll to position [88, 0]
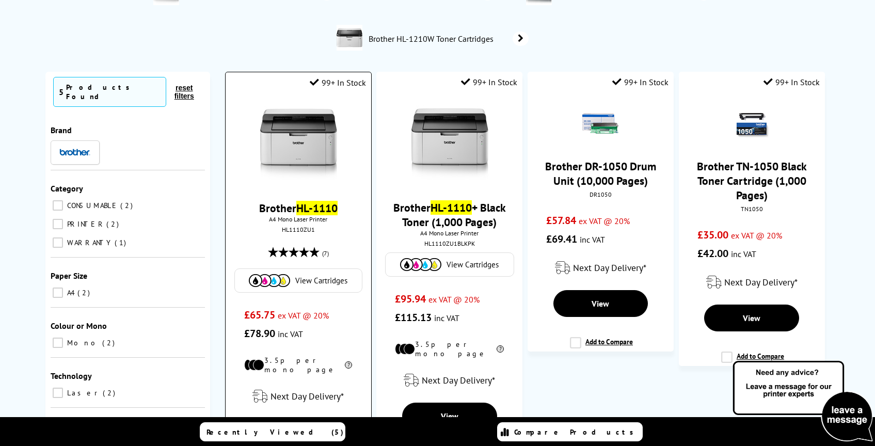
type input "HL1110"
click at [285, 206] on link "Brother HL-1110" at bounding box center [298, 208] width 78 height 14
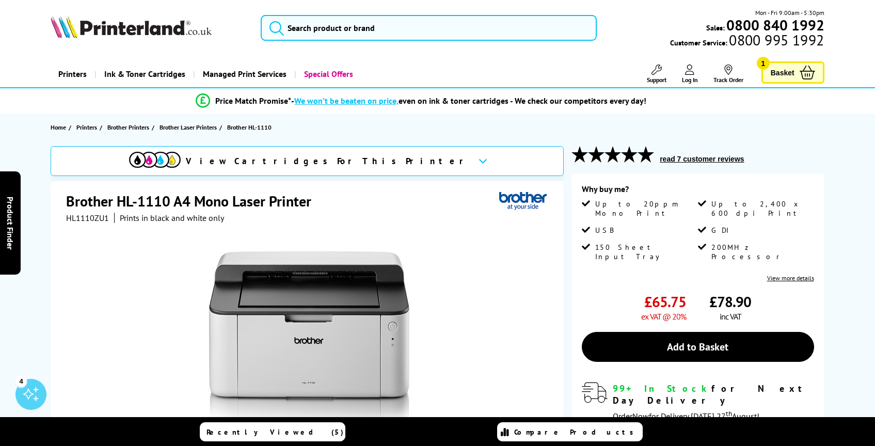
click at [92, 217] on span "HL1110ZU1" at bounding box center [87, 218] width 43 height 10
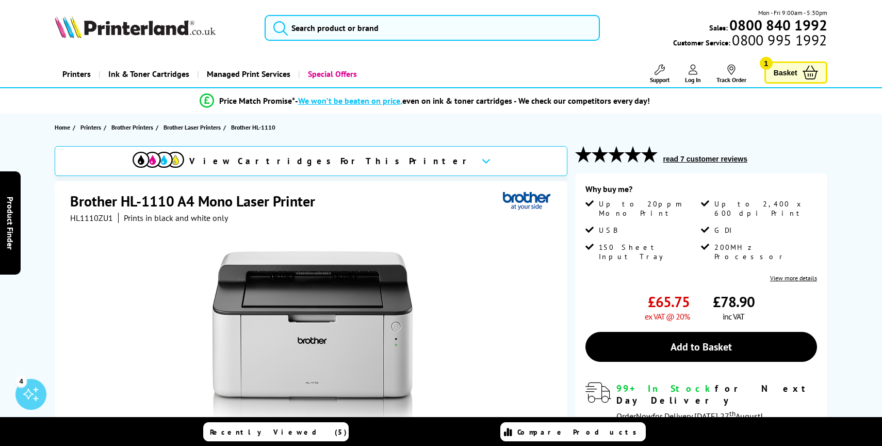
click at [0, 0] on div "Great service. Unbeatable prices. We've got you covered. Great service. Unbeata…" at bounding box center [0, 0] width 0 height 0
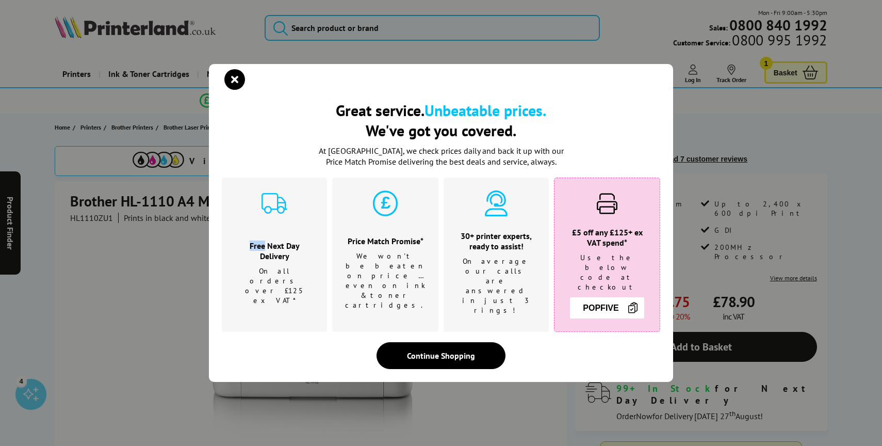
click at [84, 207] on div "Great service. Unbeatable prices. We've got you covered. Great service. Unbeata…" at bounding box center [441, 223] width 882 height 446
click at [237, 83] on icon "close modal" at bounding box center [234, 79] width 21 height 21
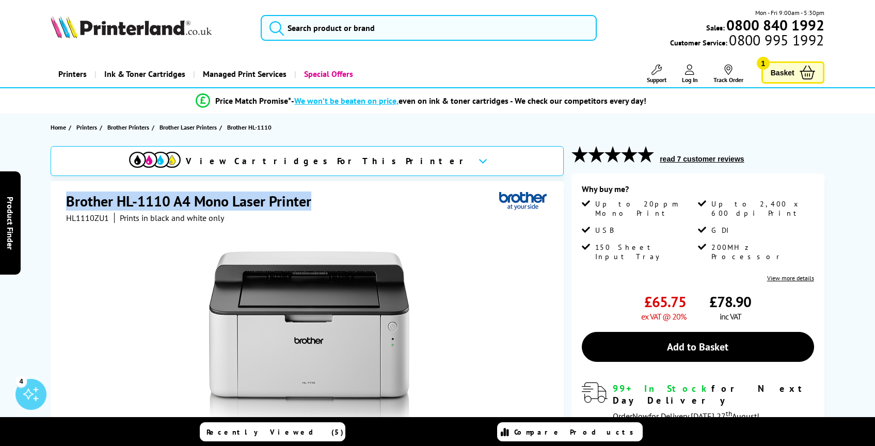
drag, startPoint x: 61, startPoint y: 201, endPoint x: 326, endPoint y: 200, distance: 264.2
click at [326, 200] on div "Brother HL-1110 A4 Mono Laser Printer HL1110ZU1 Prints in black and white only …" at bounding box center [307, 388] width 513 height 415
copy h1 "Brother HL-1110 A4 Mono Laser Printer"
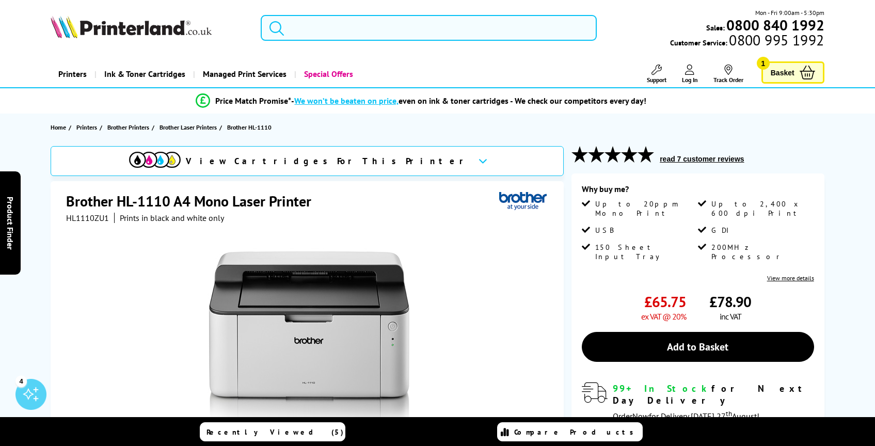
click at [292, 28] on input "search" at bounding box center [429, 28] width 336 height 26
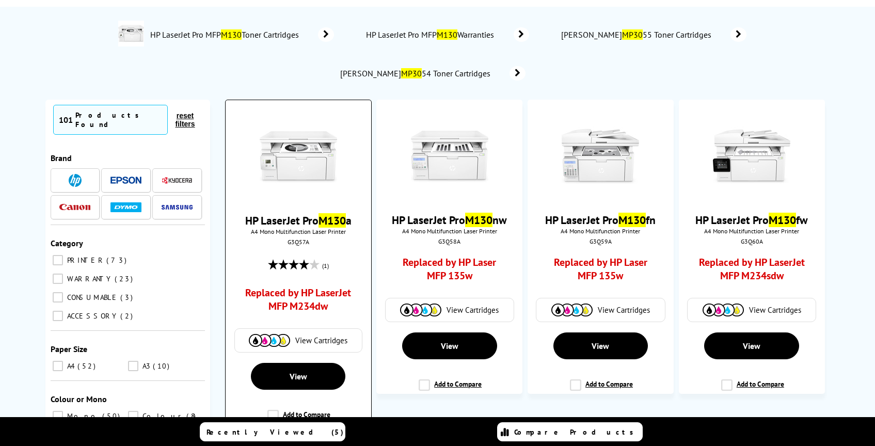
scroll to position [49, 0]
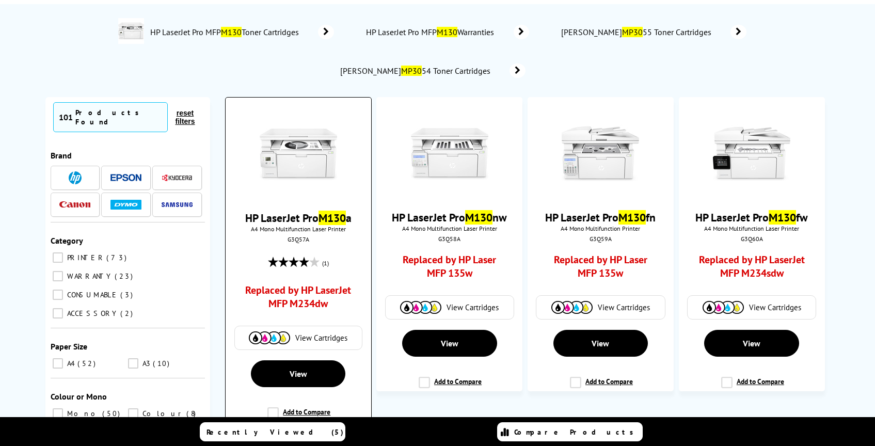
type input "m130"
click at [312, 168] on img at bounding box center [298, 154] width 77 height 77
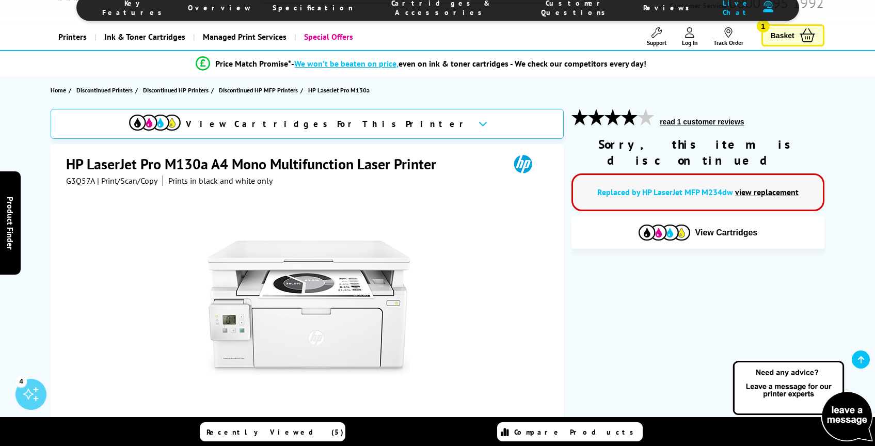
scroll to position [25, 0]
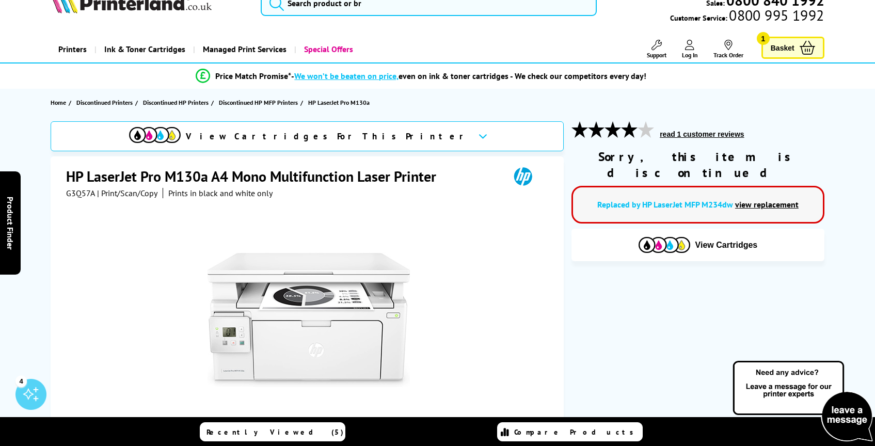
click at [755, 199] on link "view replacement" at bounding box center [766, 204] width 63 height 10
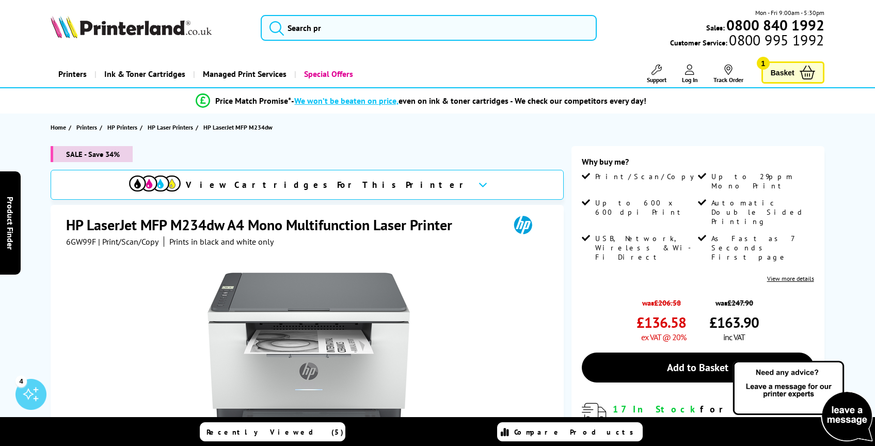
scroll to position [29, 0]
click at [332, 37] on input "search" at bounding box center [429, 28] width 336 height 26
paste input "HP OfficeJet Pro 8132e"
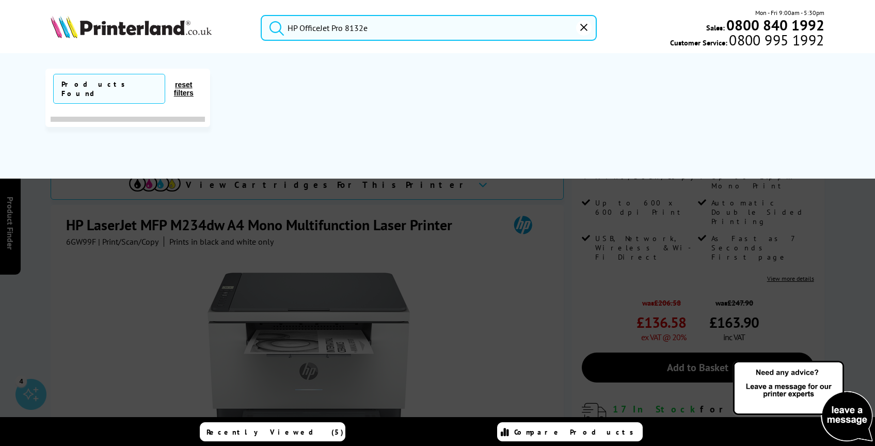
type input "HP OfficeJet Pro 8132e"
click at [261, 15] on button "submit" at bounding box center [274, 26] width 26 height 23
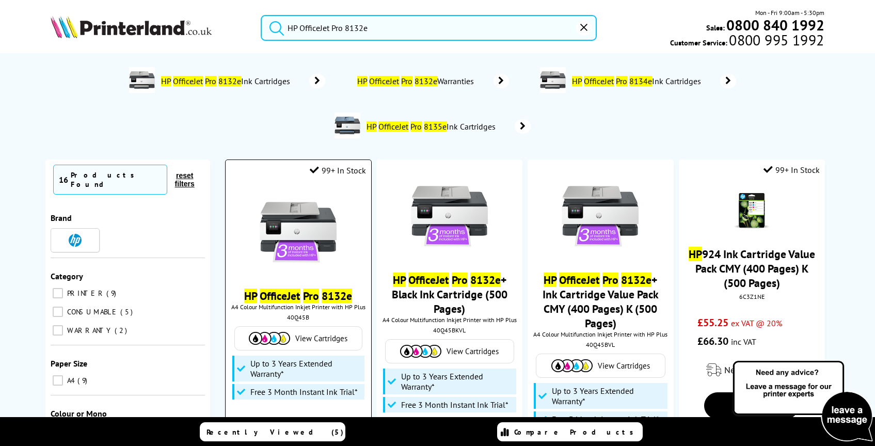
click at [284, 235] on img at bounding box center [298, 231] width 77 height 77
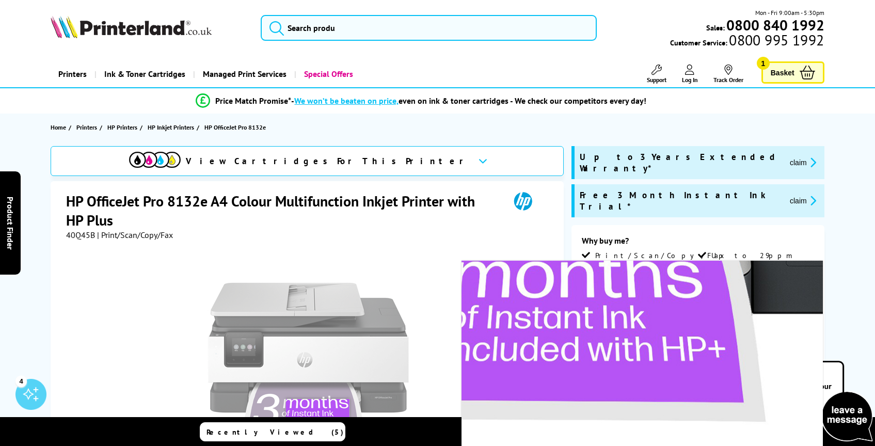
click at [353, 157] on span "View Cartridges For This Printer" at bounding box center [328, 160] width 284 height 11
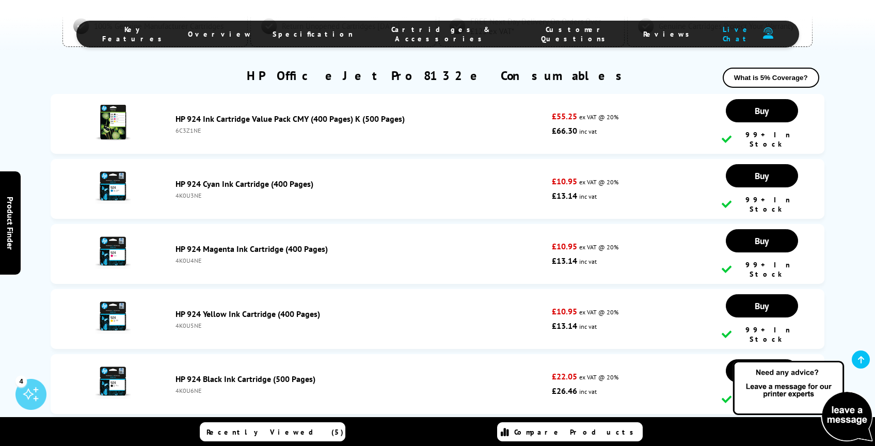
scroll to position [2793, 0]
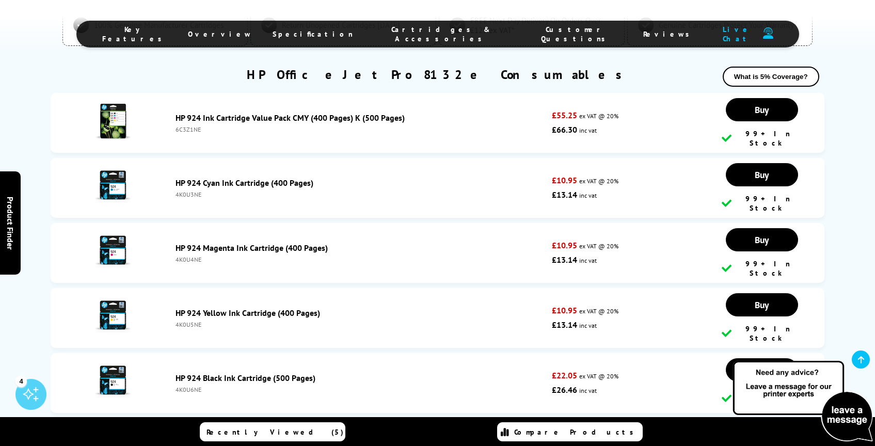
click at [189, 198] on div "4K0U3NE" at bounding box center [360, 194] width 371 height 8
copy div "4K0U3NE"
click at [187, 255] on div "4K0U4NE" at bounding box center [360, 259] width 371 height 8
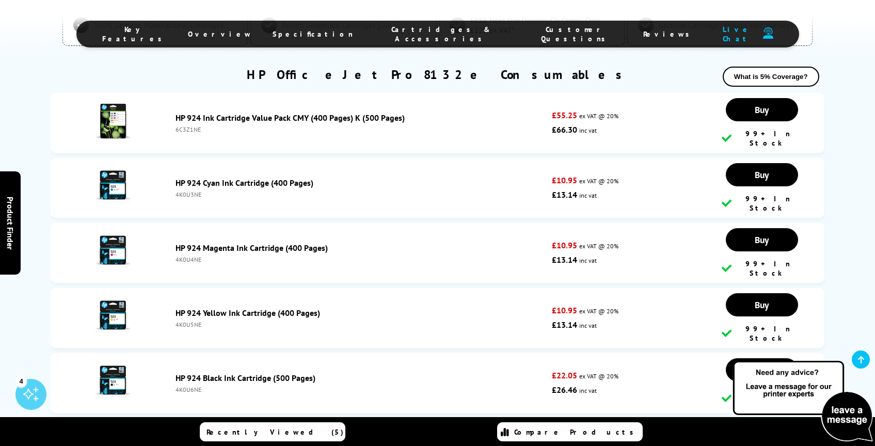
copy div "4K0U4NE"
click at [192, 255] on div "4K0U4NE" at bounding box center [360, 259] width 371 height 8
click at [188, 320] on div "4K0U5NE" at bounding box center [360, 324] width 371 height 8
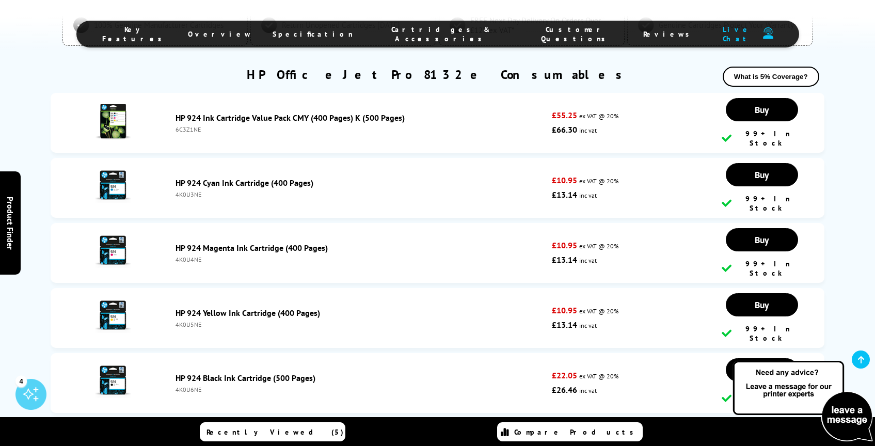
copy div "4K0U5NE"
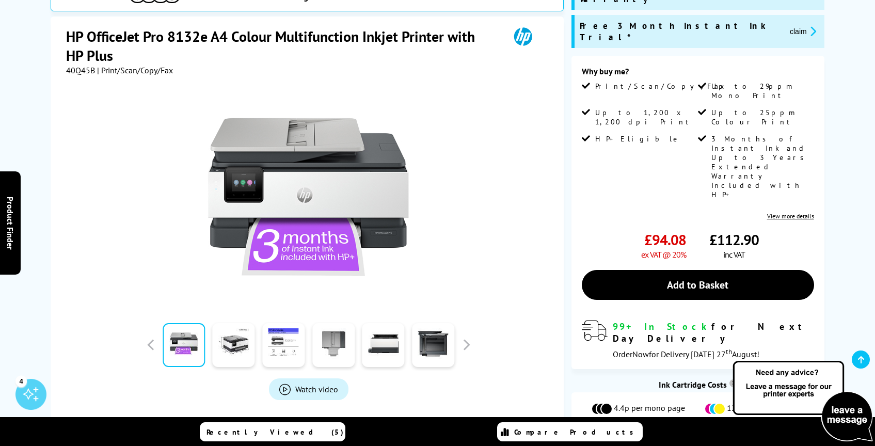
scroll to position [0, 0]
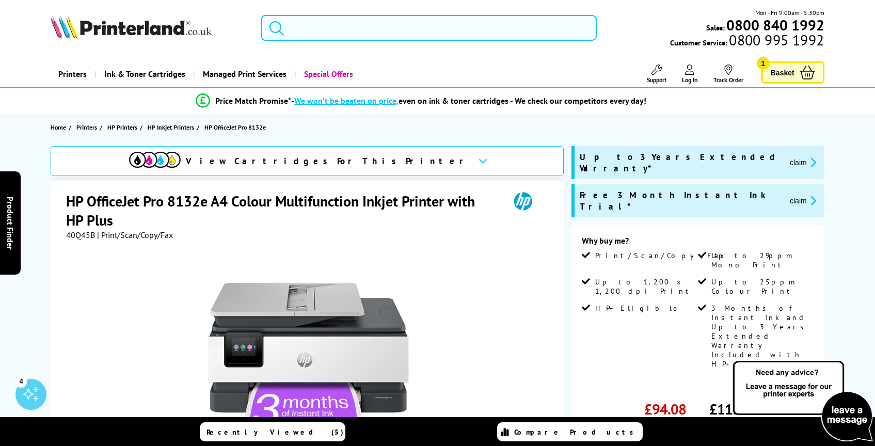
click at [288, 38] on input "search" at bounding box center [429, 28] width 336 height 26
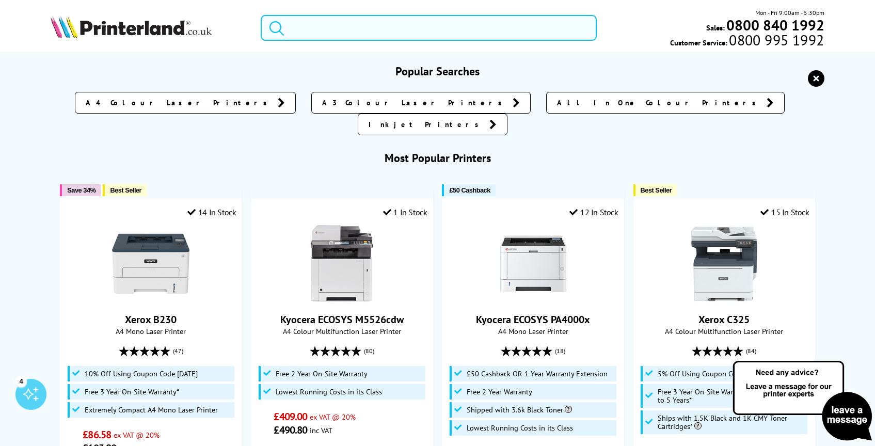
paste input "HP OfficeJet Pro 9720e"
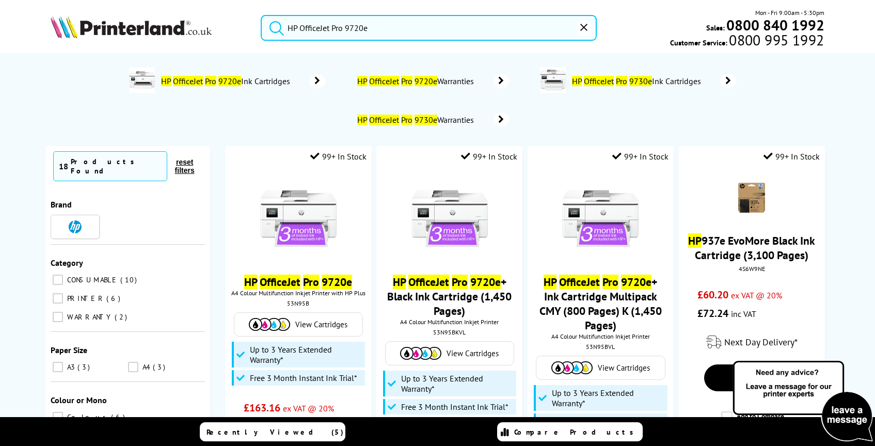
type input "HP OfficeJet Pro 9720e"
click at [261, 15] on button "submit" at bounding box center [274, 26] width 26 height 23
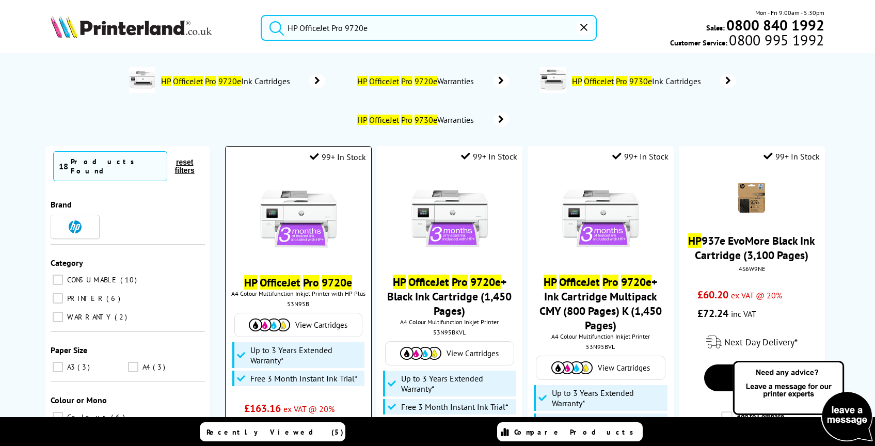
click at [333, 216] on img at bounding box center [298, 218] width 77 height 77
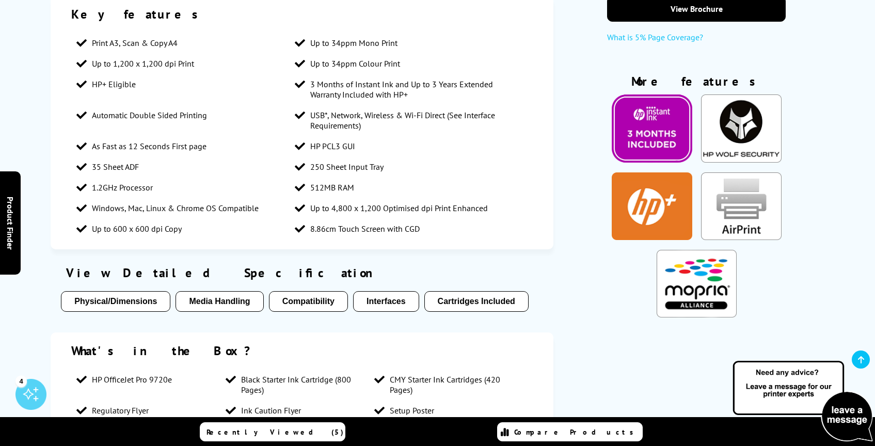
scroll to position [834, 0]
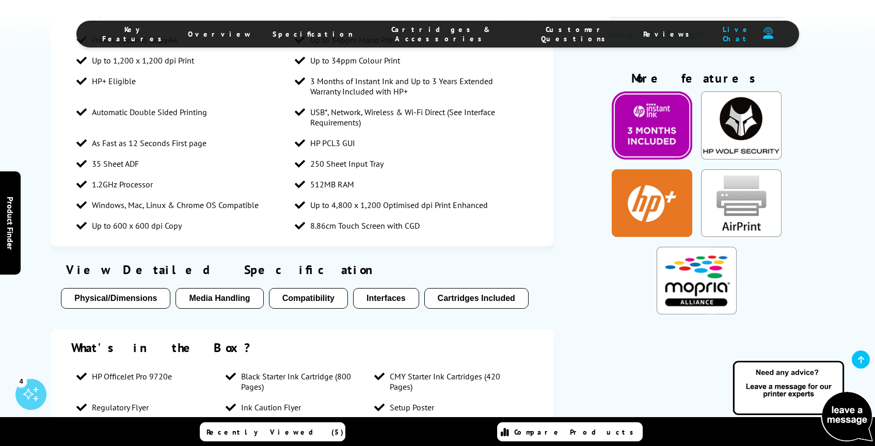
click at [412, 33] on span "Cartridges & Accessories" at bounding box center [441, 34] width 135 height 19
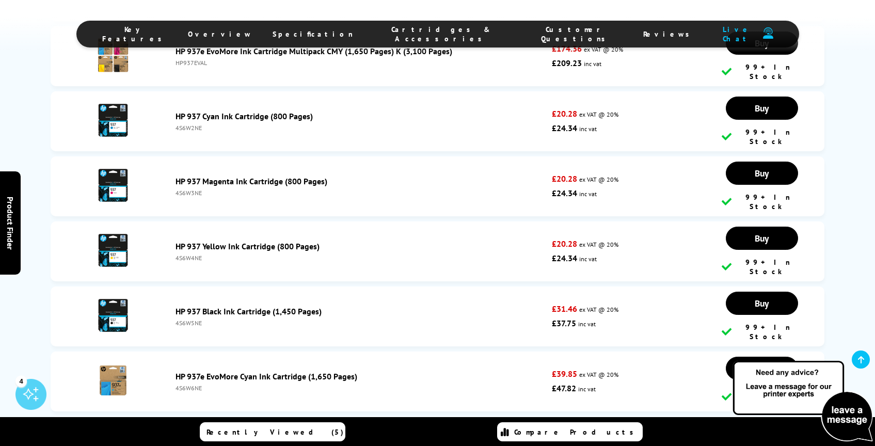
scroll to position [2713, 0]
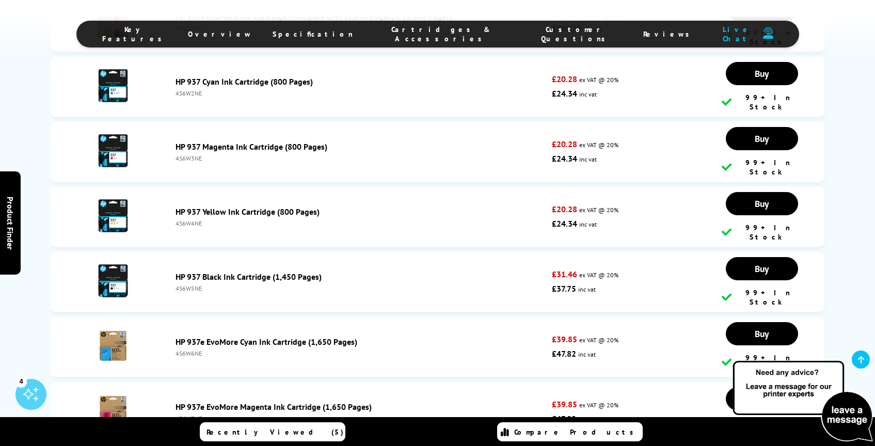
click at [192, 284] on div "4S6W5NE" at bounding box center [360, 288] width 371 height 8
copy div "4S6W5NE"
click at [192, 89] on div "4S6W2NE" at bounding box center [360, 93] width 371 height 8
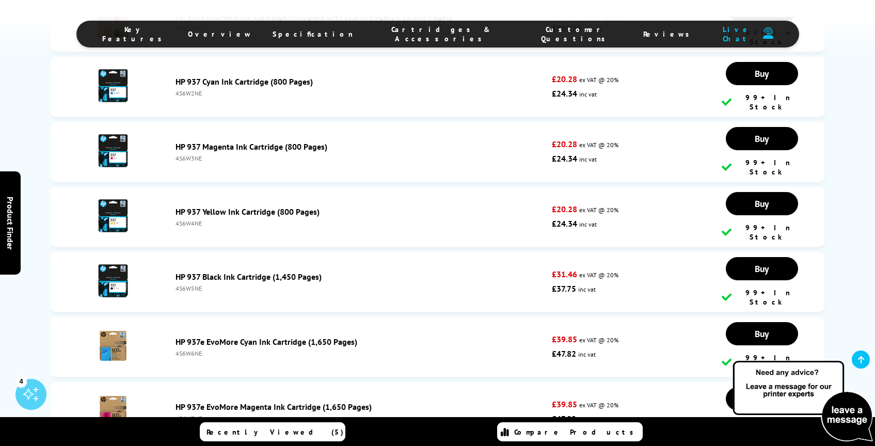
copy div "4S6W2NE"
click at [195, 154] on div "4S6W3NE" at bounding box center [360, 158] width 371 height 8
copy div "4S6W3NE"
click at [193, 219] on div "4S6W4NE" at bounding box center [360, 223] width 371 height 8
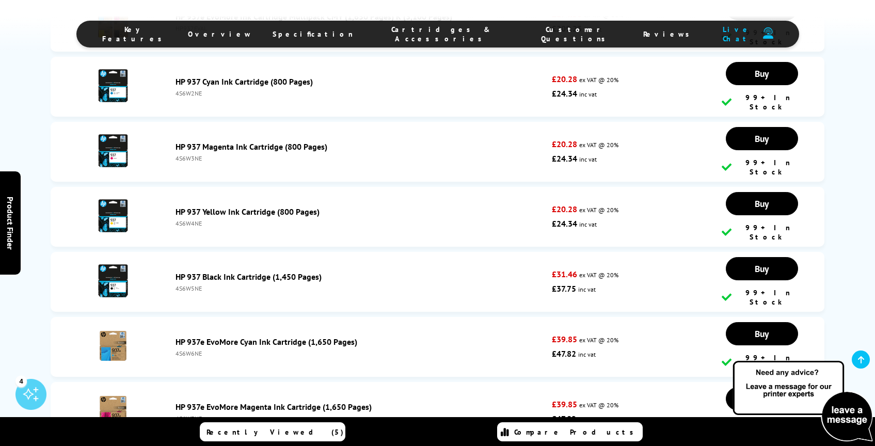
click at [193, 219] on div "4S6W4NE" at bounding box center [360, 223] width 371 height 8
copy div "4S6W4NE"
